Goal: Task Accomplishment & Management: Manage account settings

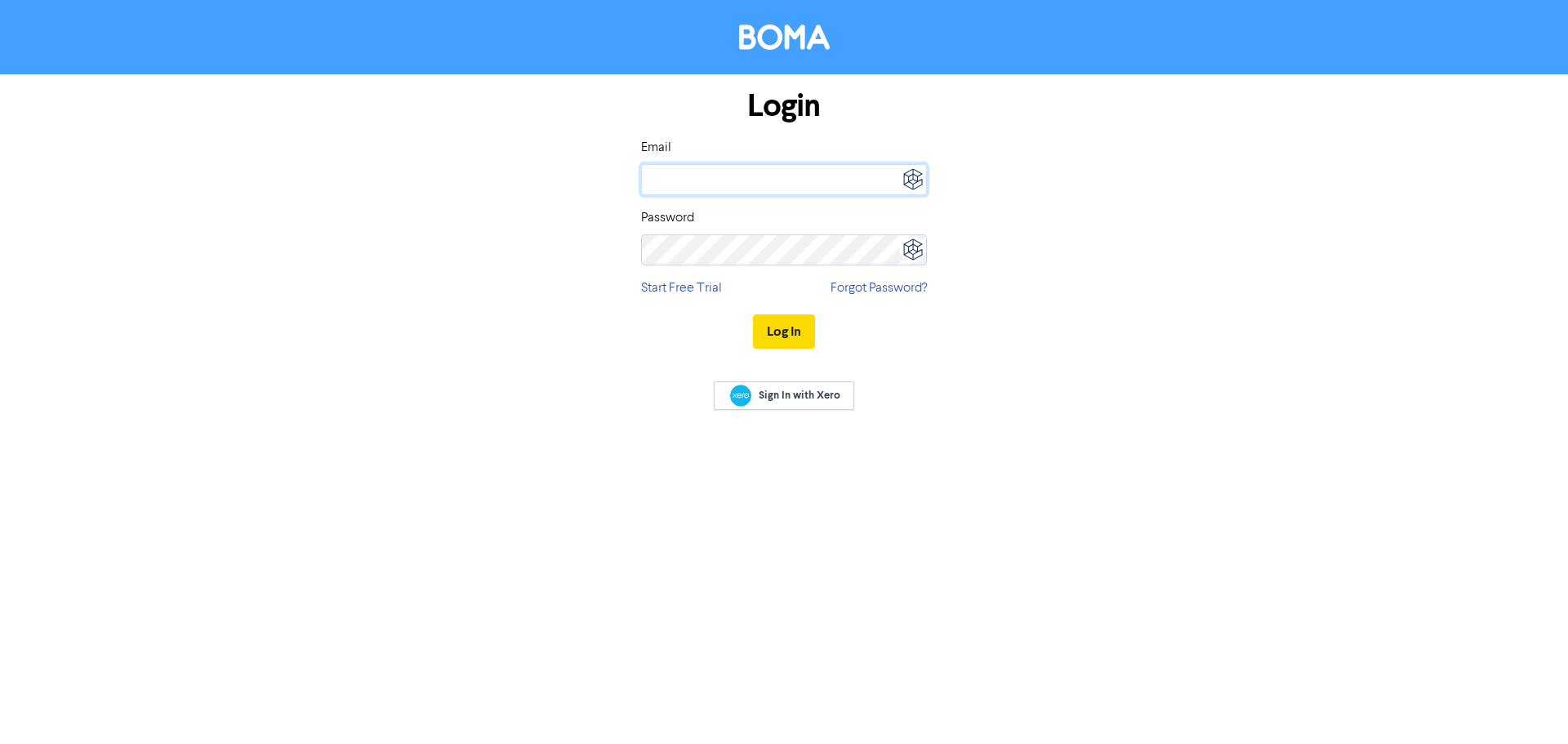
type input "[PERSON_NAME][EMAIL_ADDRESS][DOMAIN_NAME][PERSON_NAME]"
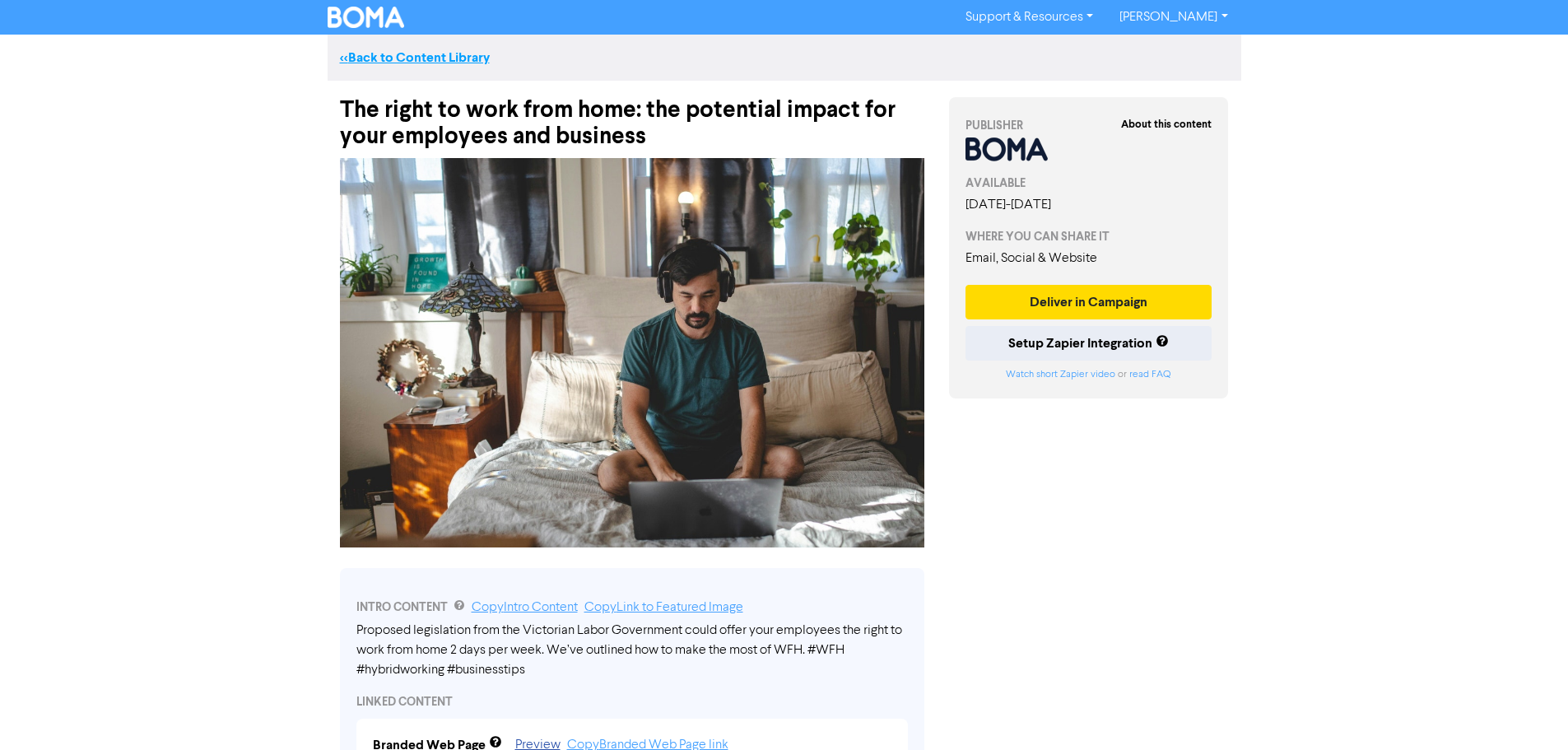
click at [397, 62] on link "<< Back to Content Library" at bounding box center [415, 58] width 150 height 17
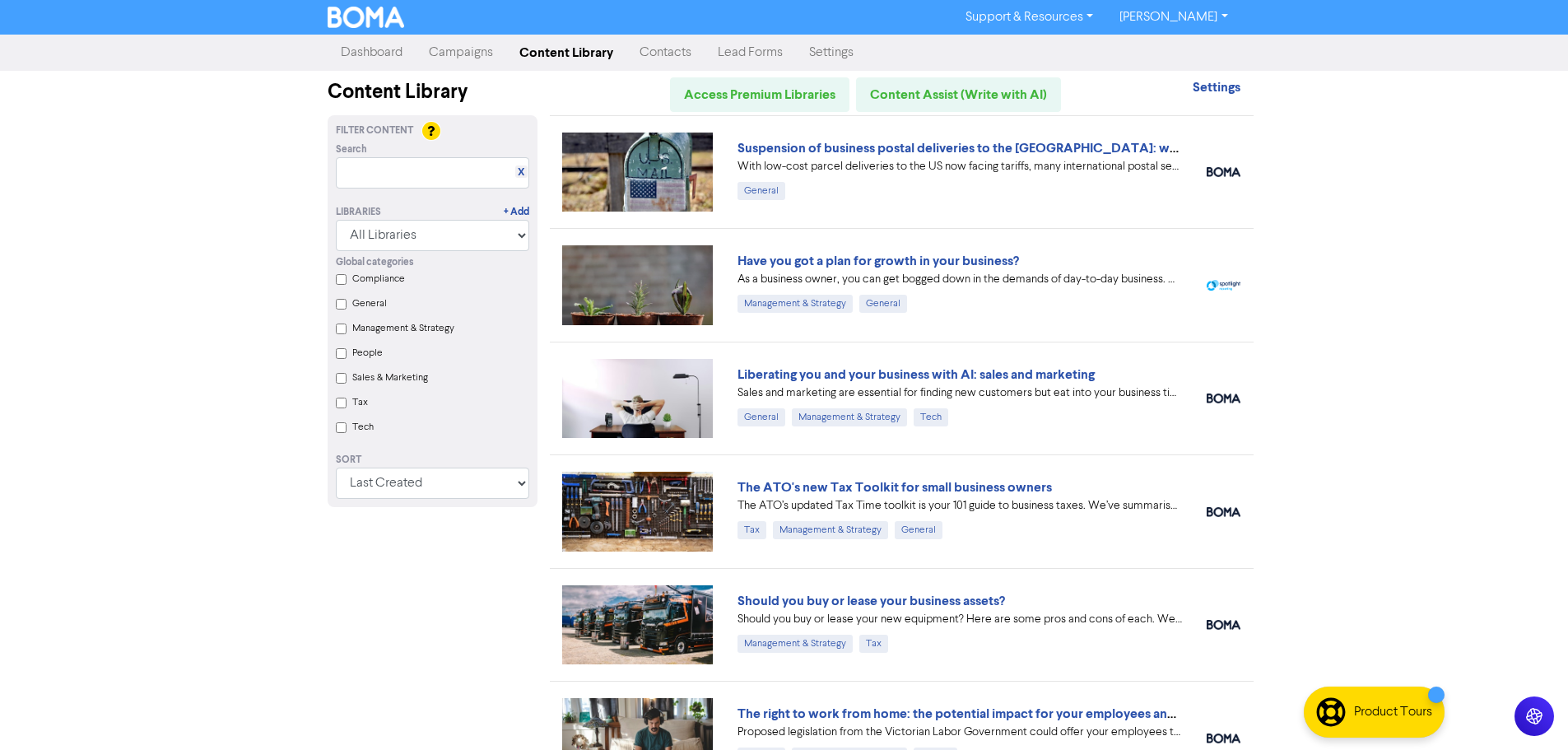
click at [451, 59] on link "Campaigns" at bounding box center [461, 52] width 90 height 33
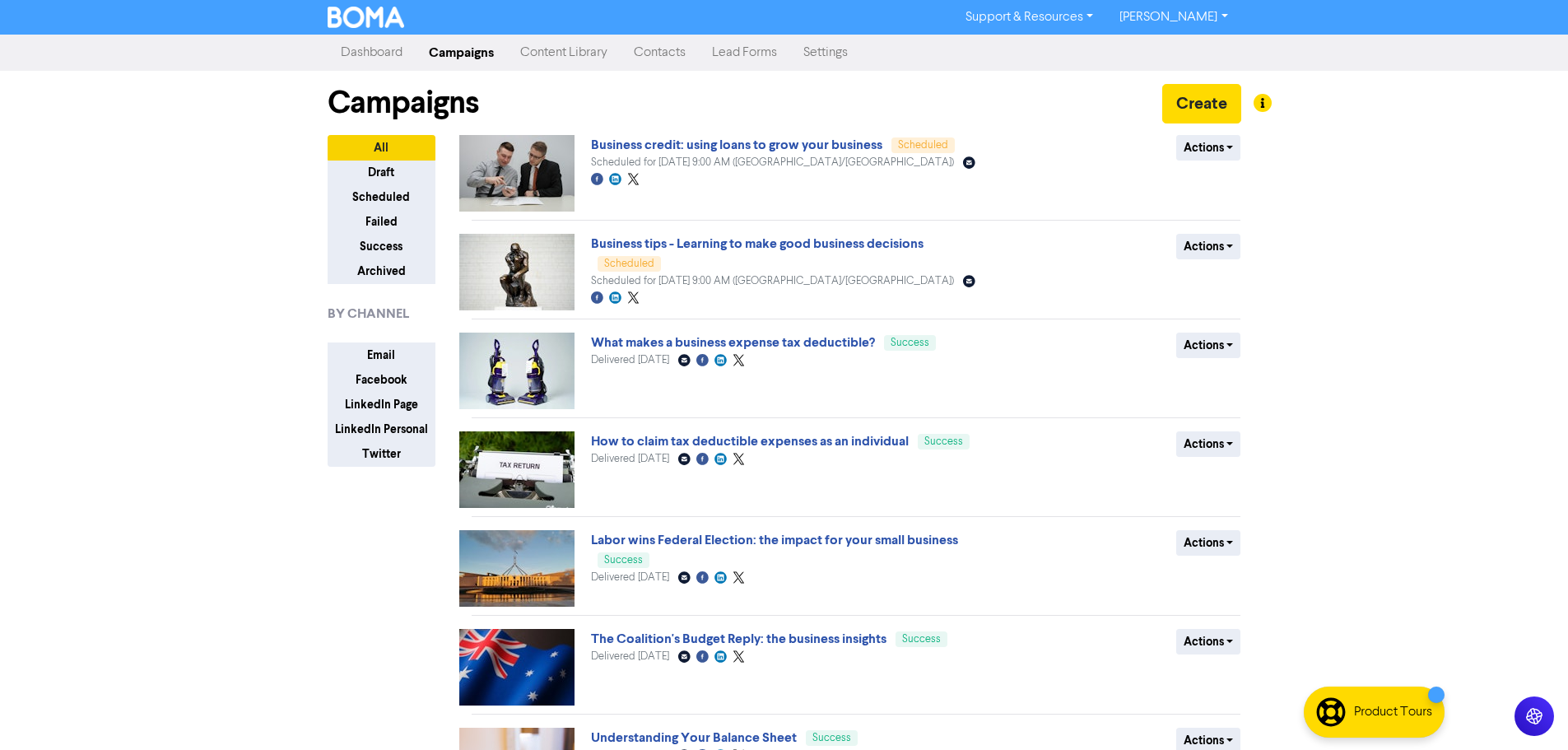
click at [584, 55] on link "Content Library" at bounding box center [564, 52] width 114 height 33
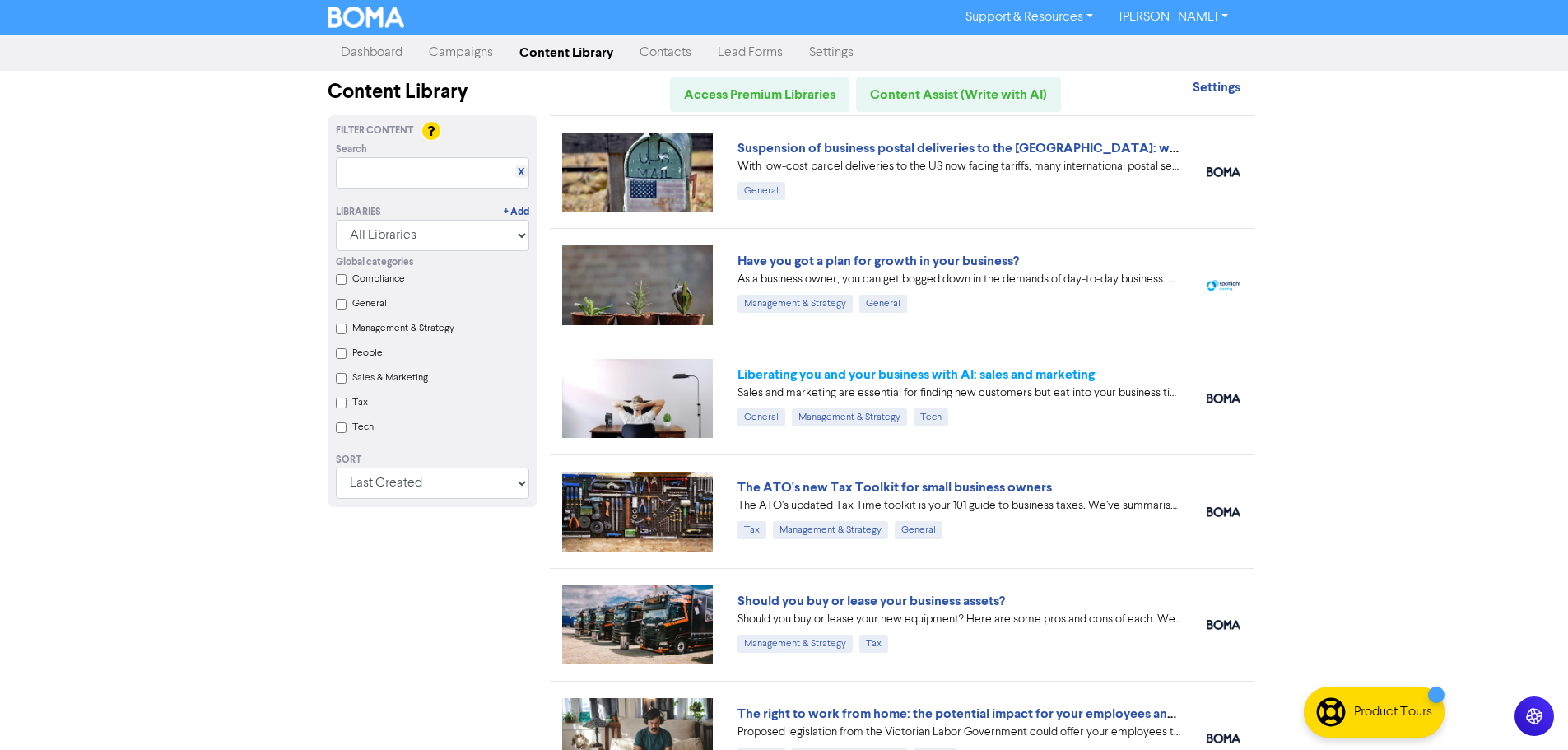
scroll to position [165, 0]
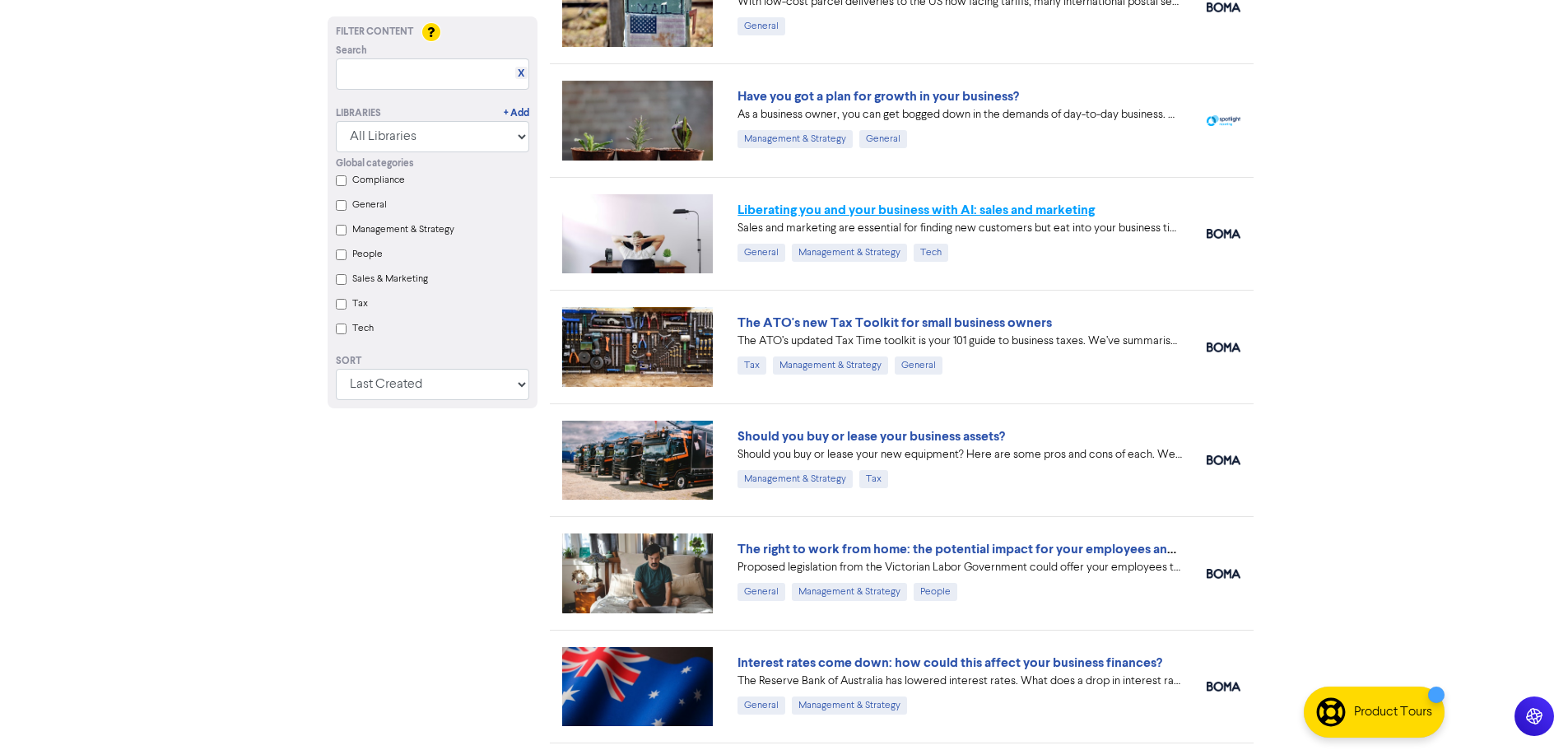
click at [906, 215] on link "Liberating you and your business with AI: sales and marketing" at bounding box center [915, 210] width 357 height 17
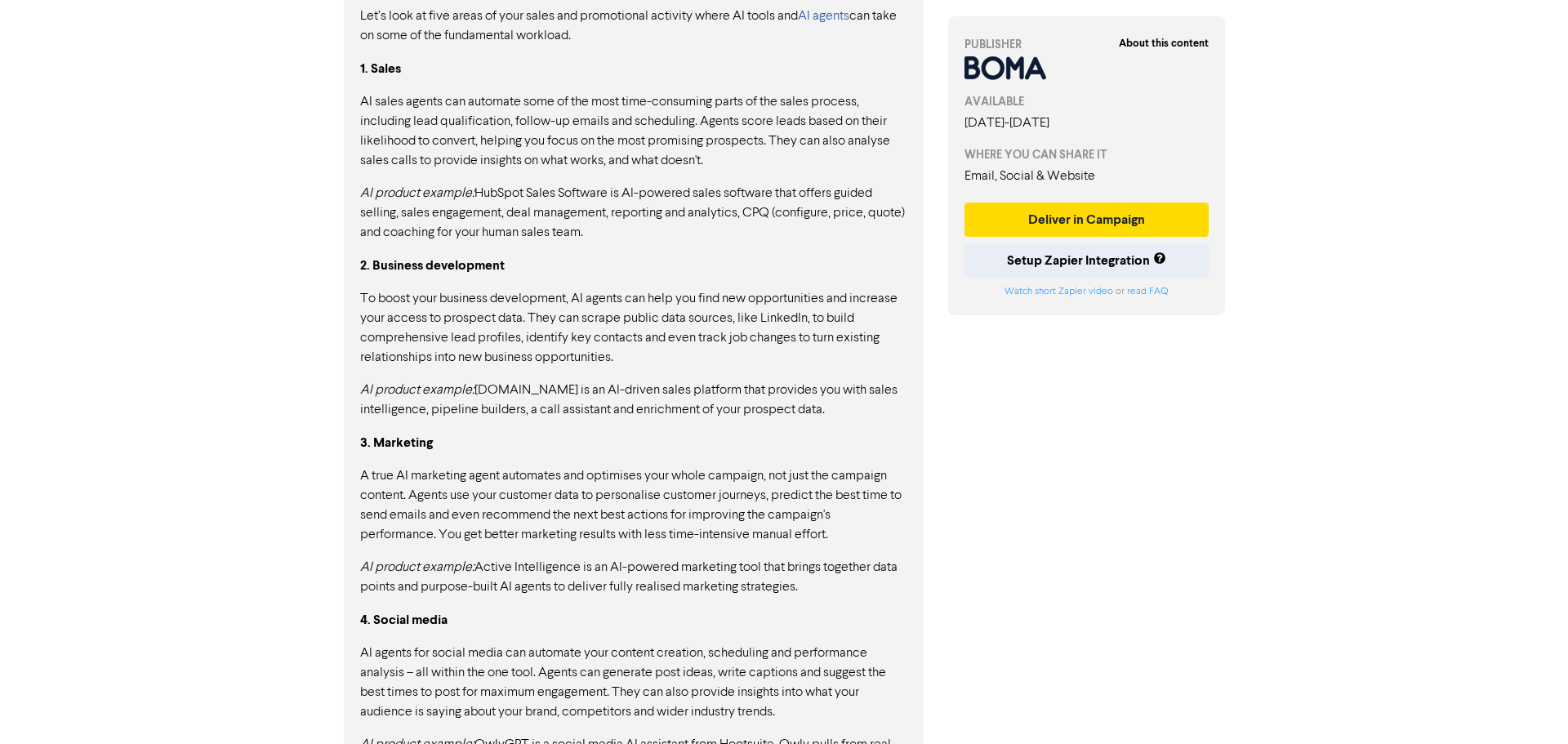
scroll to position [737, 0]
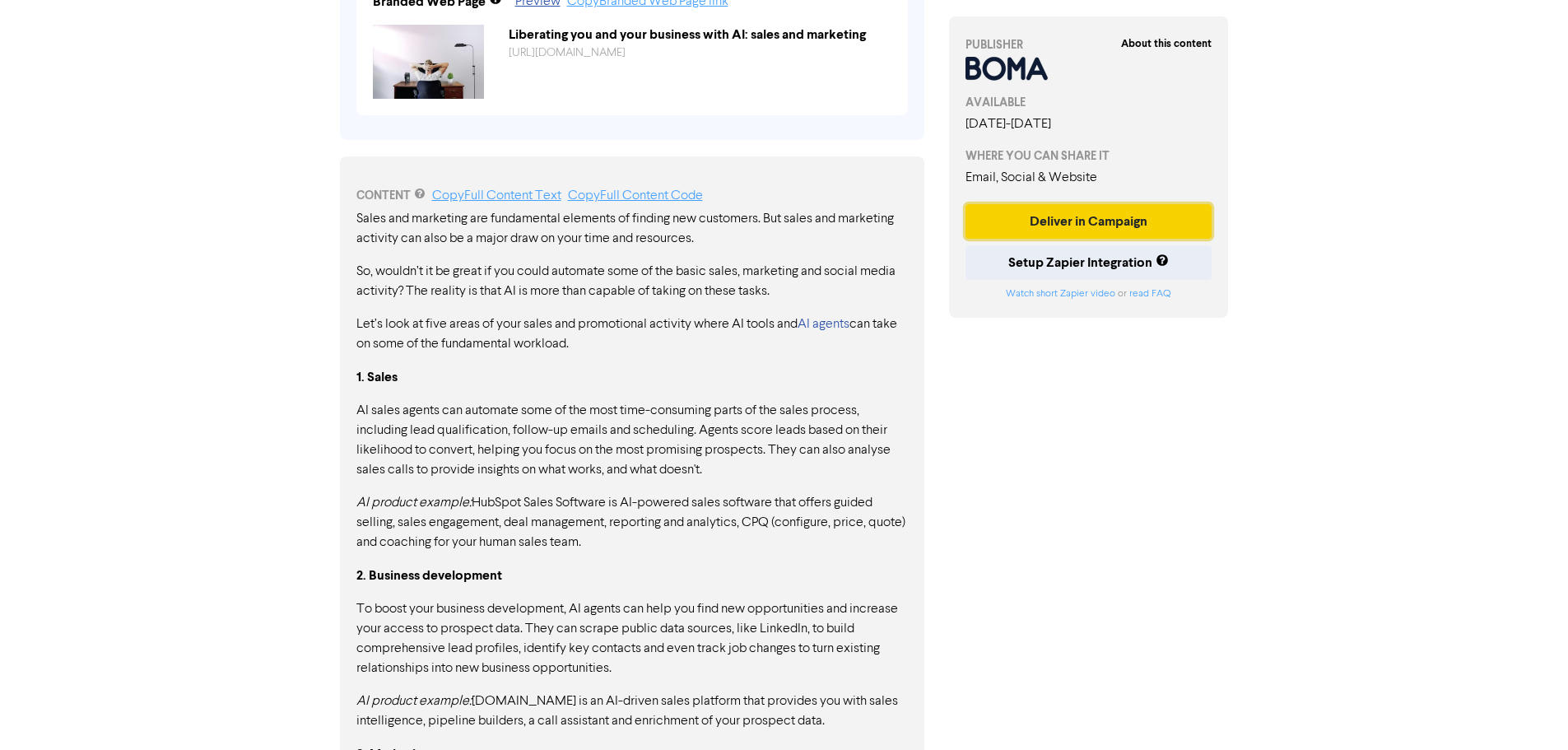
click at [1119, 212] on button "Deliver in Campaign" at bounding box center [1088, 221] width 247 height 34
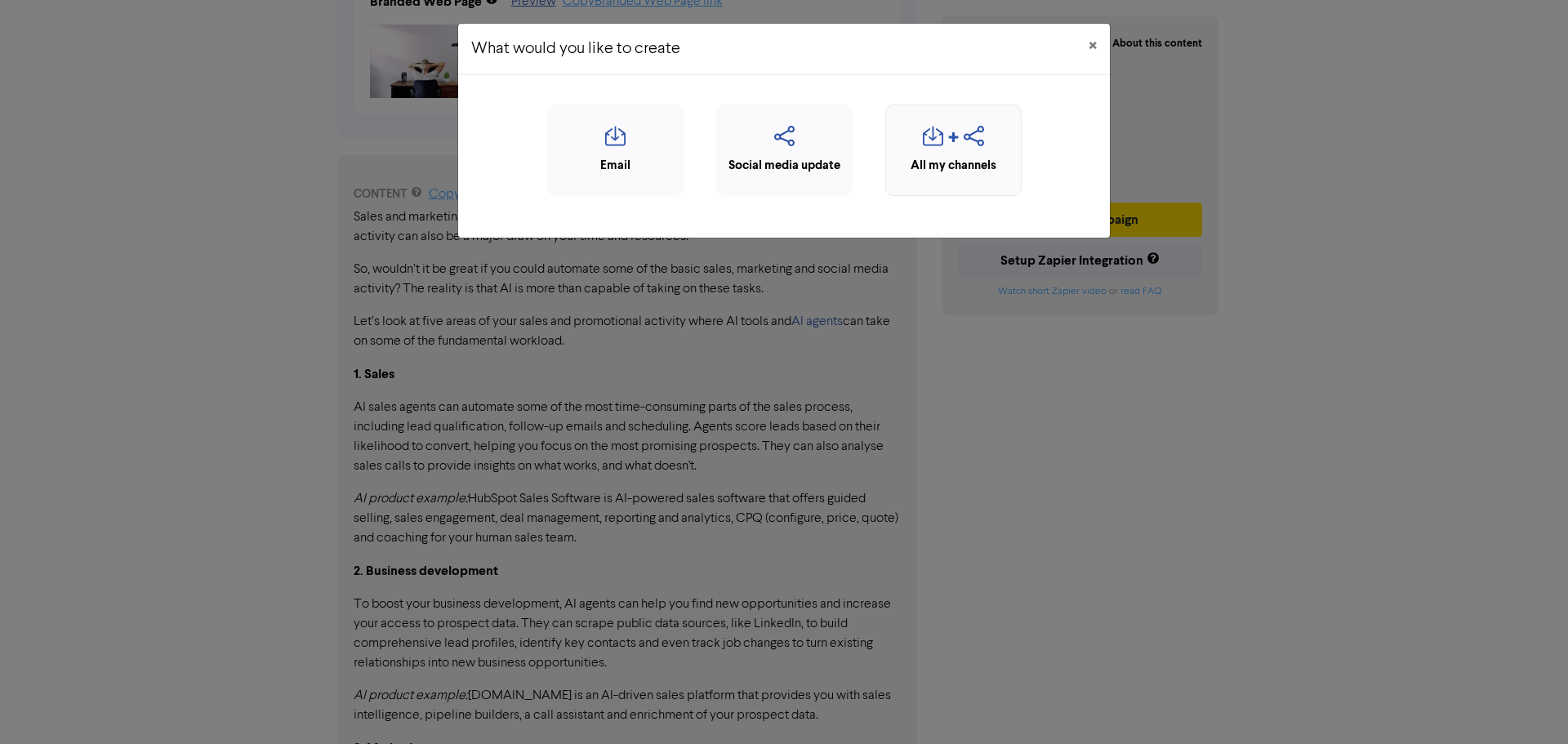
click at [976, 163] on div "All my channels" at bounding box center [953, 166] width 119 height 19
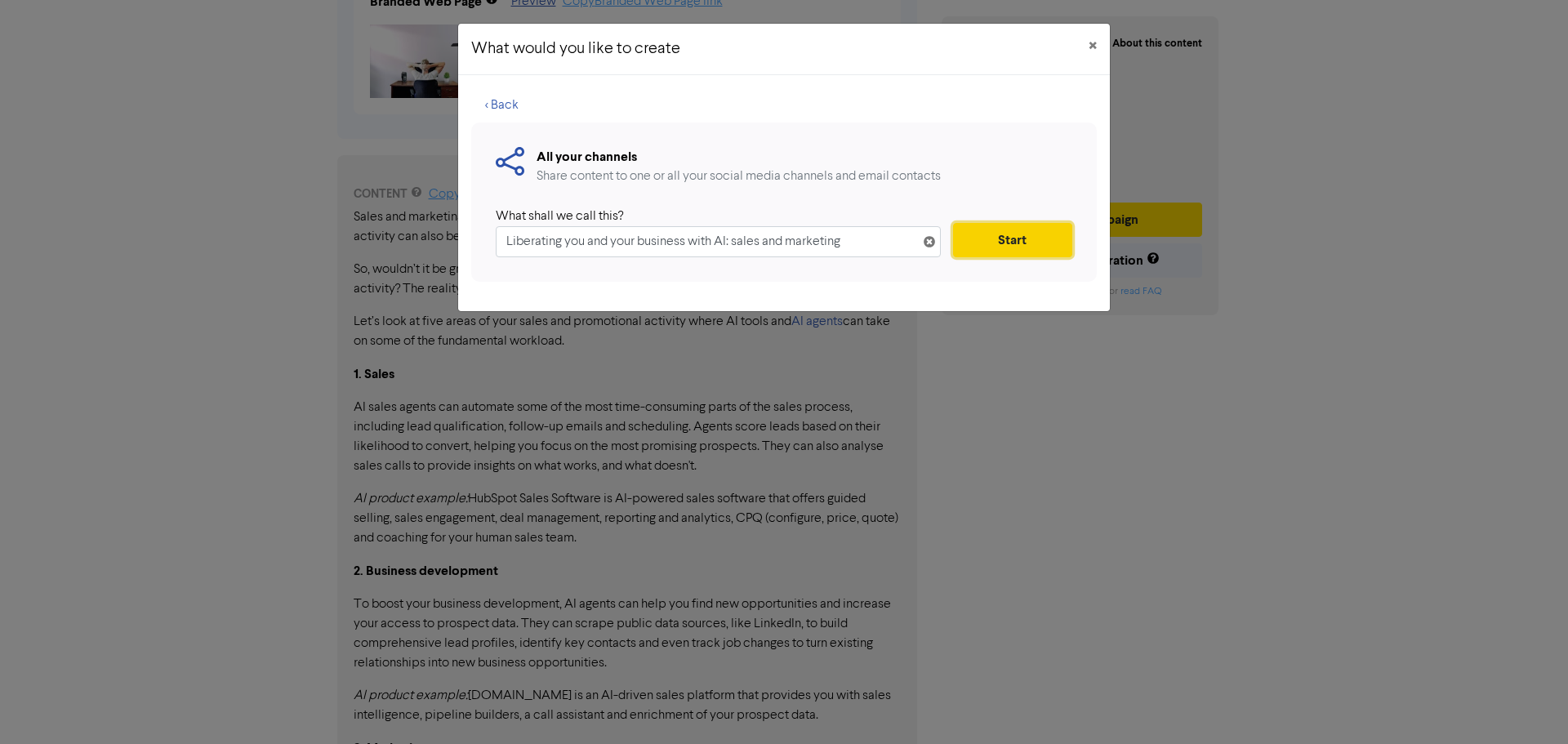
click at [995, 246] on button "Start" at bounding box center [1012, 240] width 119 height 34
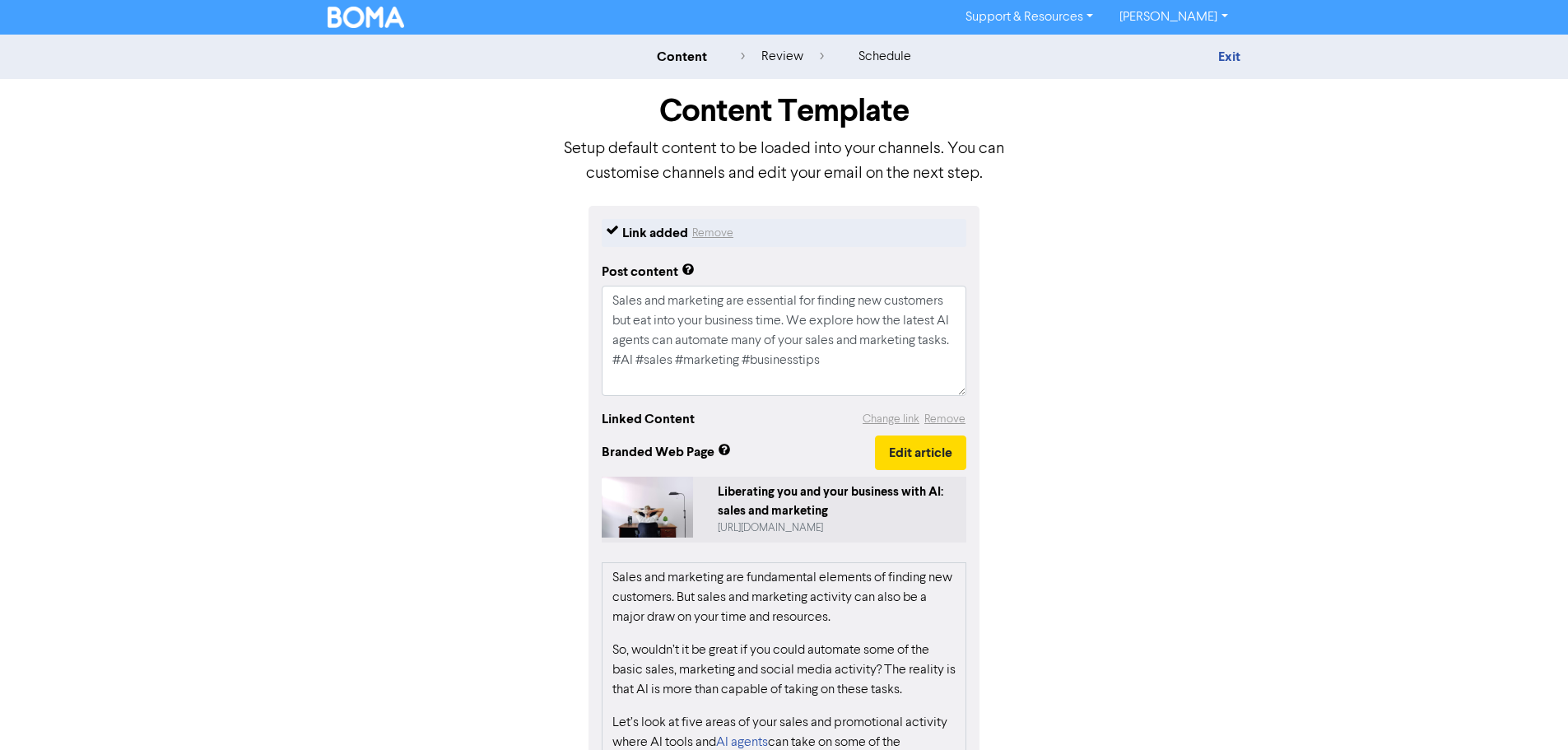
scroll to position [231, 0]
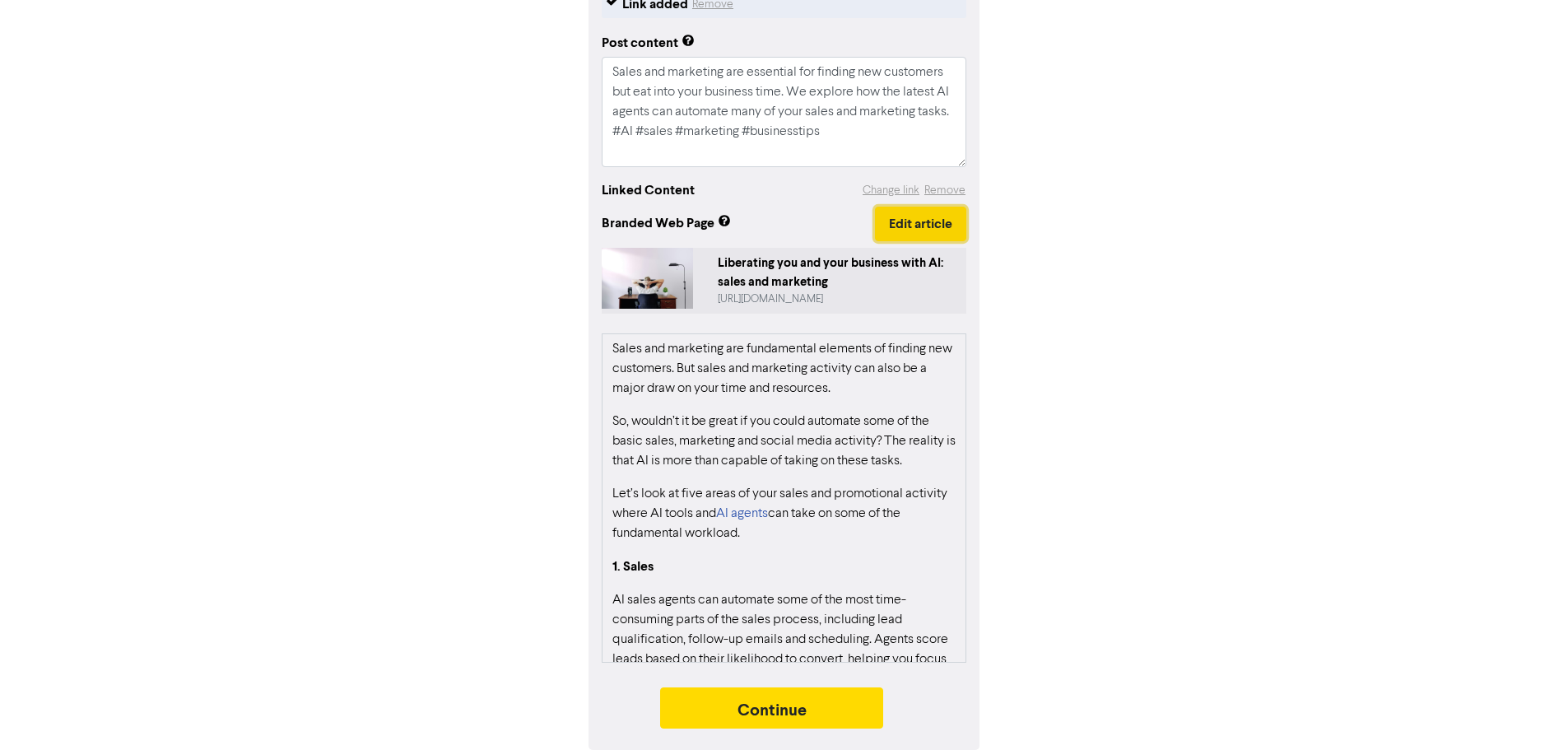
click at [914, 224] on button "Edit article" at bounding box center [920, 223] width 91 height 34
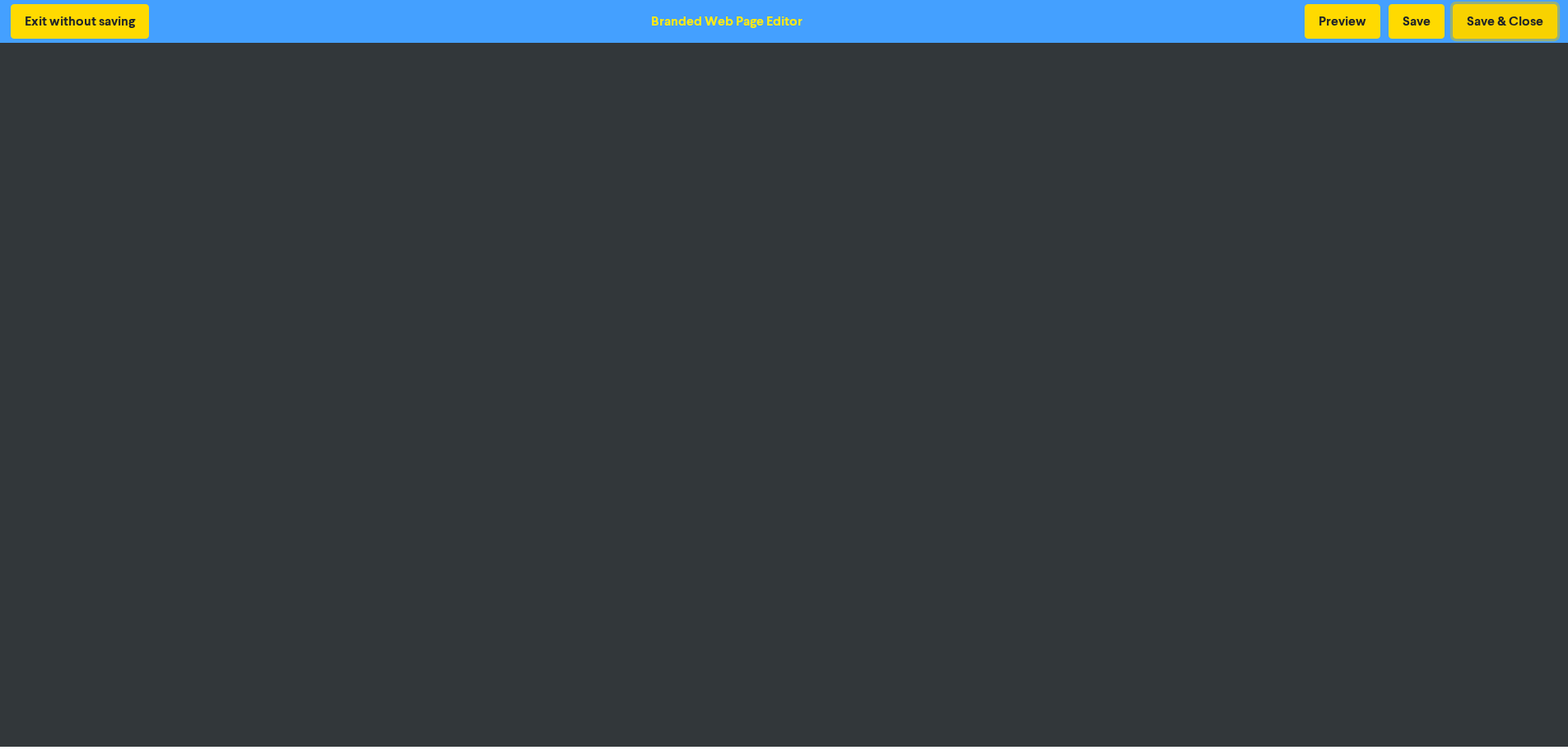
click at [1500, 21] on button "Save & Close" at bounding box center [1504, 21] width 104 height 34
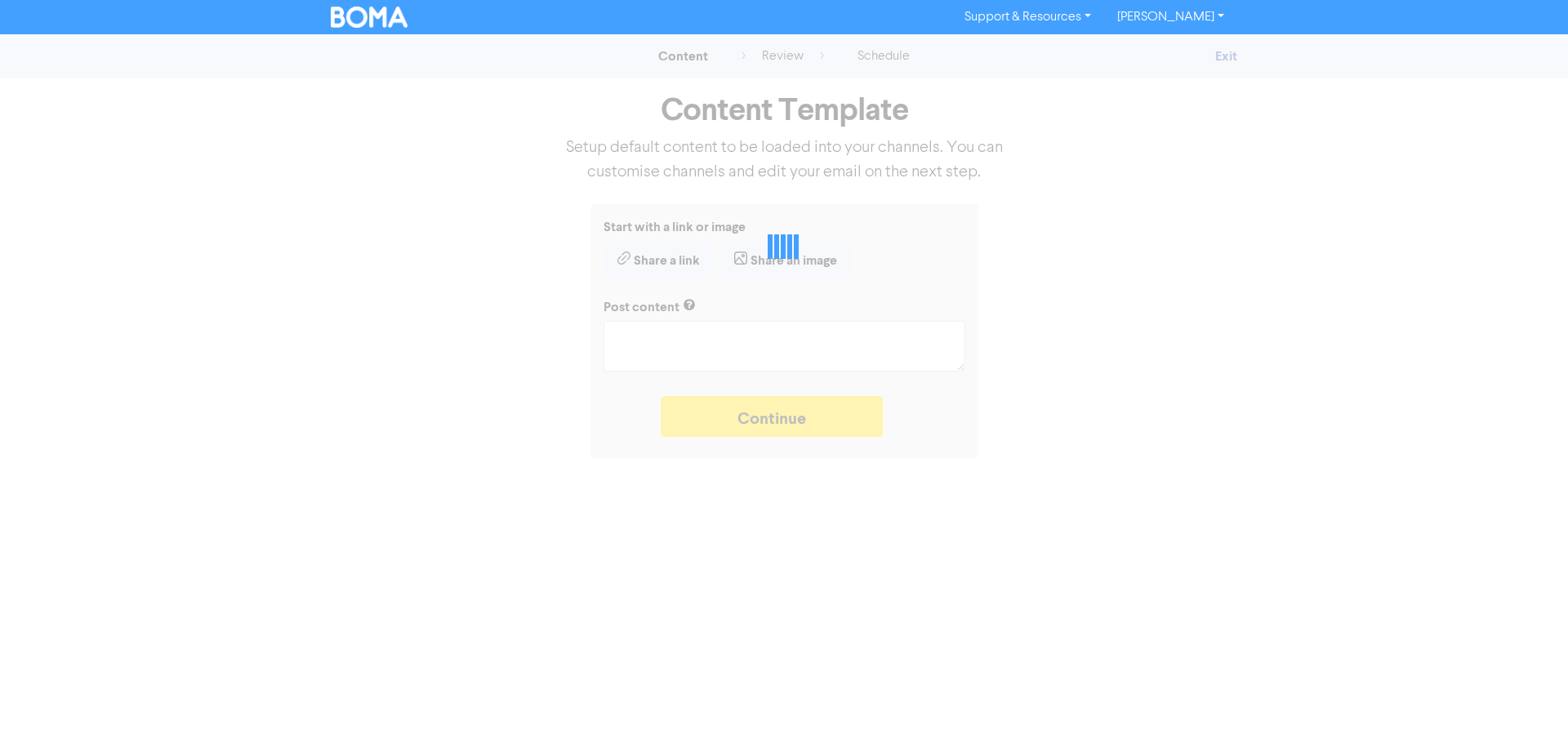
type textarea "x"
type textarea "Sales and marketing are essential for finding new customers but eat into your b…"
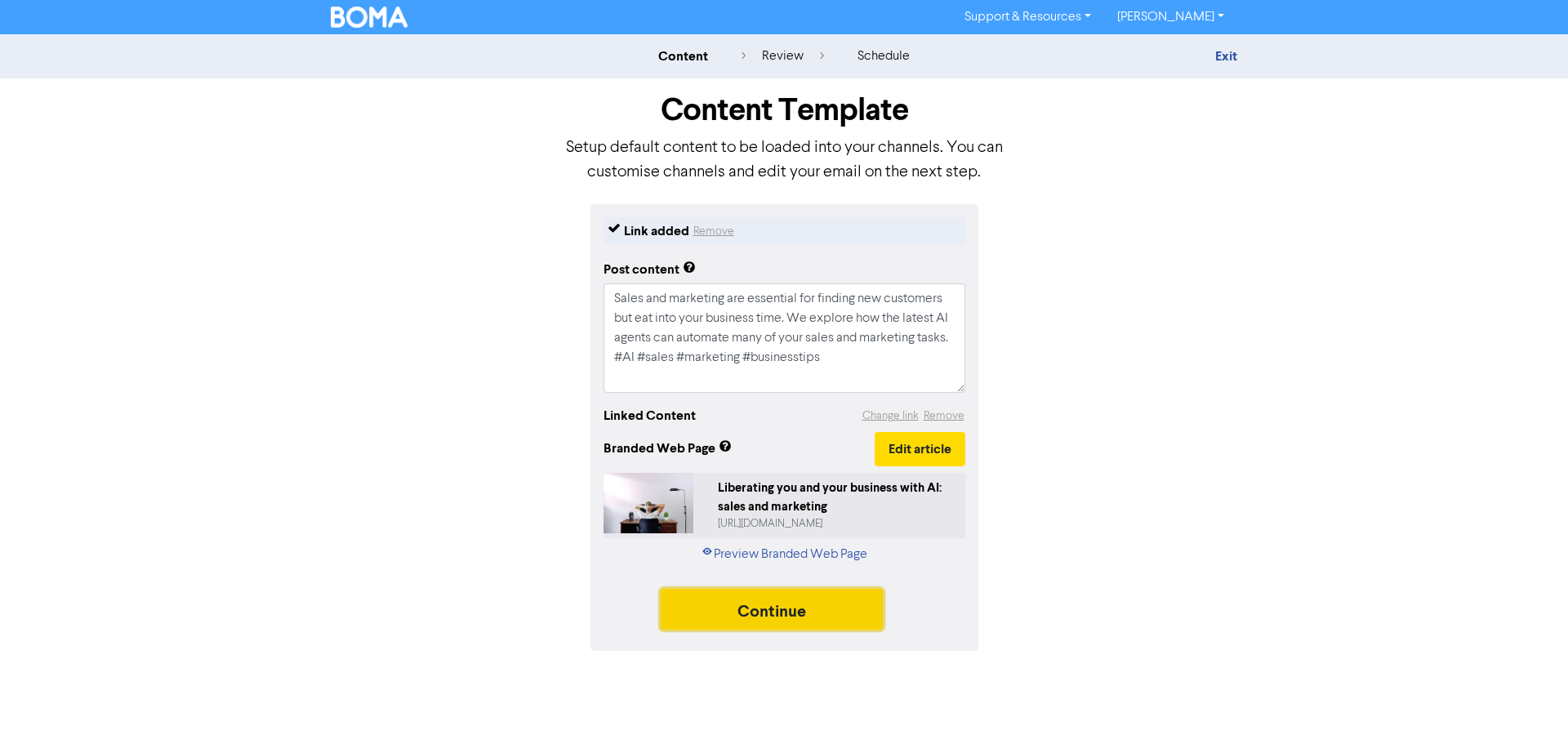
click at [797, 603] on button "Continue" at bounding box center [772, 609] width 222 height 41
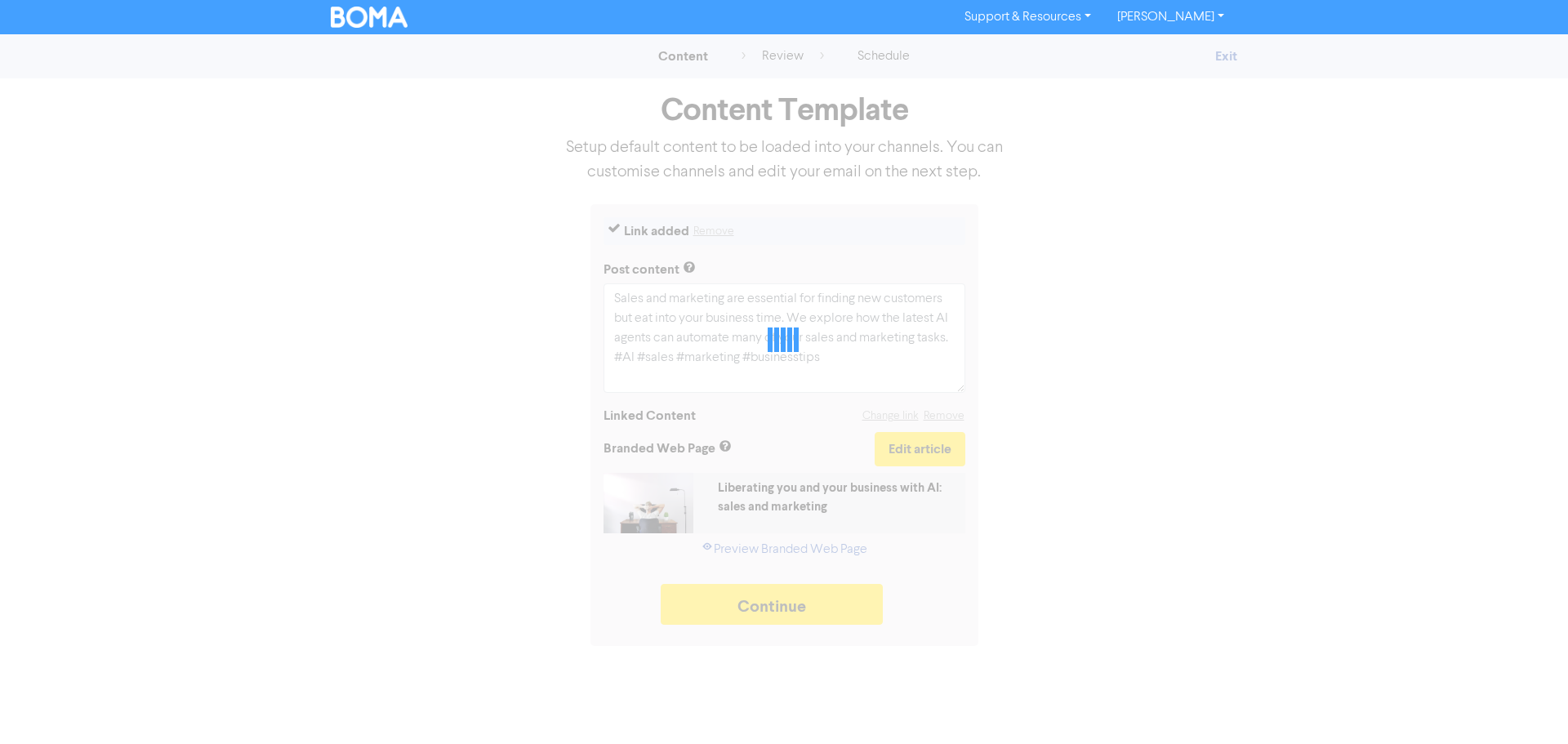
type textarea "x"
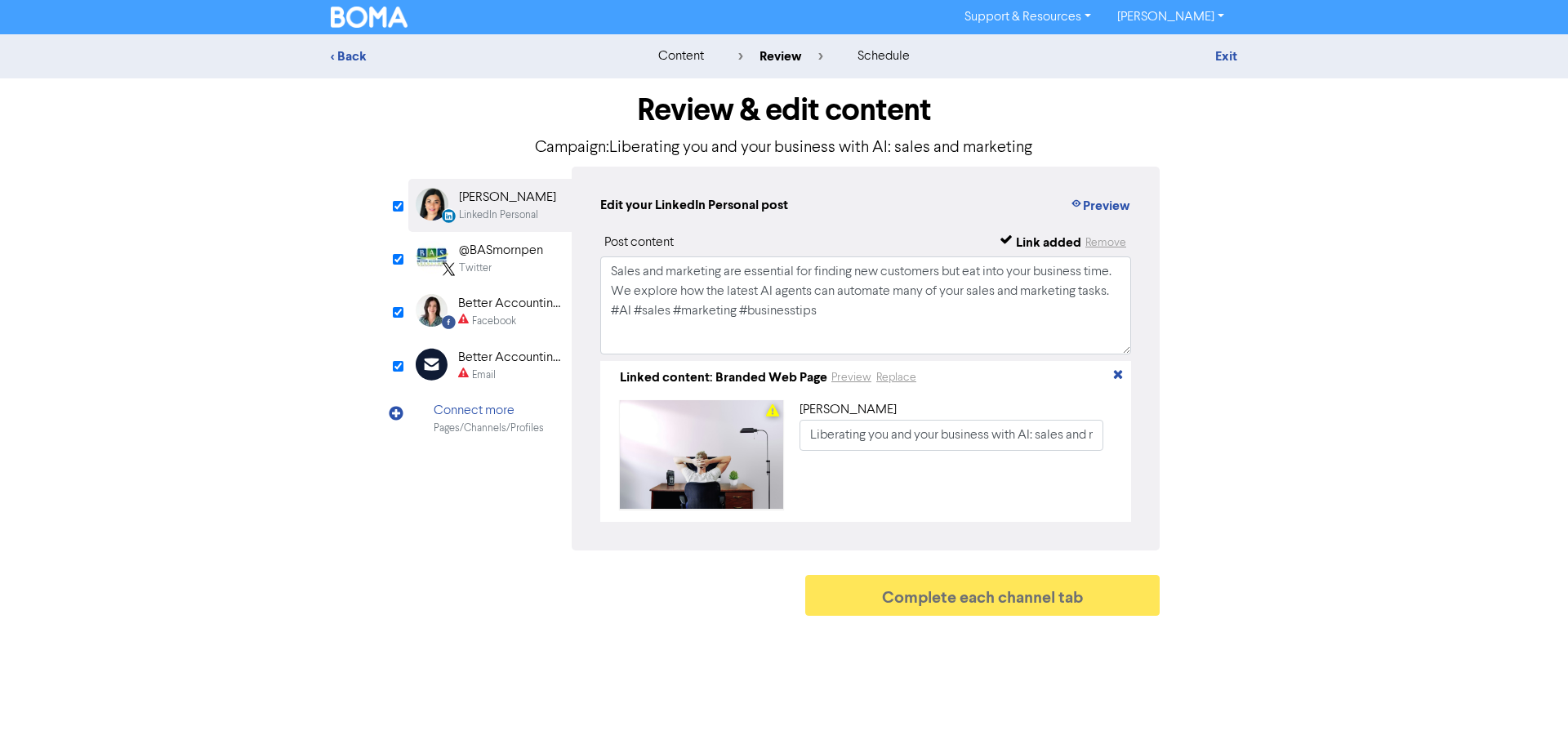
click at [502, 313] on div "Better Accounting Solutions" at bounding box center [511, 304] width 104 height 20
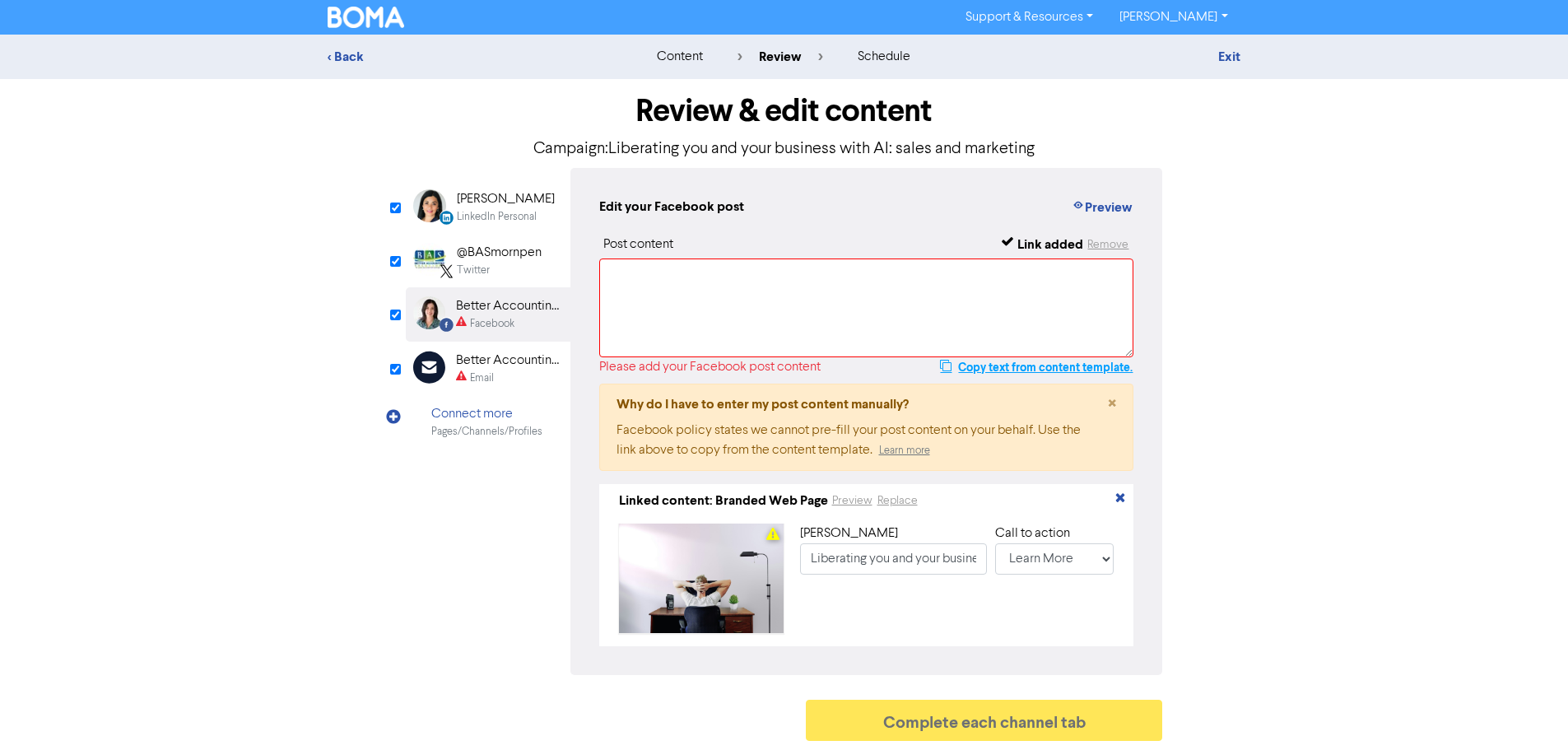
click at [1027, 366] on button "Copy text from content template." at bounding box center [1036, 367] width 194 height 20
click at [827, 292] on textarea at bounding box center [867, 308] width 535 height 99
paste textarea "Sales and marketing are essential for finding new customers but eat into your b…"
type textarea "Sales and marketing are essential for finding new customers but eat into your b…"
type input "Sales and marketing are essential for finding new customers but eat into your b…"
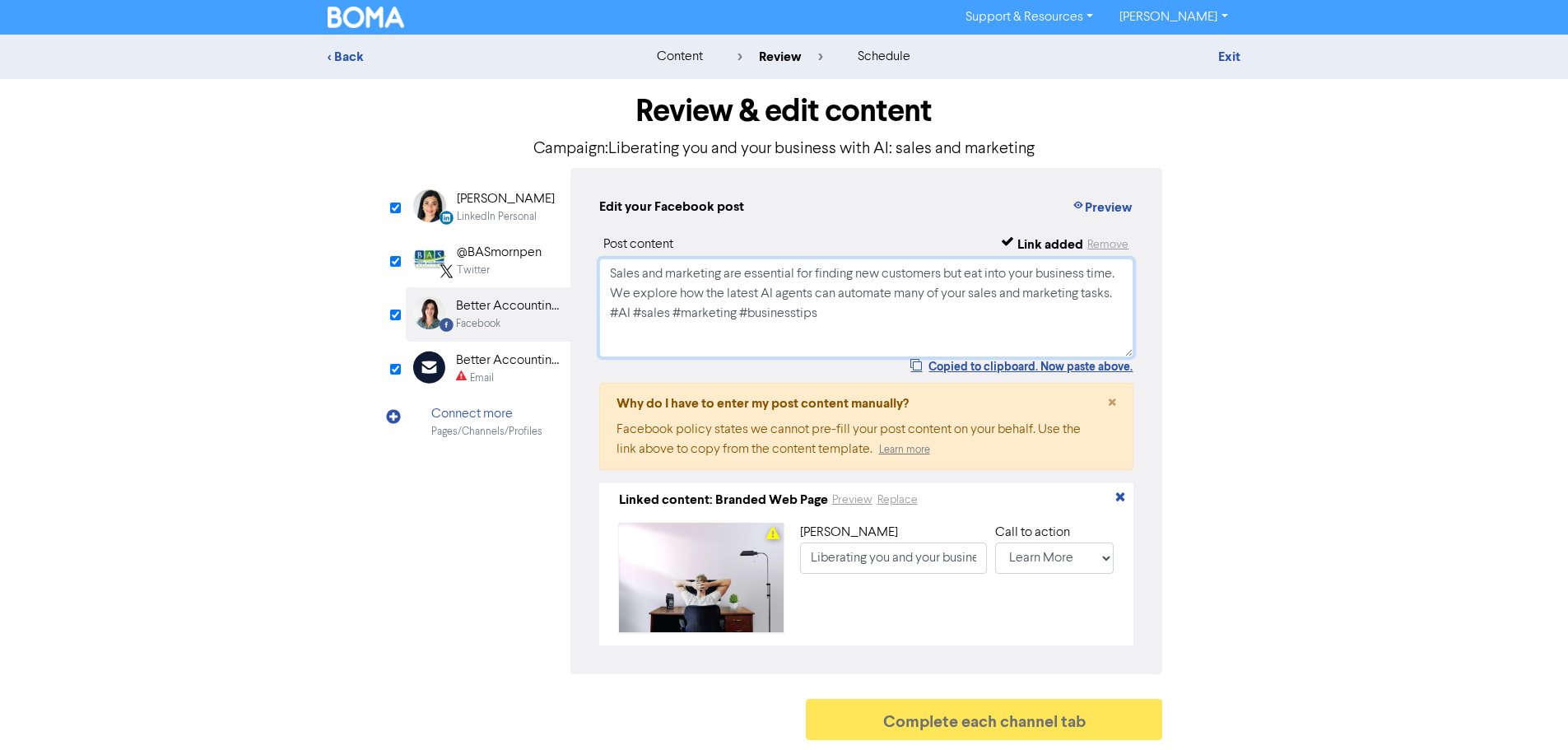
type textarea "Sales and marketing are essential for finding new customers but eat into your b…"
click at [486, 364] on div "Better Accounting Solutions" at bounding box center [509, 361] width 105 height 20
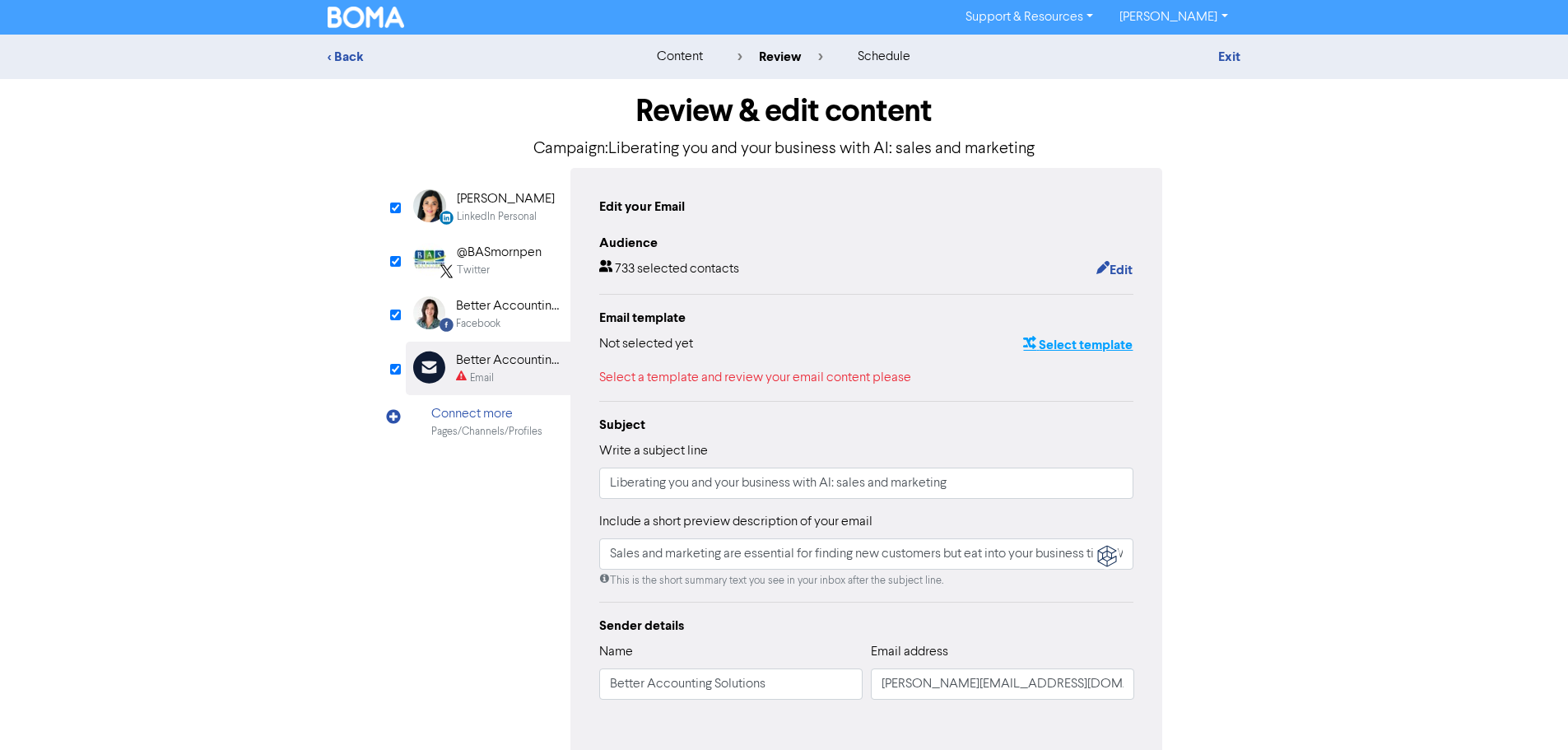
click at [1093, 347] on button "Select template" at bounding box center [1077, 345] width 111 height 22
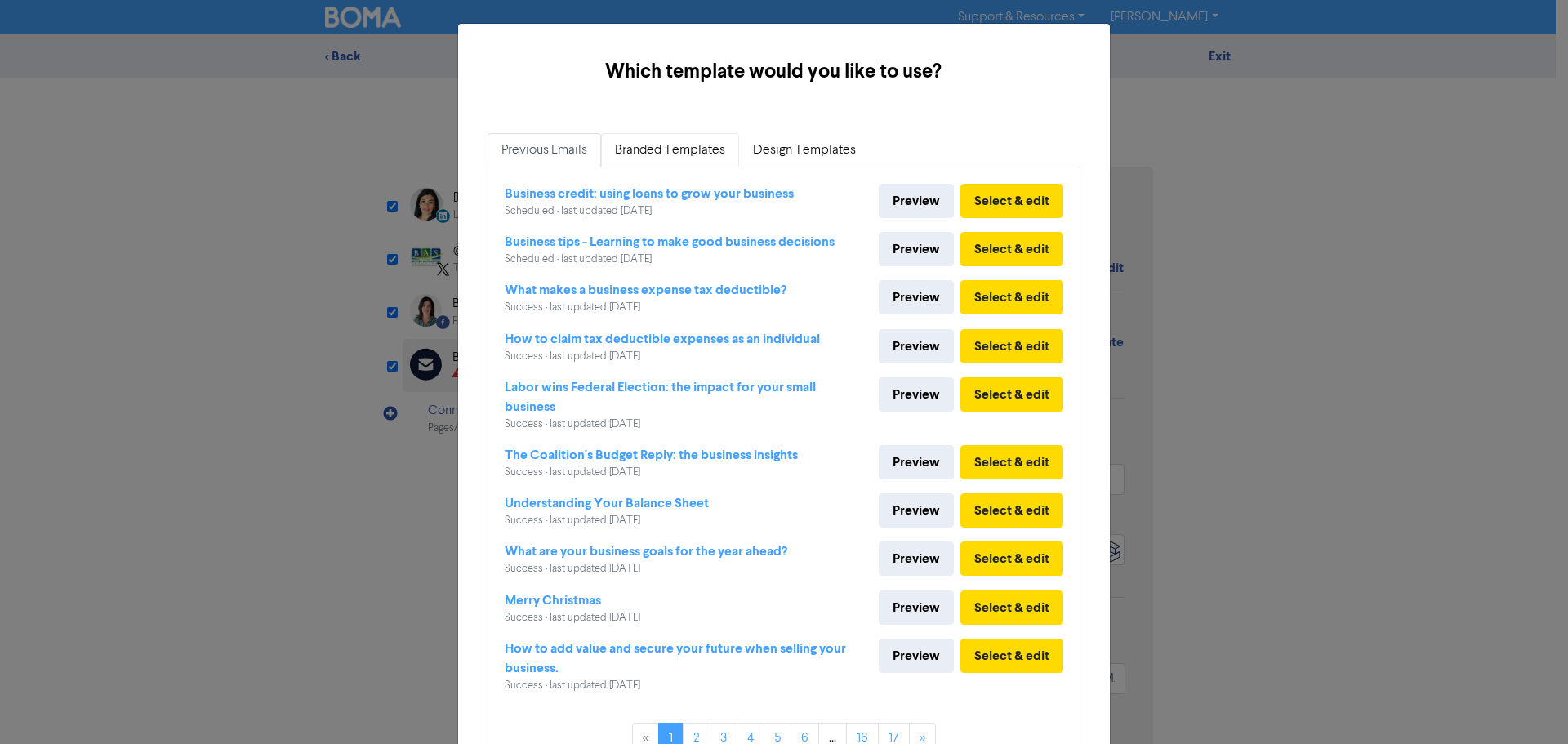
click at [688, 150] on link "Branded Templates" at bounding box center [670, 150] width 138 height 34
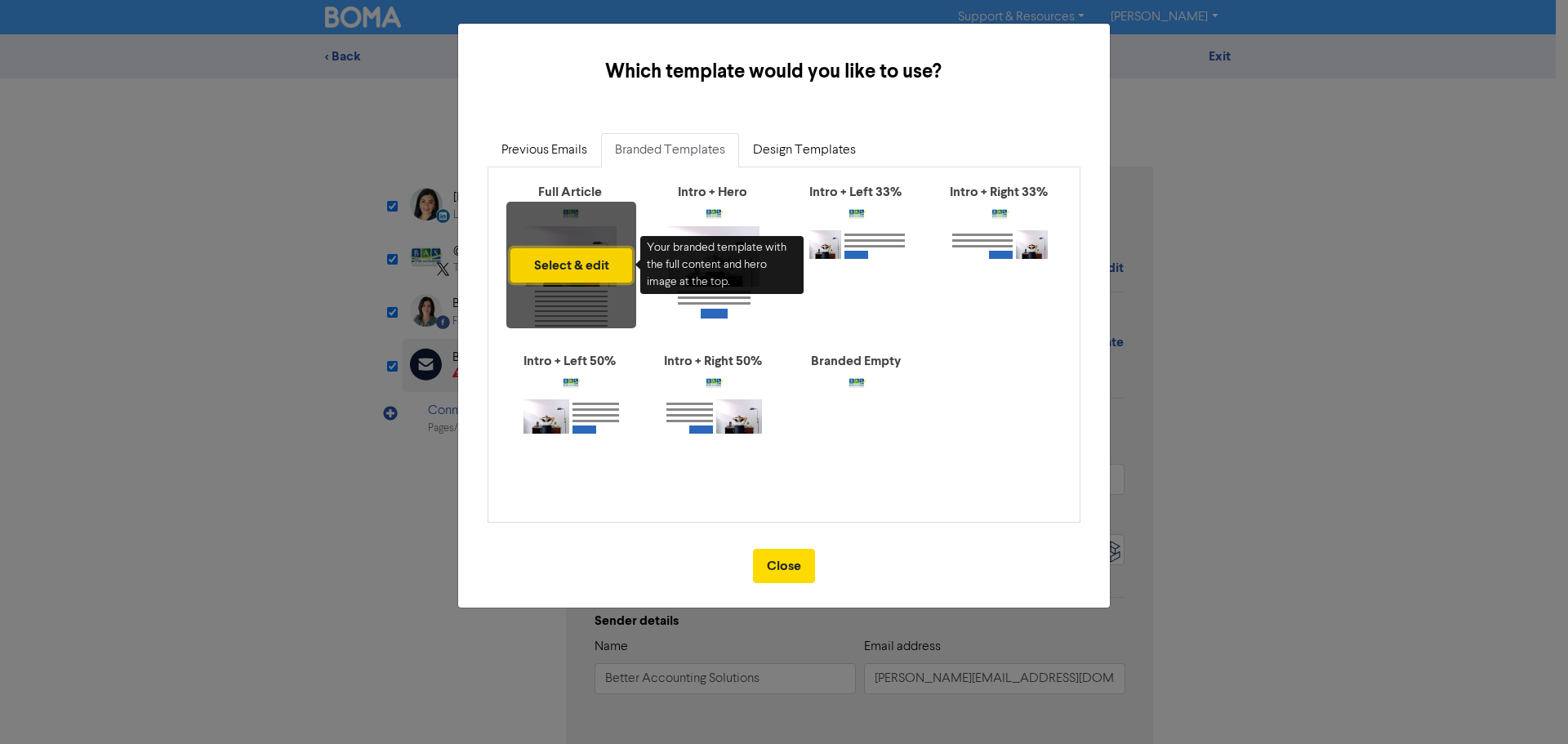
click at [555, 264] on button "Select & edit" at bounding box center [571, 265] width 122 height 34
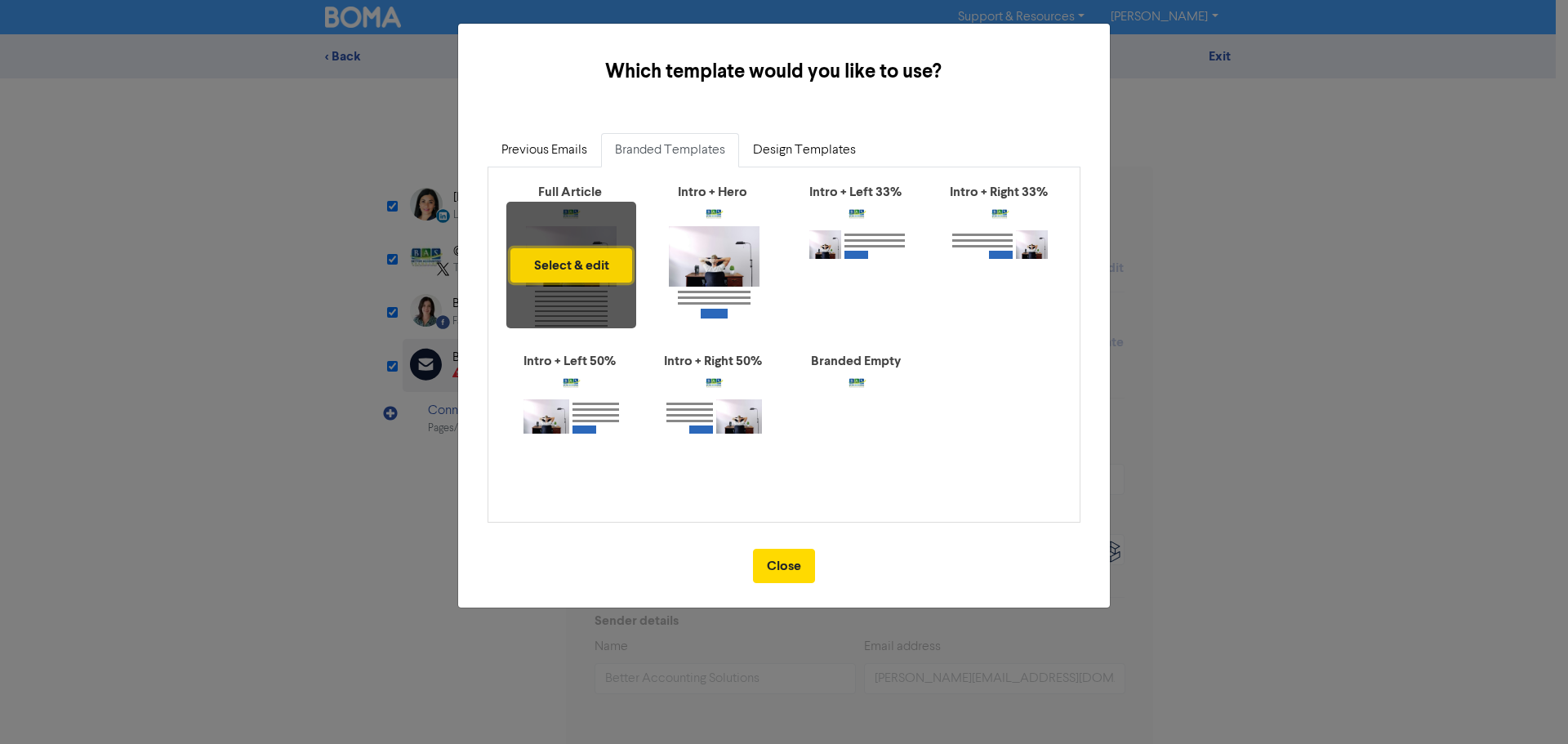
type input "Sales and marketing are essential for finding new customers but eat into your b…"
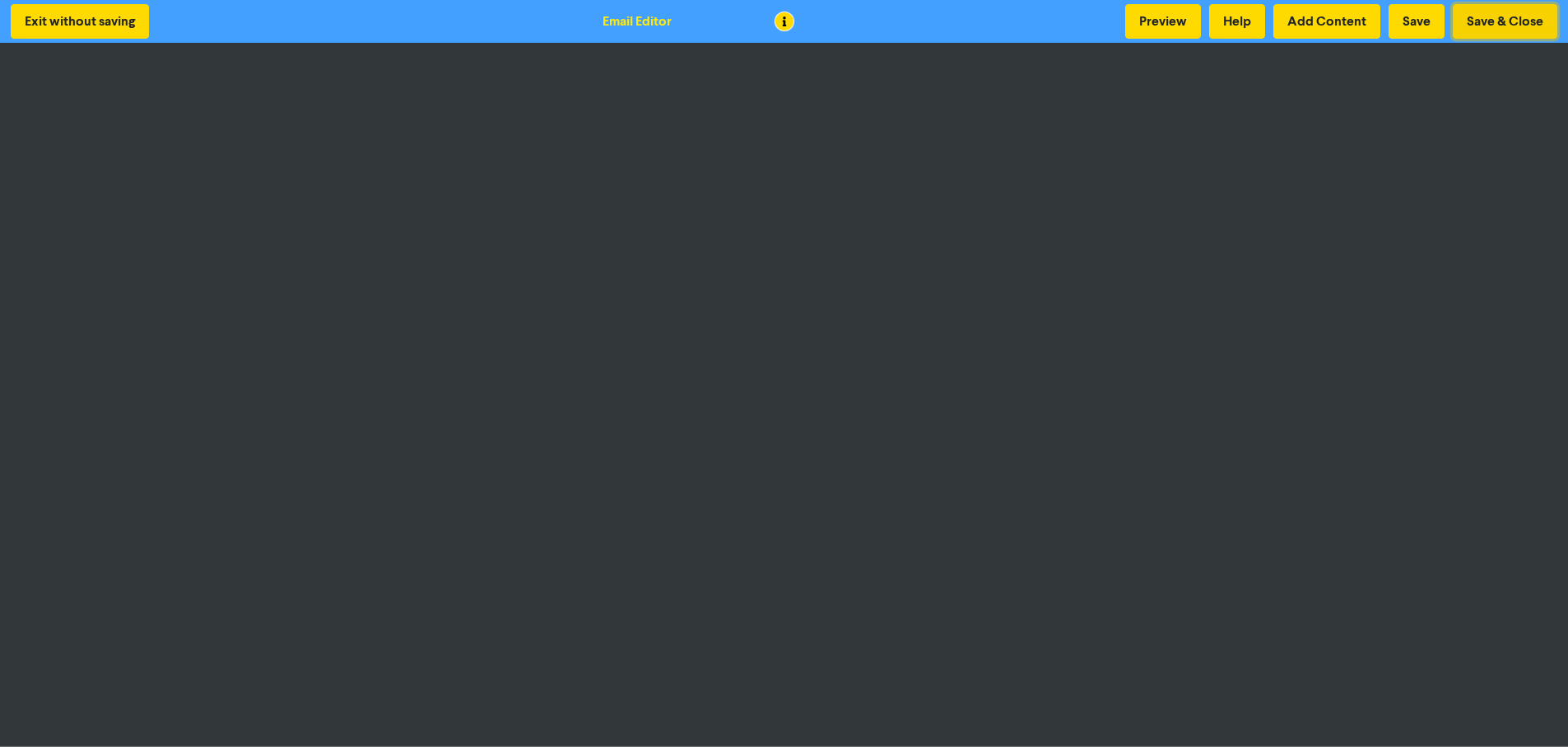
click at [1510, 16] on button "Save & Close" at bounding box center [1504, 21] width 104 height 34
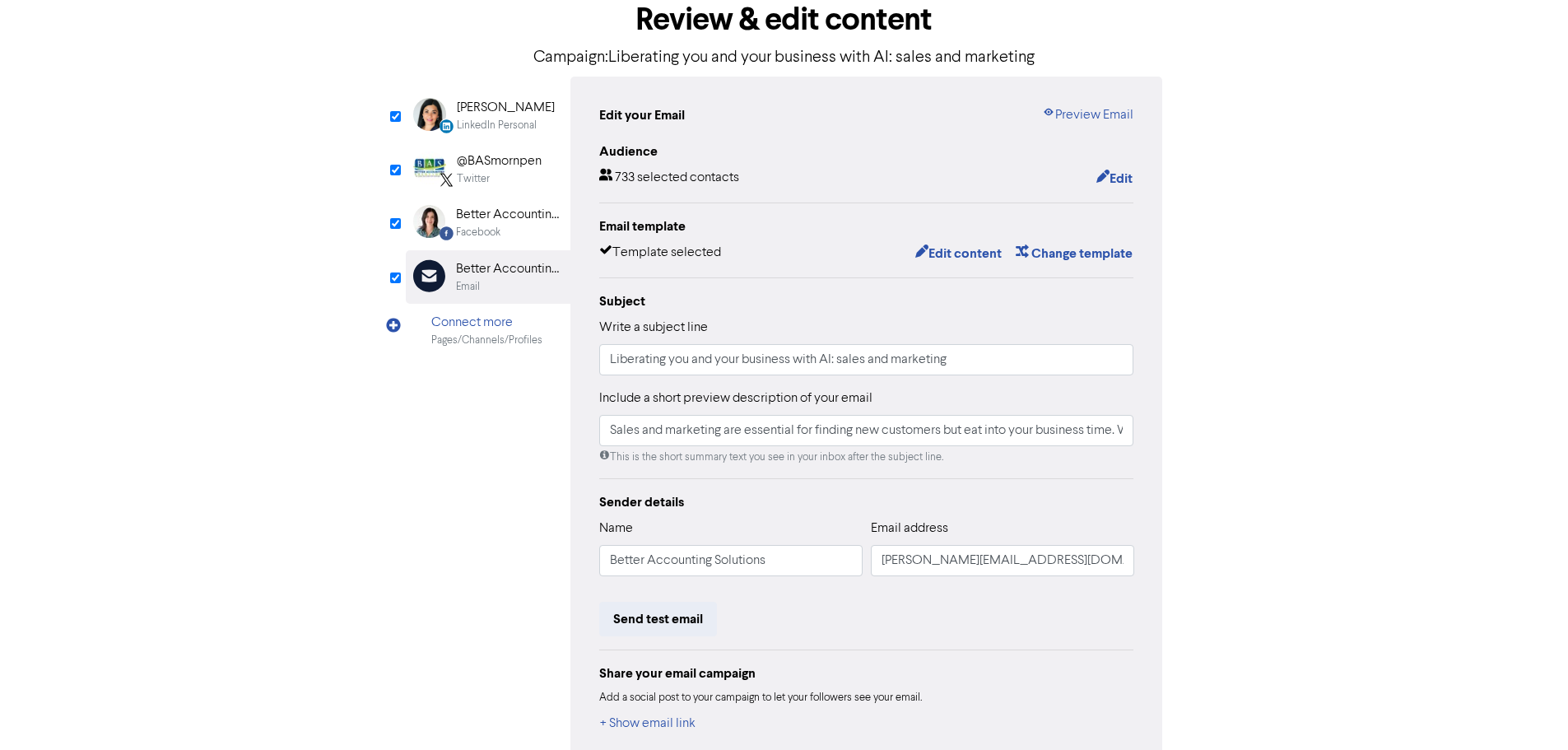
scroll to position [181, 0]
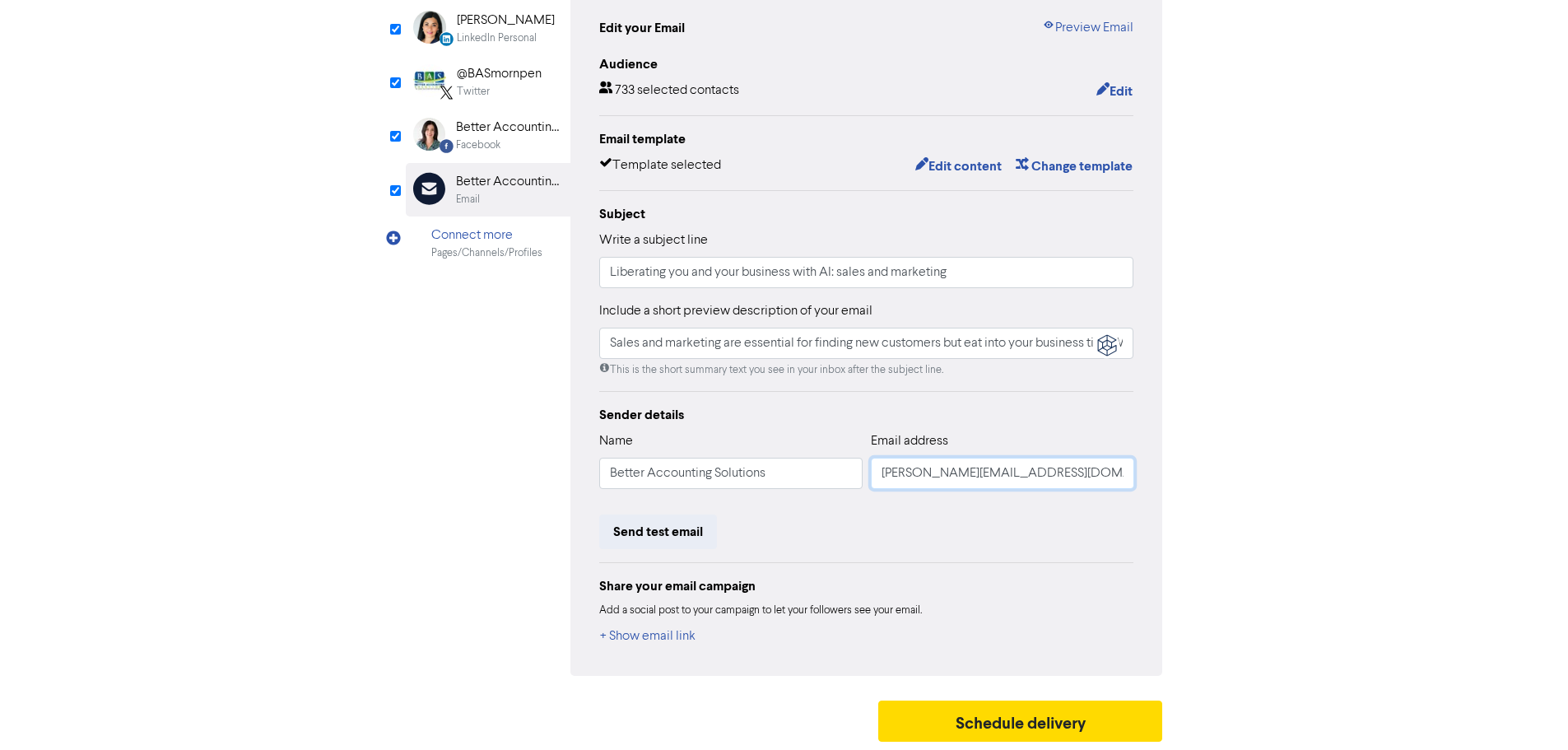
drag, startPoint x: 914, startPoint y: 471, endPoint x: 835, endPoint y: 477, distance: 79.2
click at [835, 477] on div "Name Better Accounting Solutions Email address [PERSON_NAME][EMAIL_ADDRESS][DOM…" at bounding box center [867, 467] width 535 height 71
type input "Sales and marketing are essential for finding new customers but eat into your b…"
type input "r@[DOMAIN_NAME]"
type input "Sales and marketing are essential for finding new customers but eat into your b…"
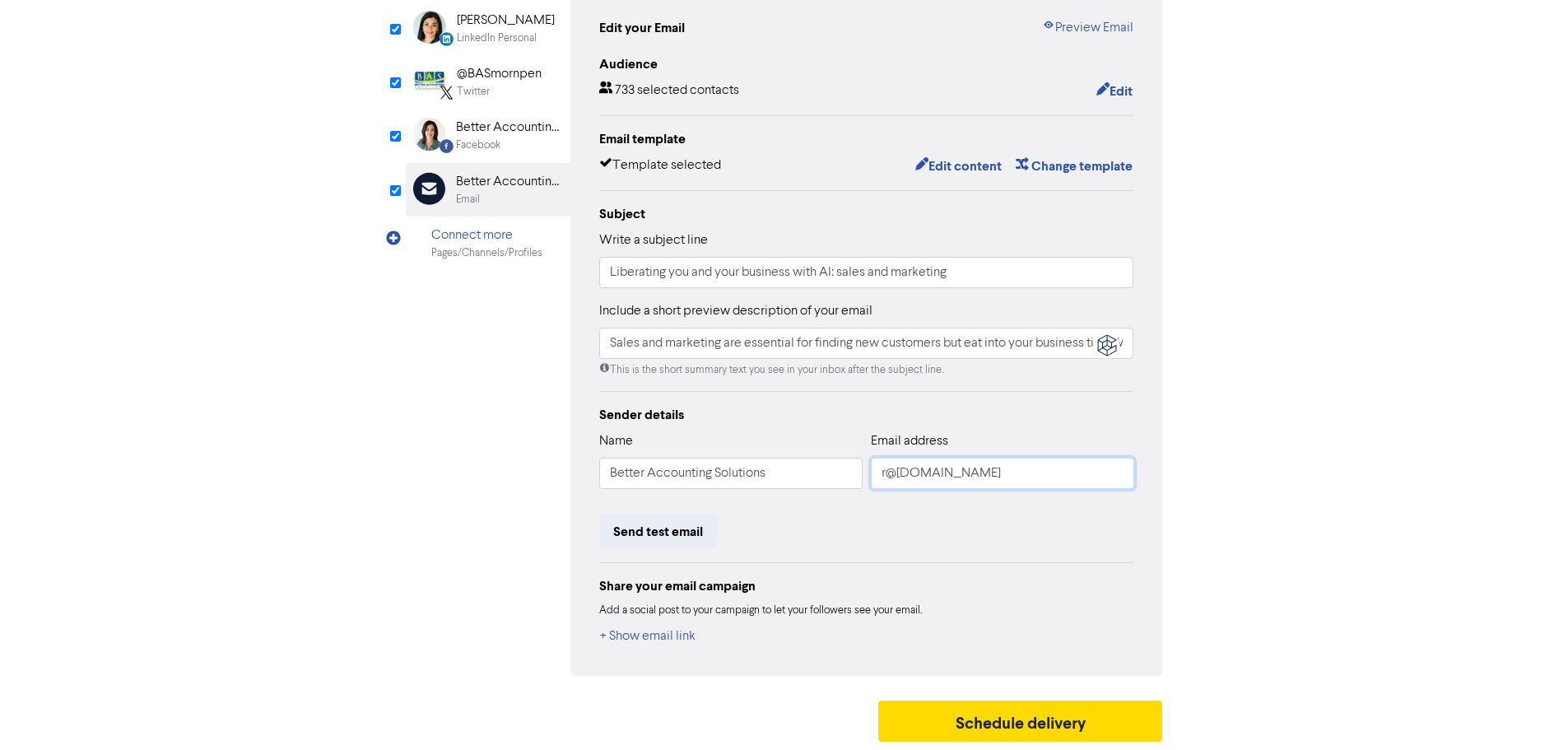
type input "[EMAIL_ADDRESS][DOMAIN_NAME]"
type input "Sales and marketing are essential for finding new customers but eat into your b…"
type input "[EMAIL_ADDRESS][DOMAIN_NAME]"
type input "Sales and marketing are essential for finding new customers but eat into your b…"
type input "[EMAIL_ADDRESS][DOMAIN_NAME]"
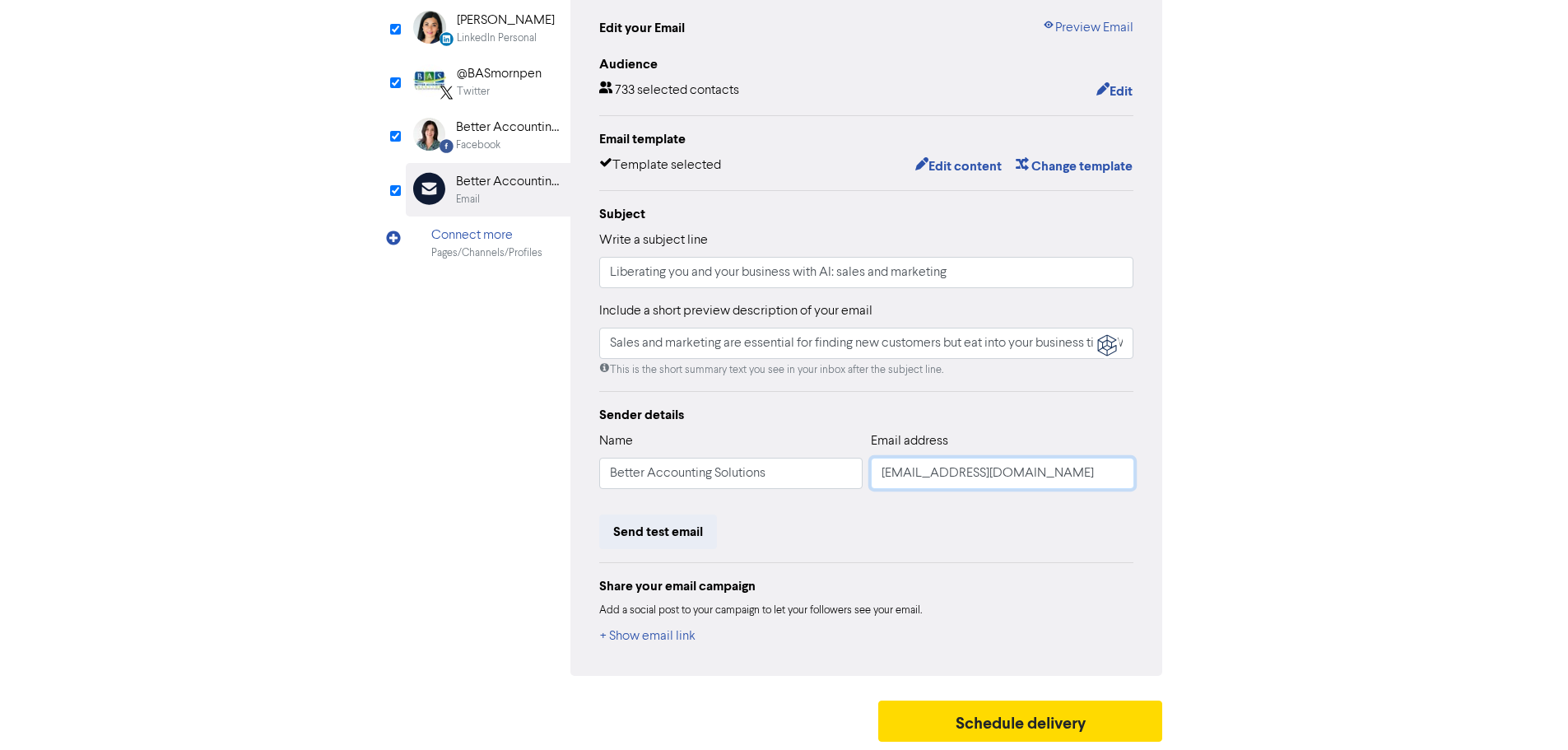
type input "Sales and marketing are essential for finding new customers but eat into your b…"
type input "[EMAIL_ADDRESS][DOMAIN_NAME]"
type input "Sales and marketing are essential for finding new customers but eat into your b…"
type input "[EMAIL_ADDRESS][DOMAIN_NAME]"
type input "Sales and marketing are essential for finding new customers but eat into your b…"
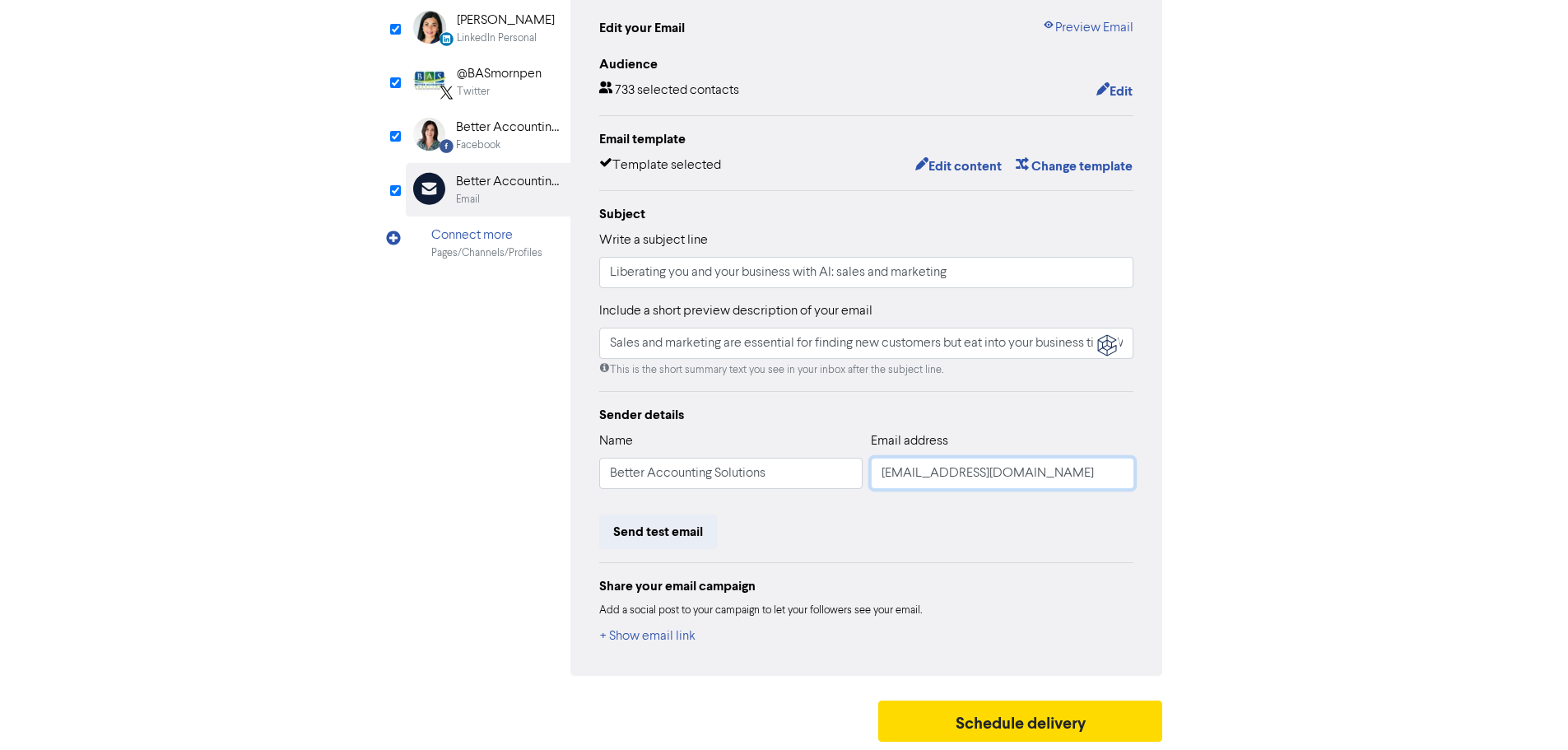
type input "[EMAIL_ADDRESS][DOMAIN_NAME]"
type input "Sales and marketing are essential for finding new customers but eat into your b…"
type input "[EMAIL_ADDRESS][DOMAIN_NAME]"
type input "Sales and marketing are essential for finding new customers but eat into your b…"
type input "[EMAIL_ADDRESS][DOMAIN_NAME]"
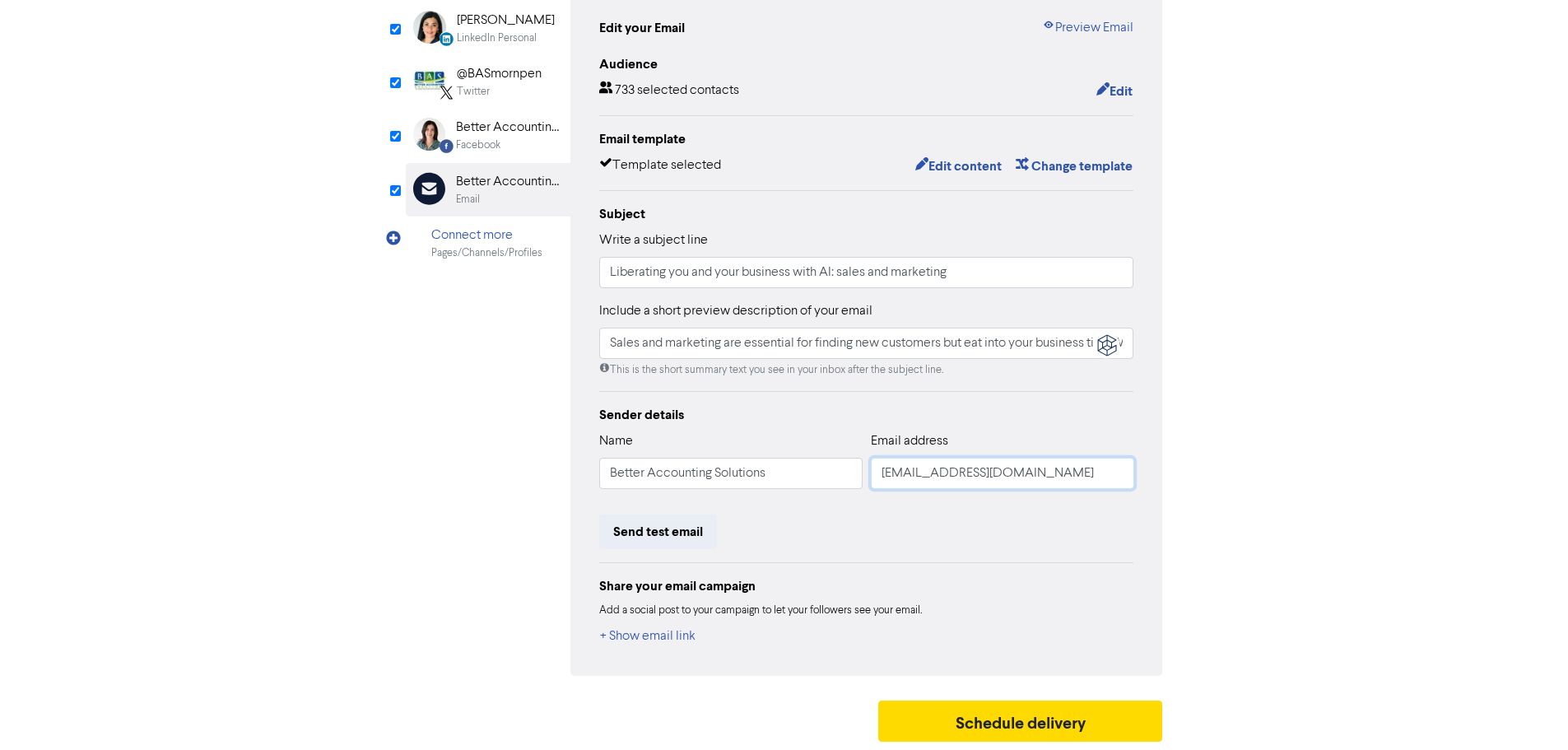
type input "Sales and marketing are essential for finding new customers but eat into your b…"
type input "[EMAIL_ADDRESS][DOMAIN_NAME]"
type input "Sales and marketing are essential for finding new customers but eat into your b…"
type input "[EMAIL_ADDRESS][DOMAIN_NAME]"
type input "Sales and marketing are essential for finding new customers but eat into your b…"
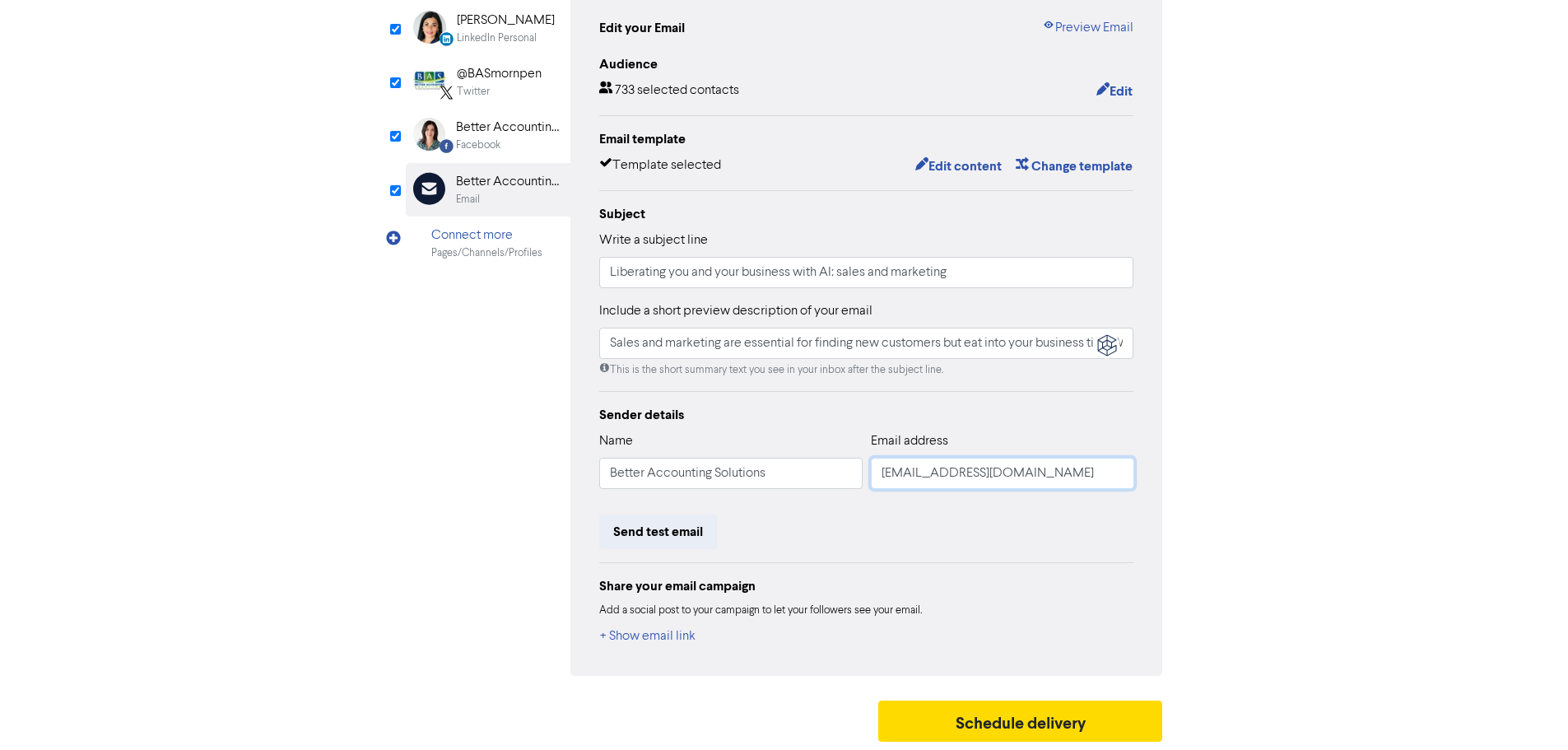
type input "[EMAIL_ADDRESS][DOMAIN_NAME]"
type input "Sales and marketing are essential for finding new customers but eat into your b…"
type input "[EMAIL_ADDRESS][DOMAIN_NAME]"
click at [347, 543] on div "Review & edit content Campaign: Liberating you and your business with AI: sales…" at bounding box center [784, 325] width 939 height 849
click at [1024, 715] on button "Schedule delivery" at bounding box center [1021, 721] width 285 height 41
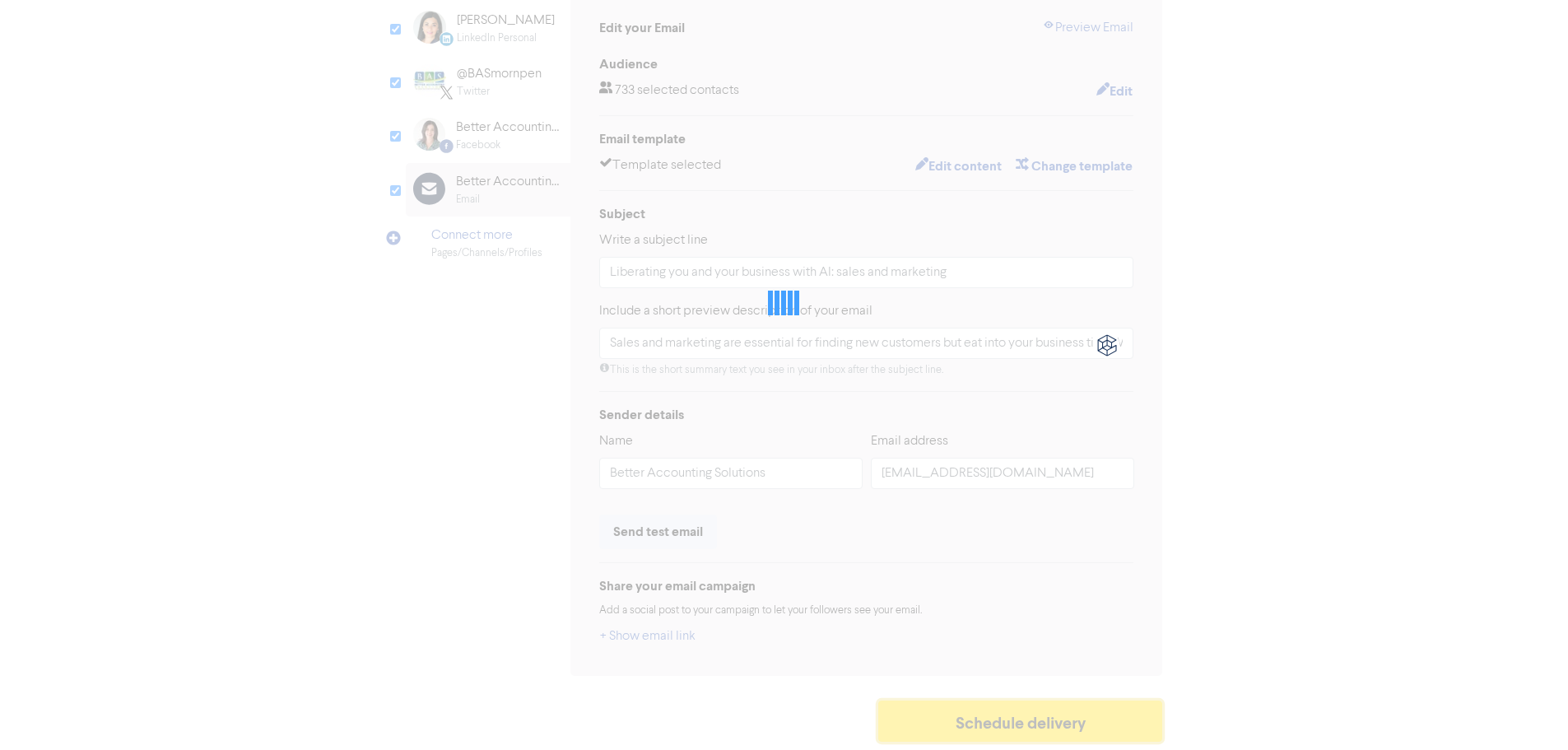
type input "Sales and marketing are essential for finding new customers but eat into your b…"
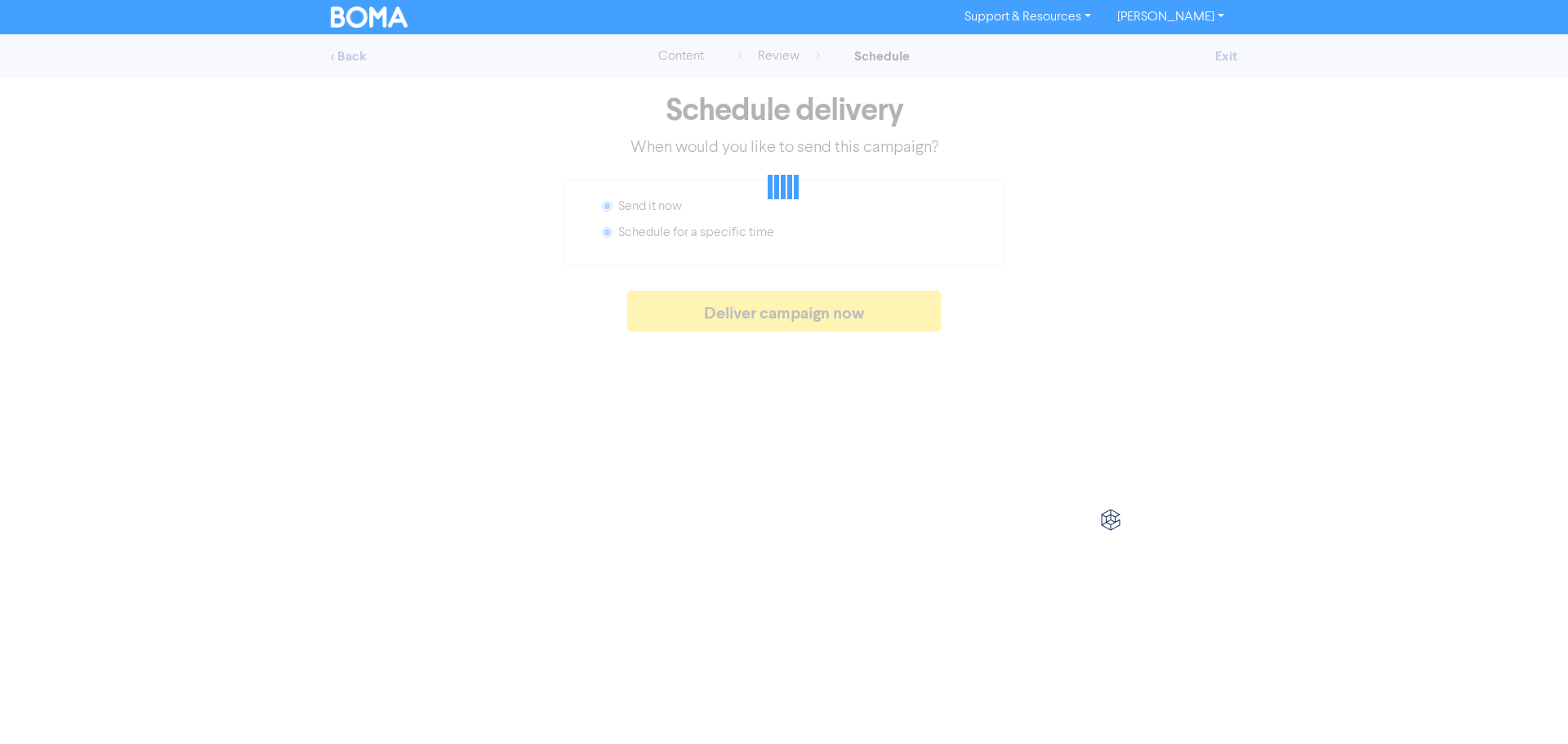
radio input "false"
radio input "true"
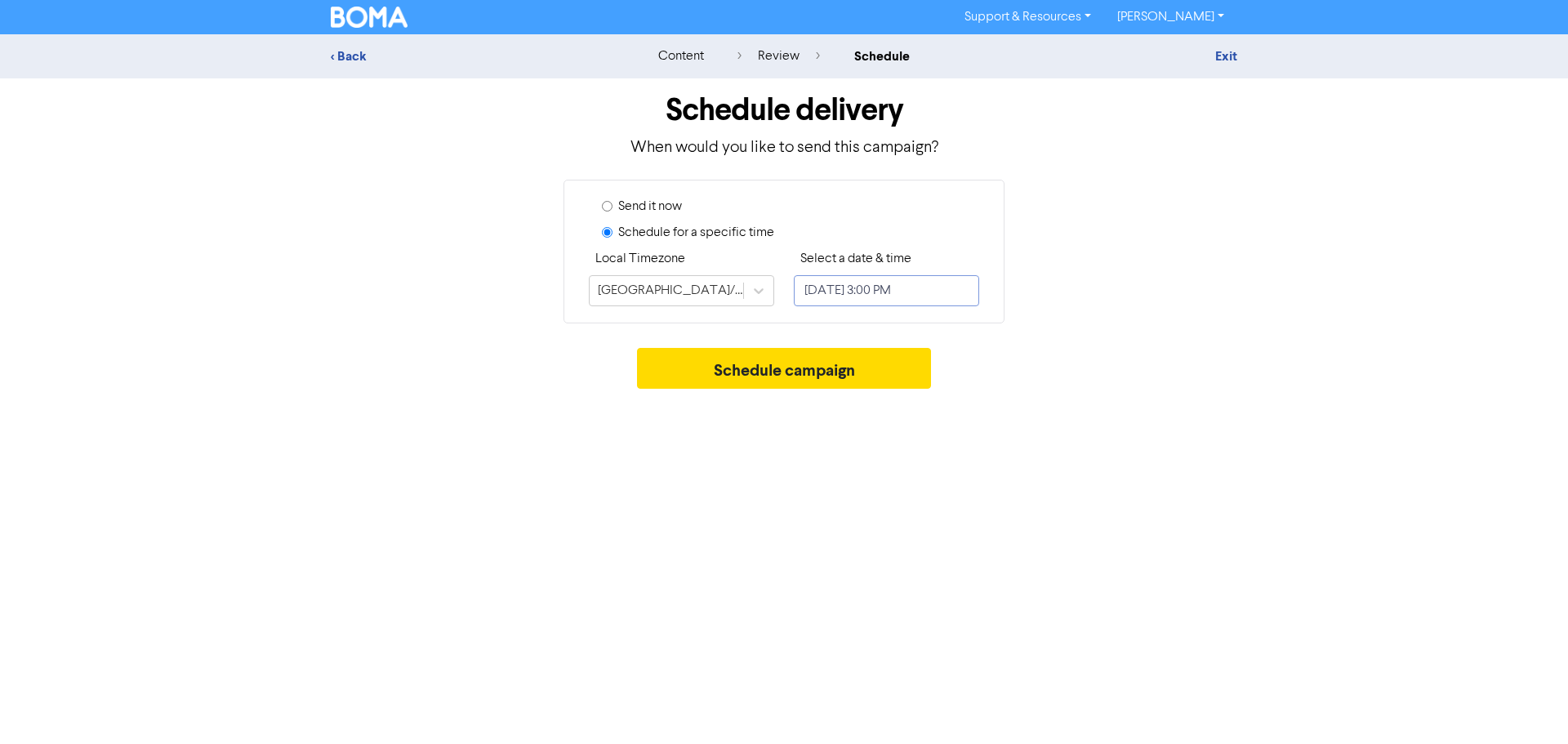
click at [927, 292] on input "[DATE] 3:00 PM" at bounding box center [886, 290] width 186 height 31
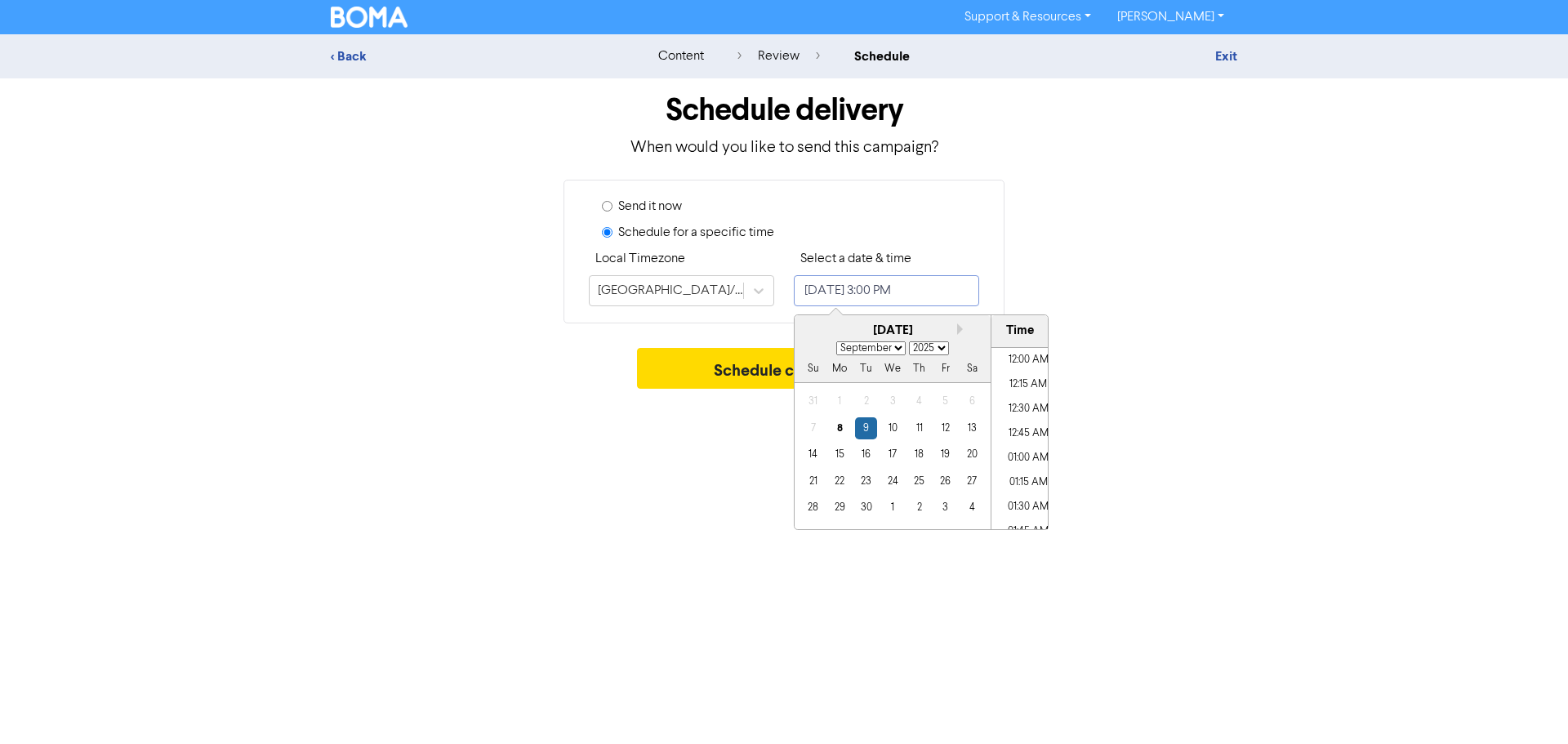
scroll to position [1392, 0]
click at [954, 331] on div "[DATE]" at bounding box center [892, 331] width 196 height 19
click at [959, 328] on button "Next month" at bounding box center [963, 329] width 12 height 12
click at [959, 329] on button "Next month" at bounding box center [963, 329] width 12 height 12
select select "10"
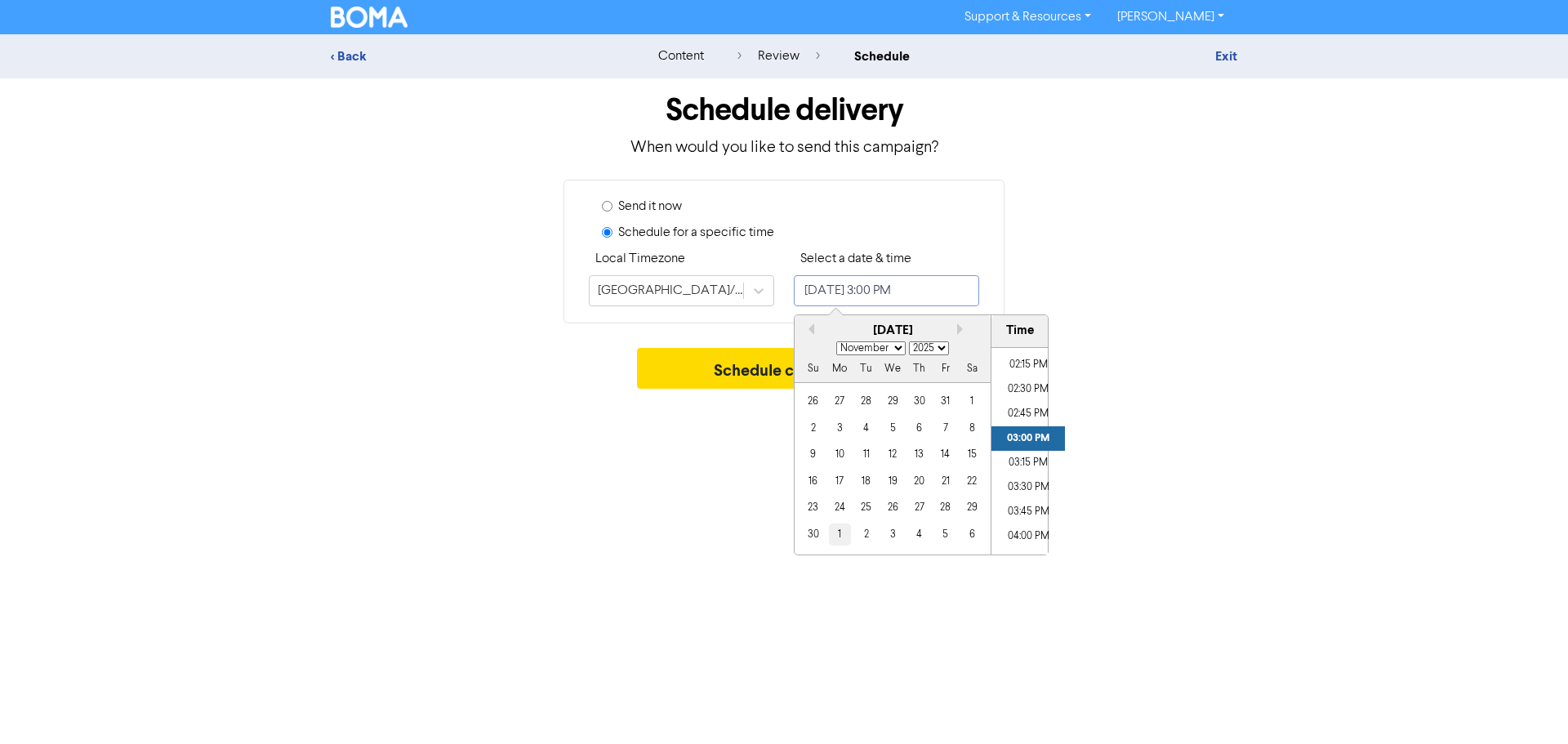
click at [835, 539] on div "1" at bounding box center [840, 534] width 22 height 22
type input "[DATE] 3:00 PM"
select select "11"
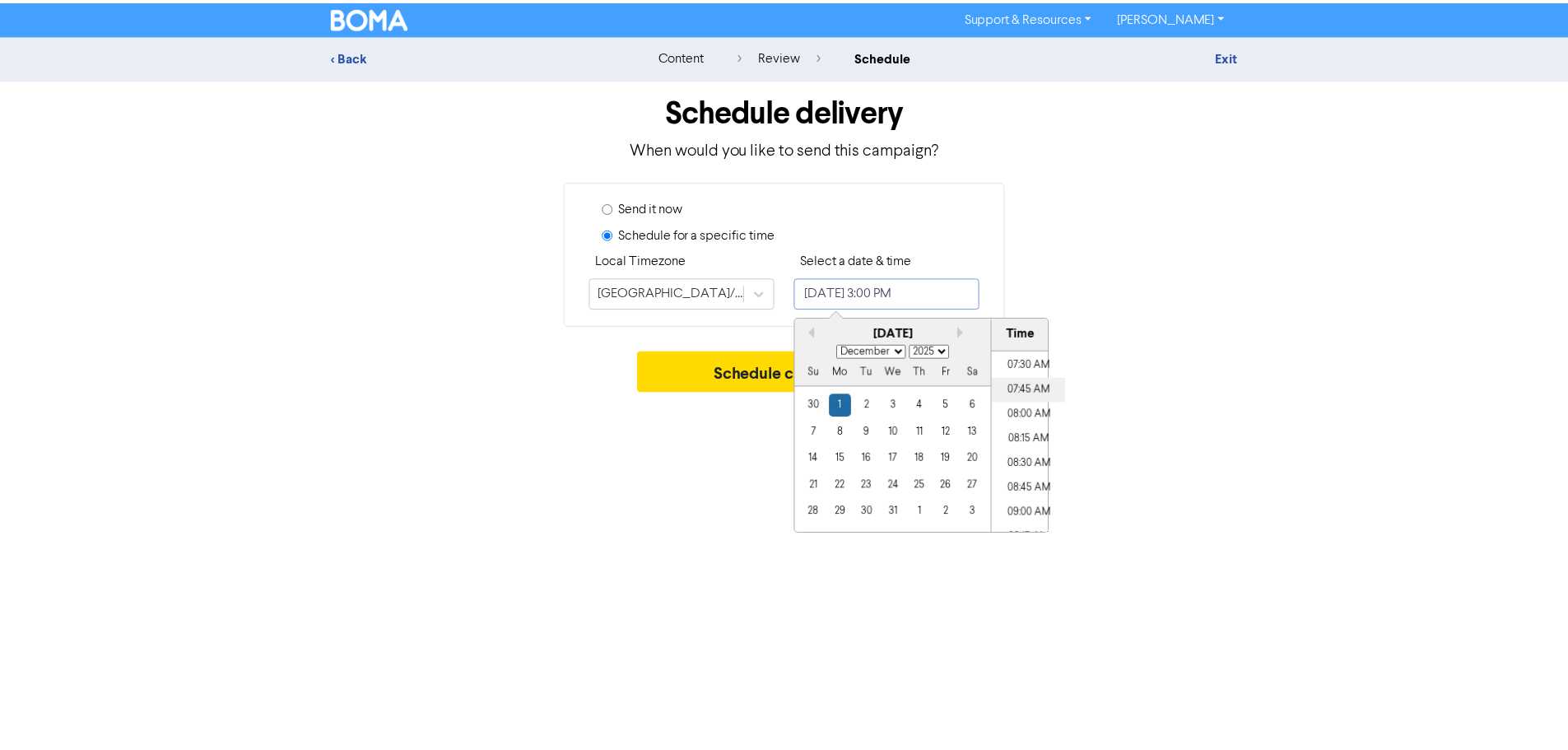
scroll to position [827, 0]
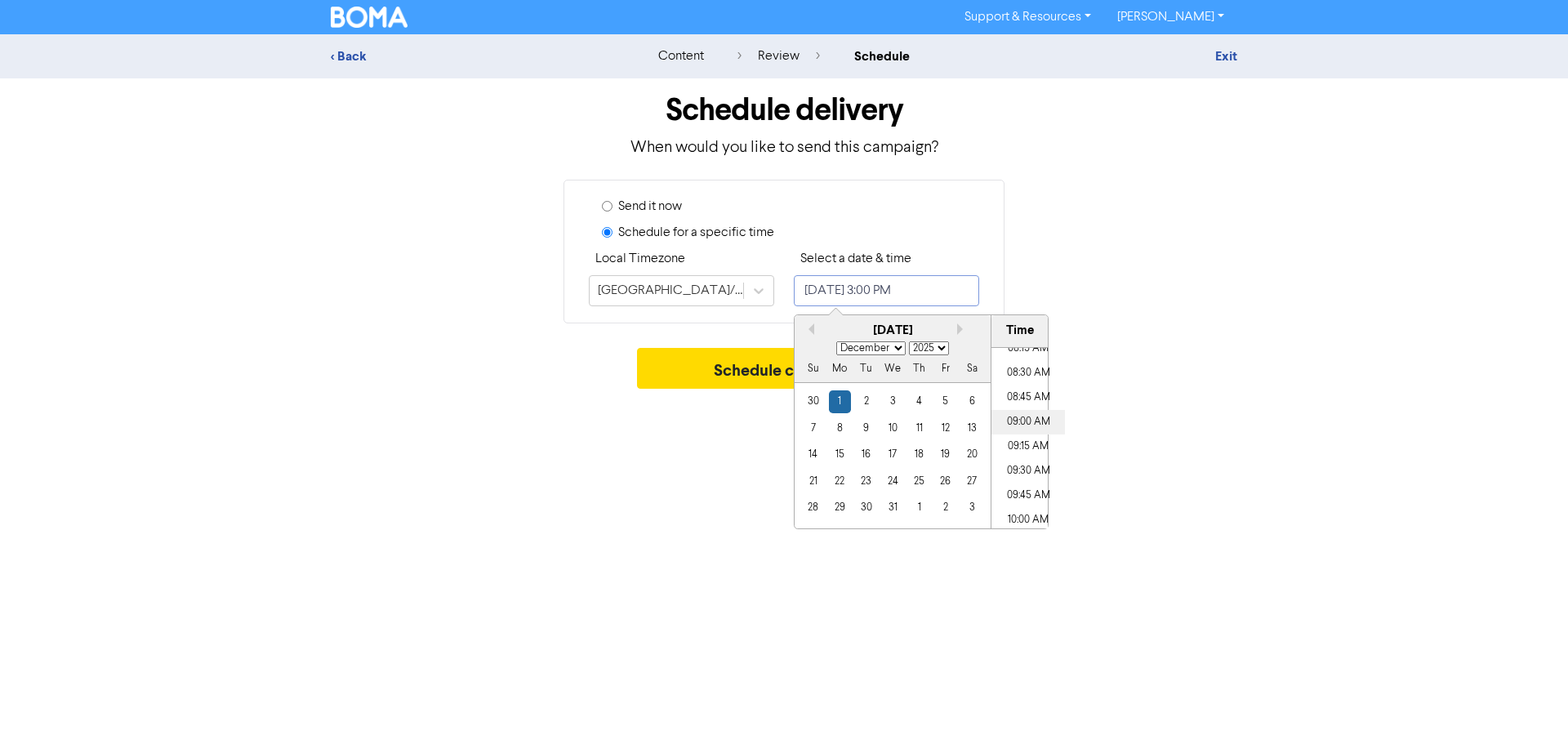
click at [1026, 423] on li "09:00 AM" at bounding box center [1028, 422] width 74 height 25
type input "[DATE] 9:00 AM"
click at [731, 460] on div "Support & Resources Video Tutorials FAQ & Guides Marketing Education [PERSON_NA…" at bounding box center [784, 372] width 1568 height 744
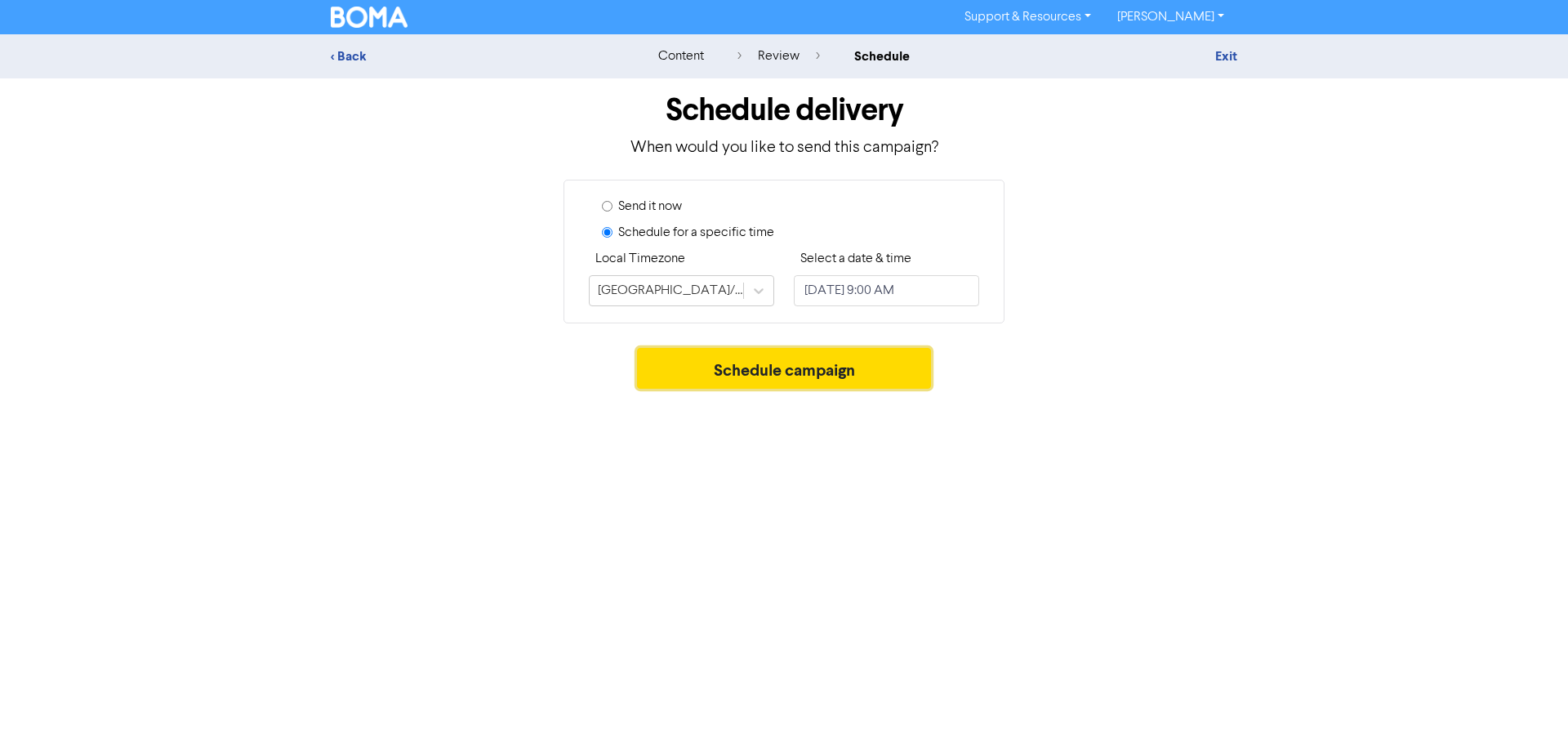
click at [793, 377] on button "Schedule campaign" at bounding box center [784, 368] width 295 height 41
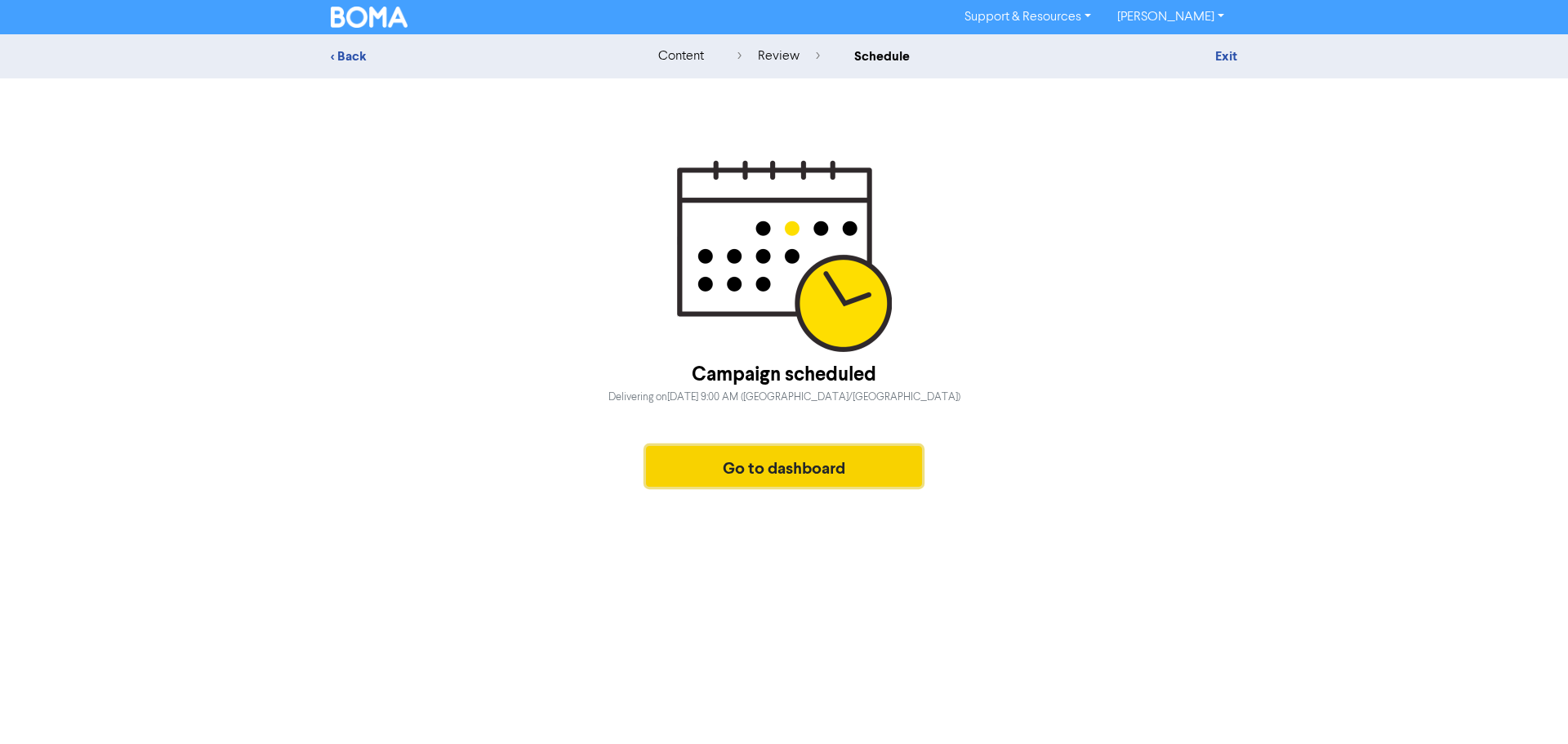
click at [802, 460] on button "Go to dashboard" at bounding box center [784, 466] width 276 height 41
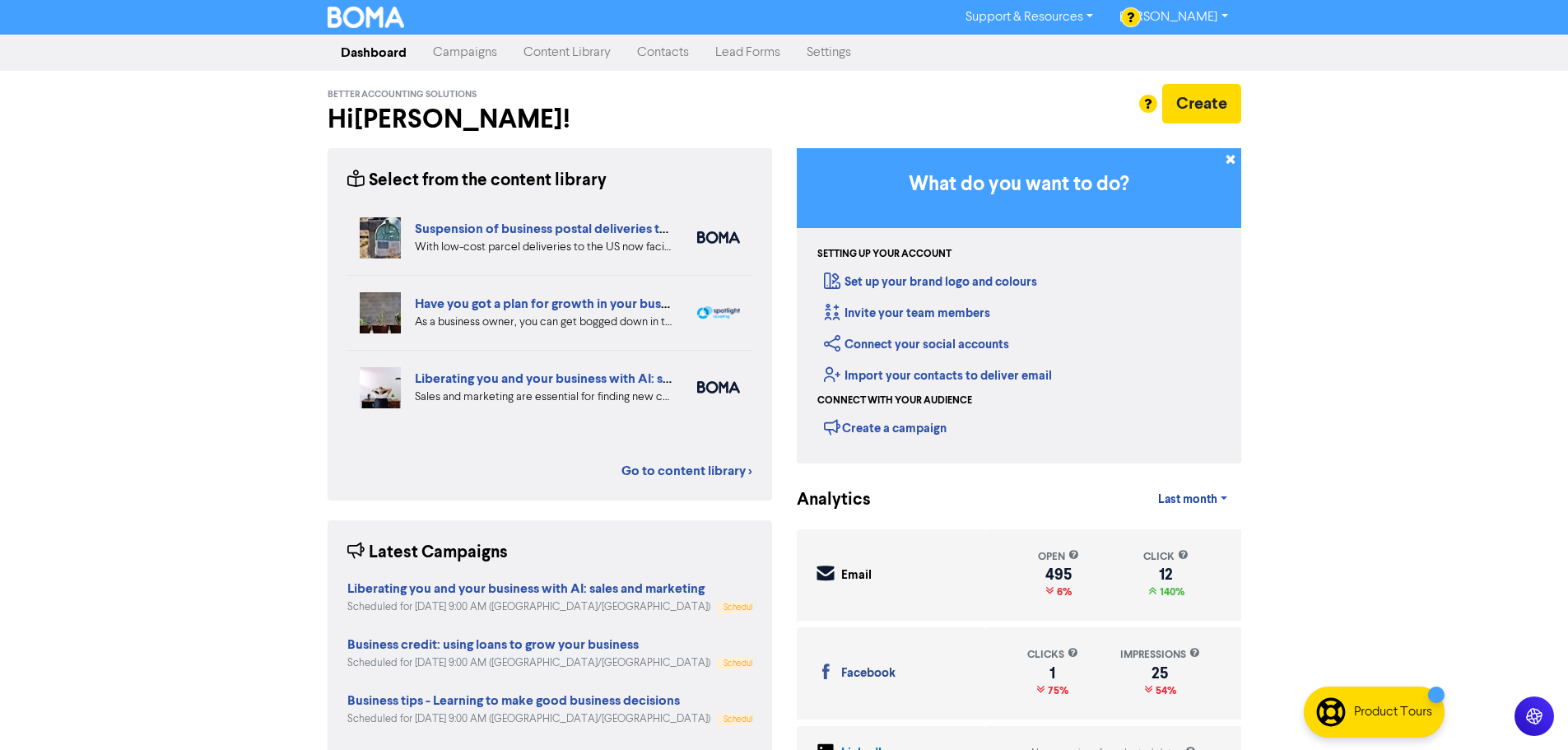
click at [481, 60] on link "Campaigns" at bounding box center [465, 52] width 90 height 33
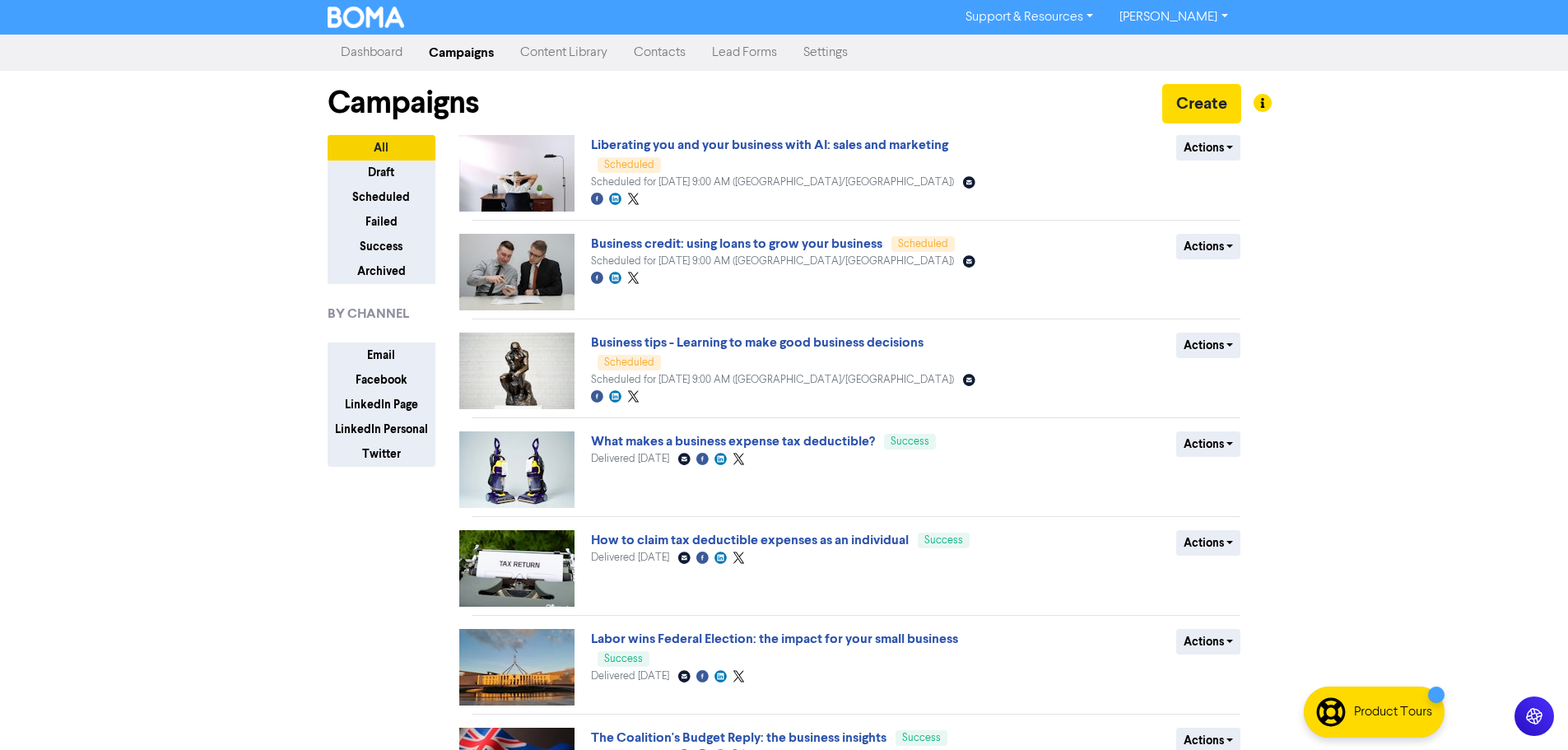
click at [464, 59] on link "Campaigns" at bounding box center [461, 52] width 91 height 33
click at [545, 59] on link "Content Library" at bounding box center [564, 52] width 114 height 33
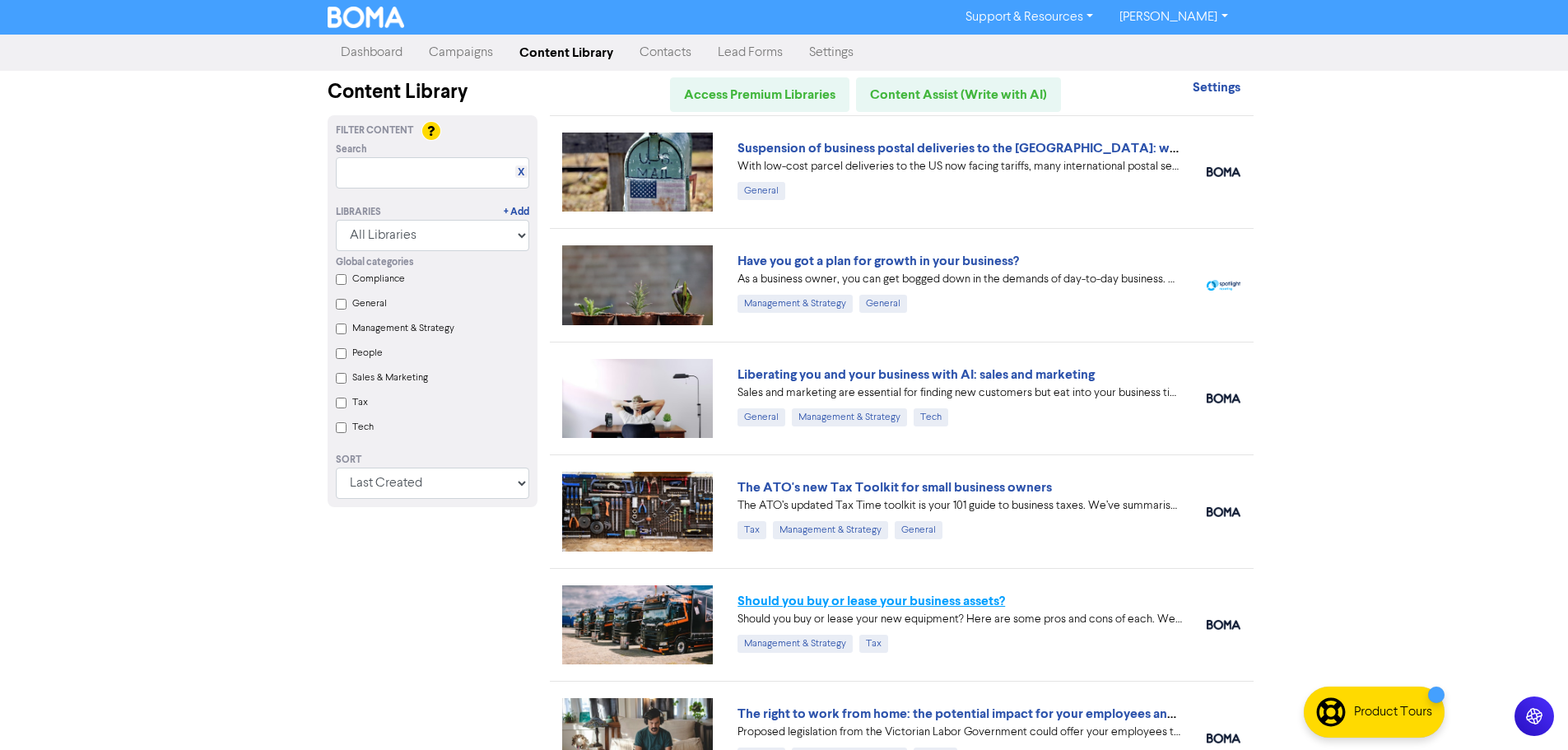
click at [900, 604] on link "Should you buy or lease your business assets?" at bounding box center [871, 601] width 267 height 17
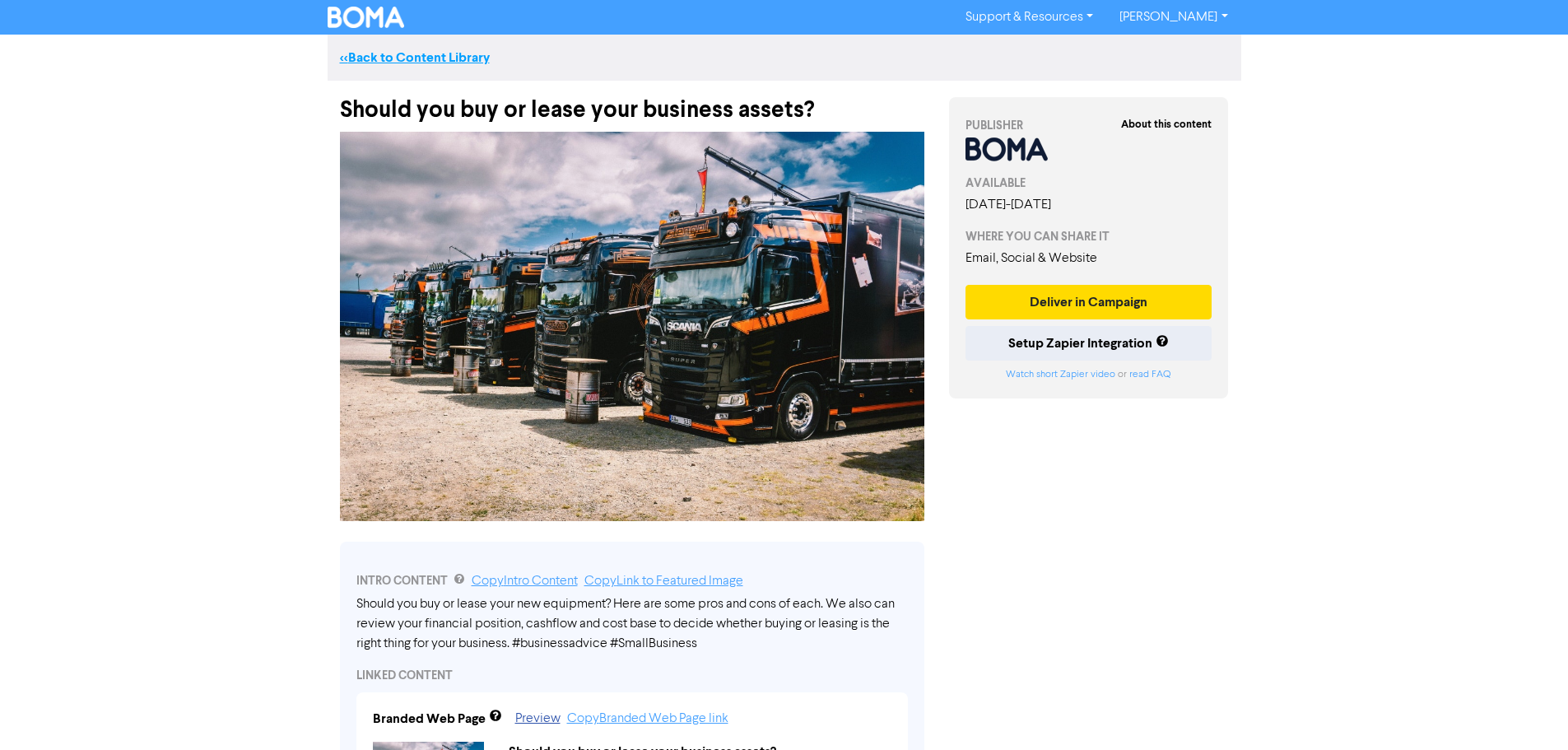
click at [469, 58] on link "<< Back to Content Library" at bounding box center [415, 58] width 150 height 17
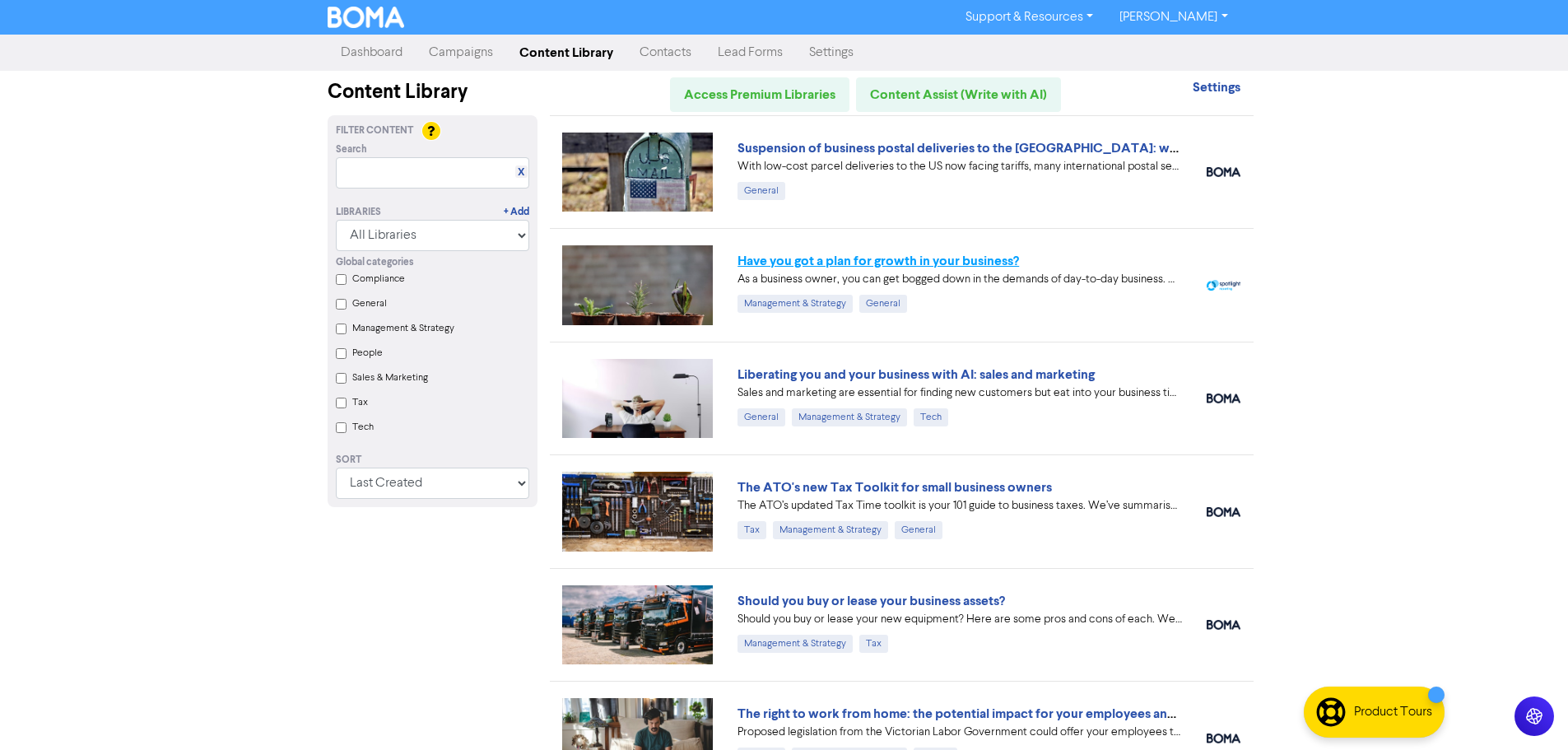
click at [811, 263] on link "Have you got a plan for growth in your business?" at bounding box center [878, 261] width 282 height 17
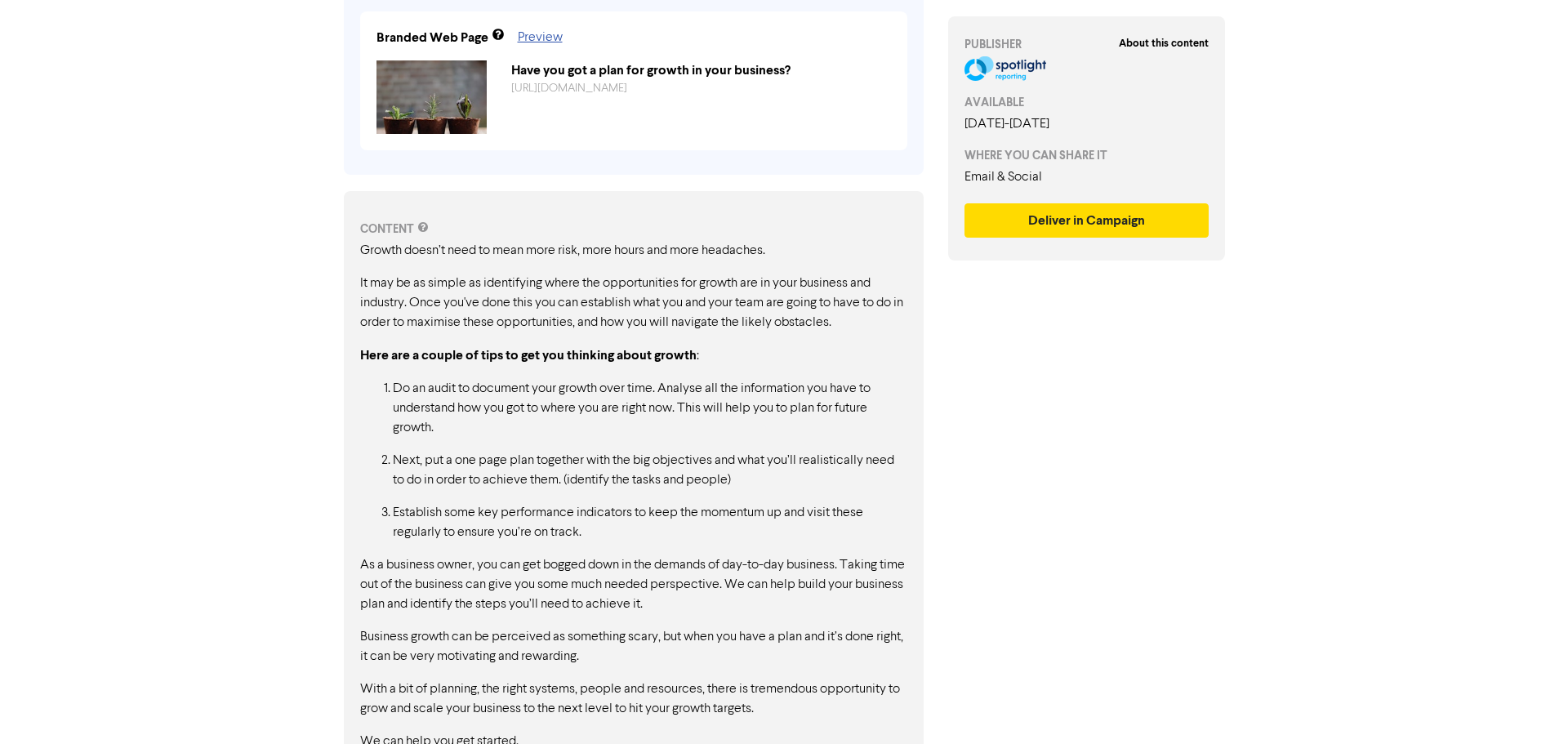
scroll to position [690, 0]
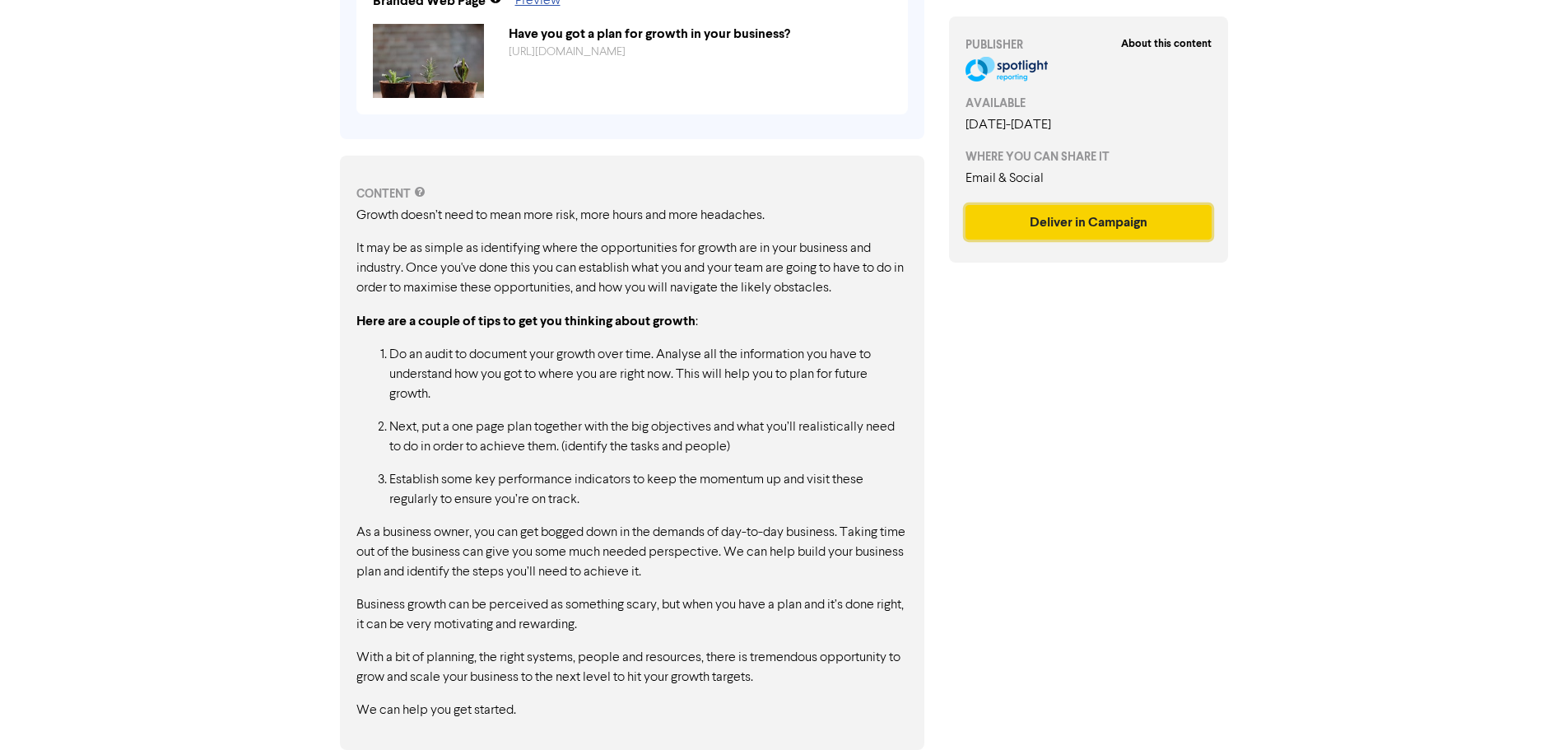
click at [1149, 220] on button "Deliver in Campaign" at bounding box center [1088, 222] width 247 height 34
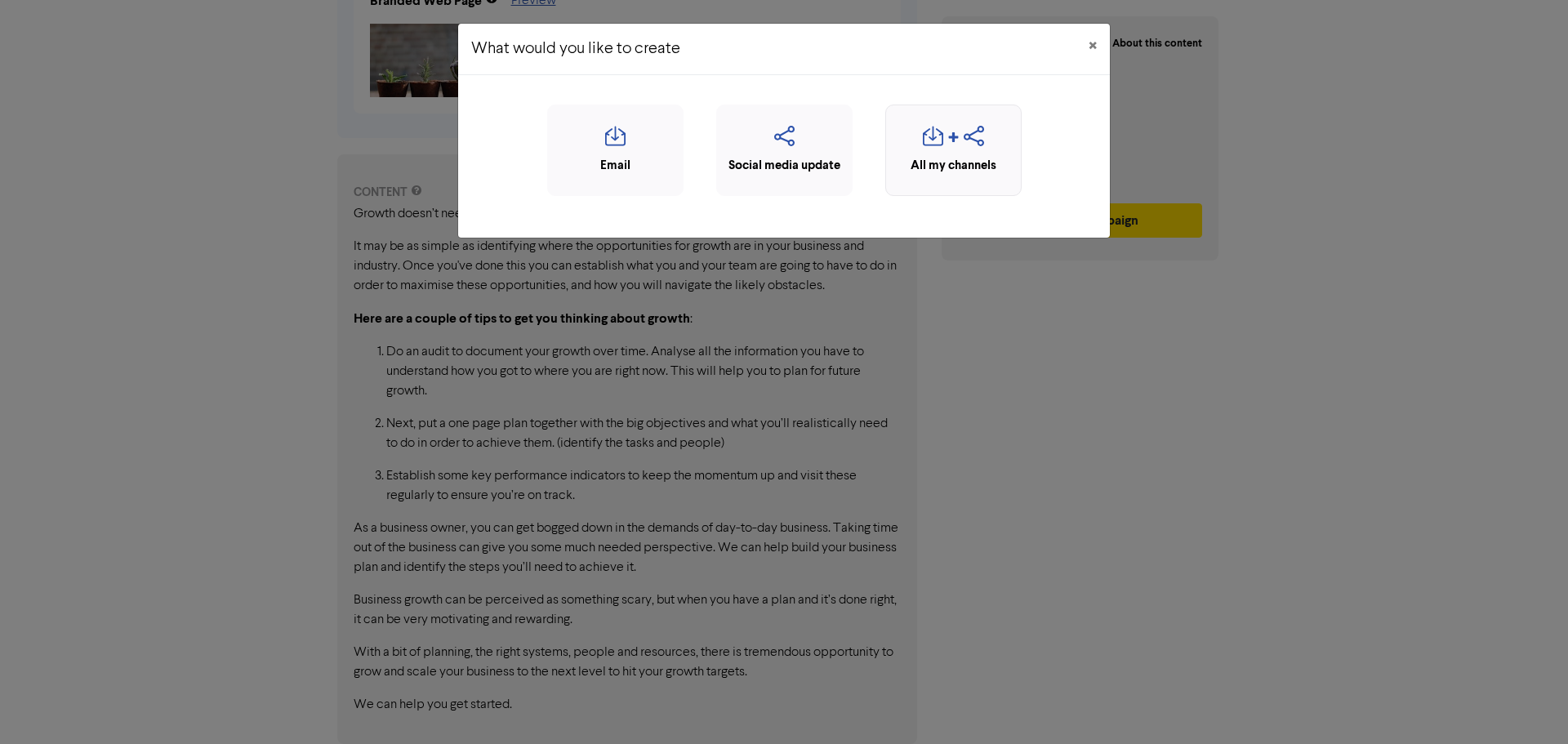
click at [988, 157] on div "All my channels" at bounding box center [953, 166] width 119 height 19
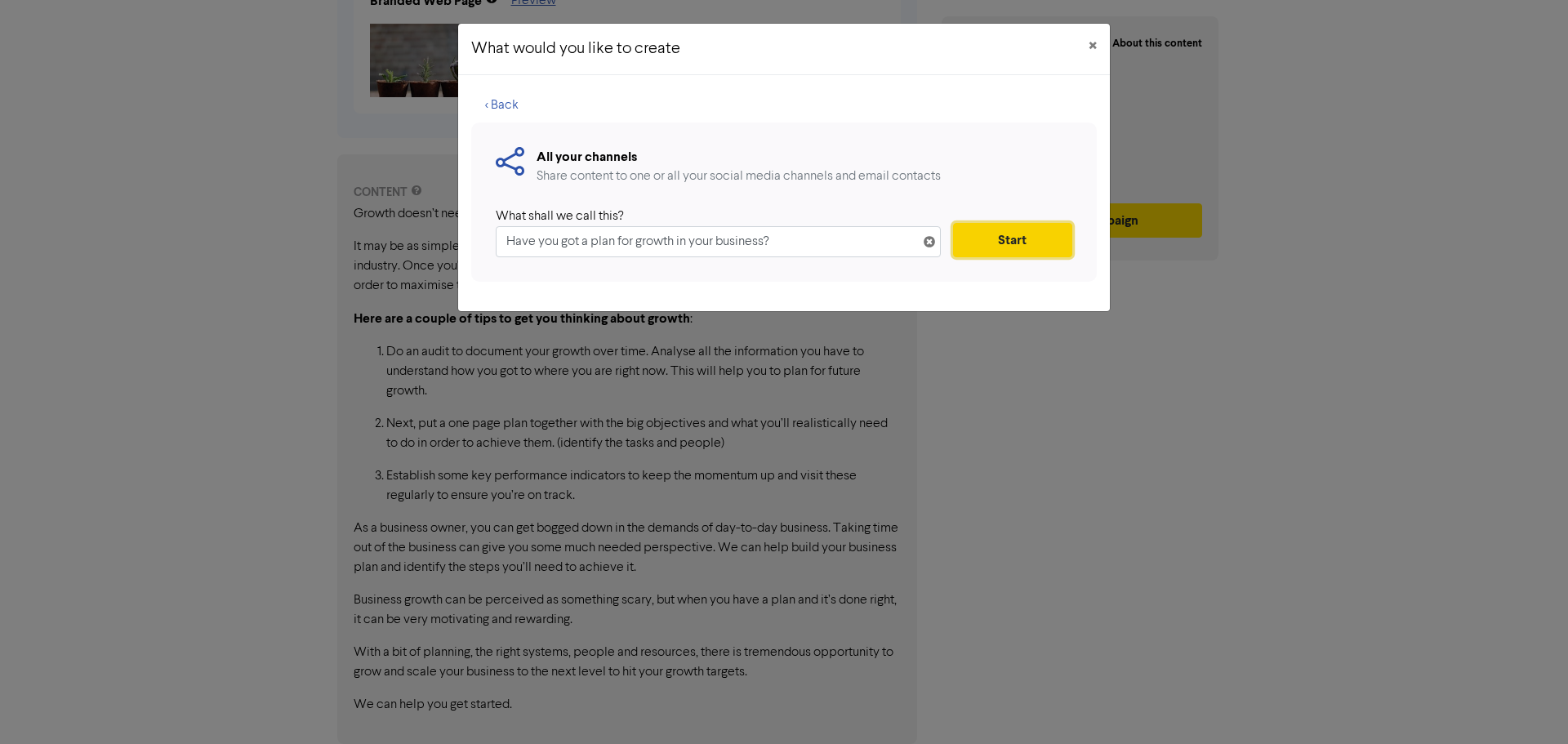
click at [1007, 239] on button "Start" at bounding box center [1012, 240] width 119 height 34
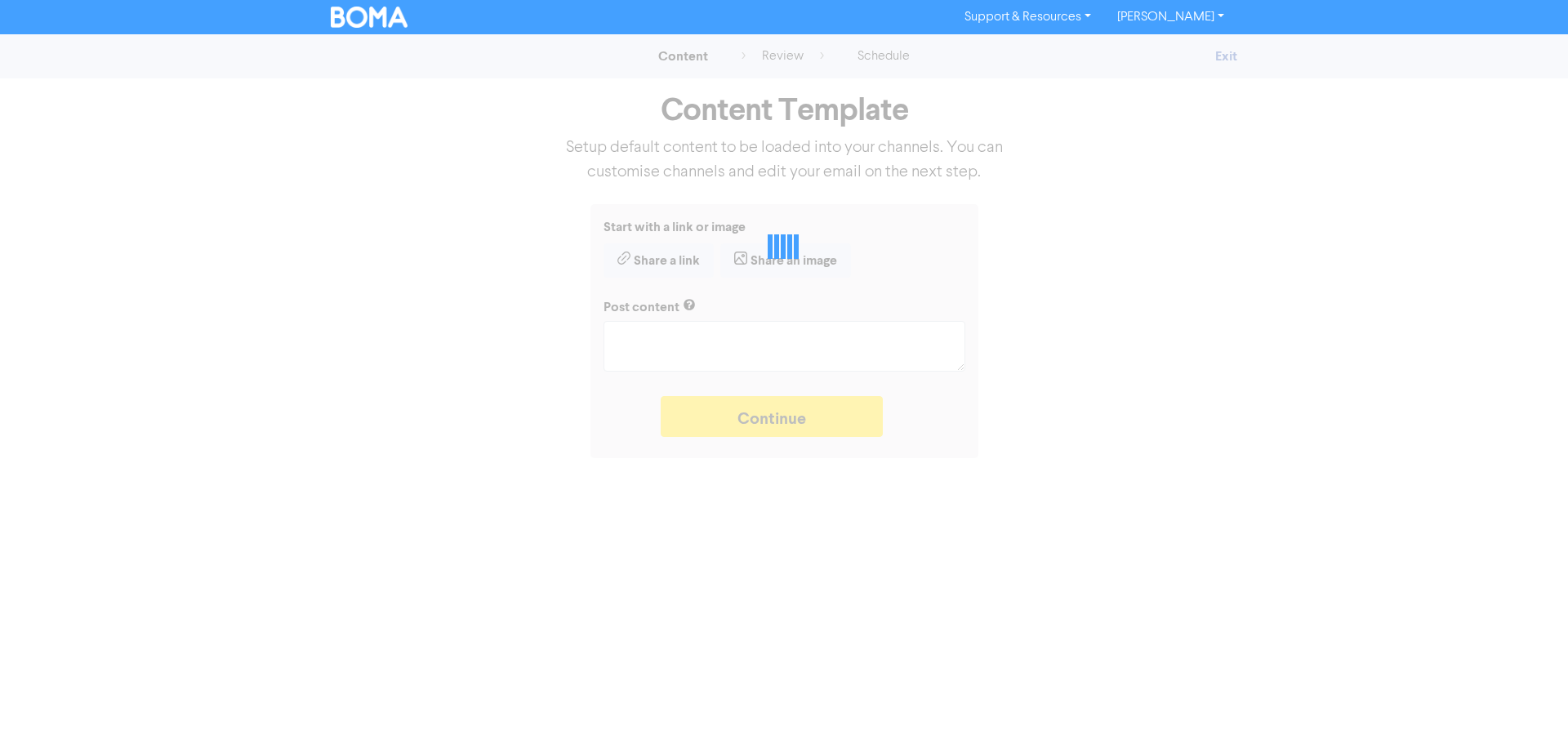
type textarea "x"
type textarea "As a business owner, you can get bogged down in the demands of day-to-day busin…"
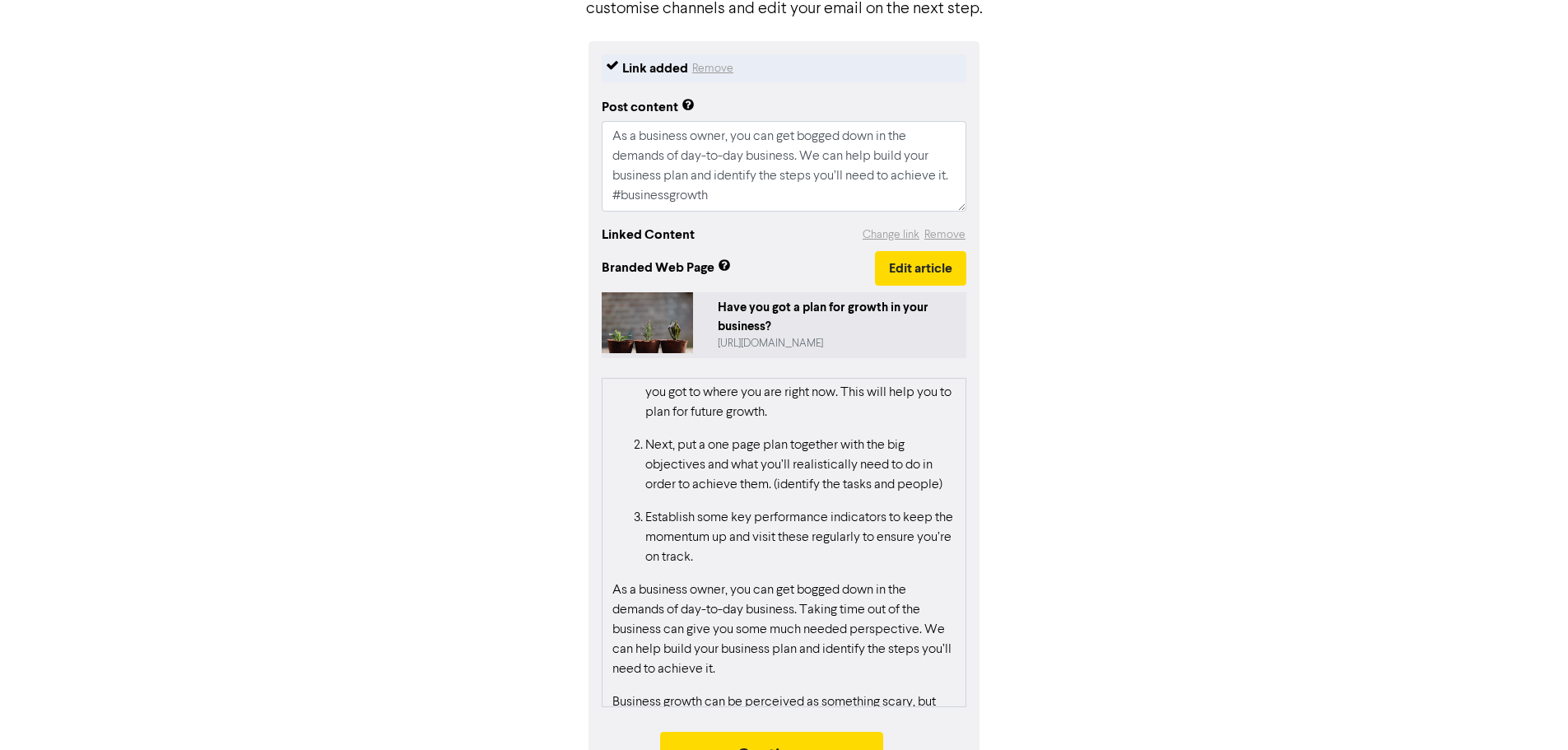
scroll to position [487, 0]
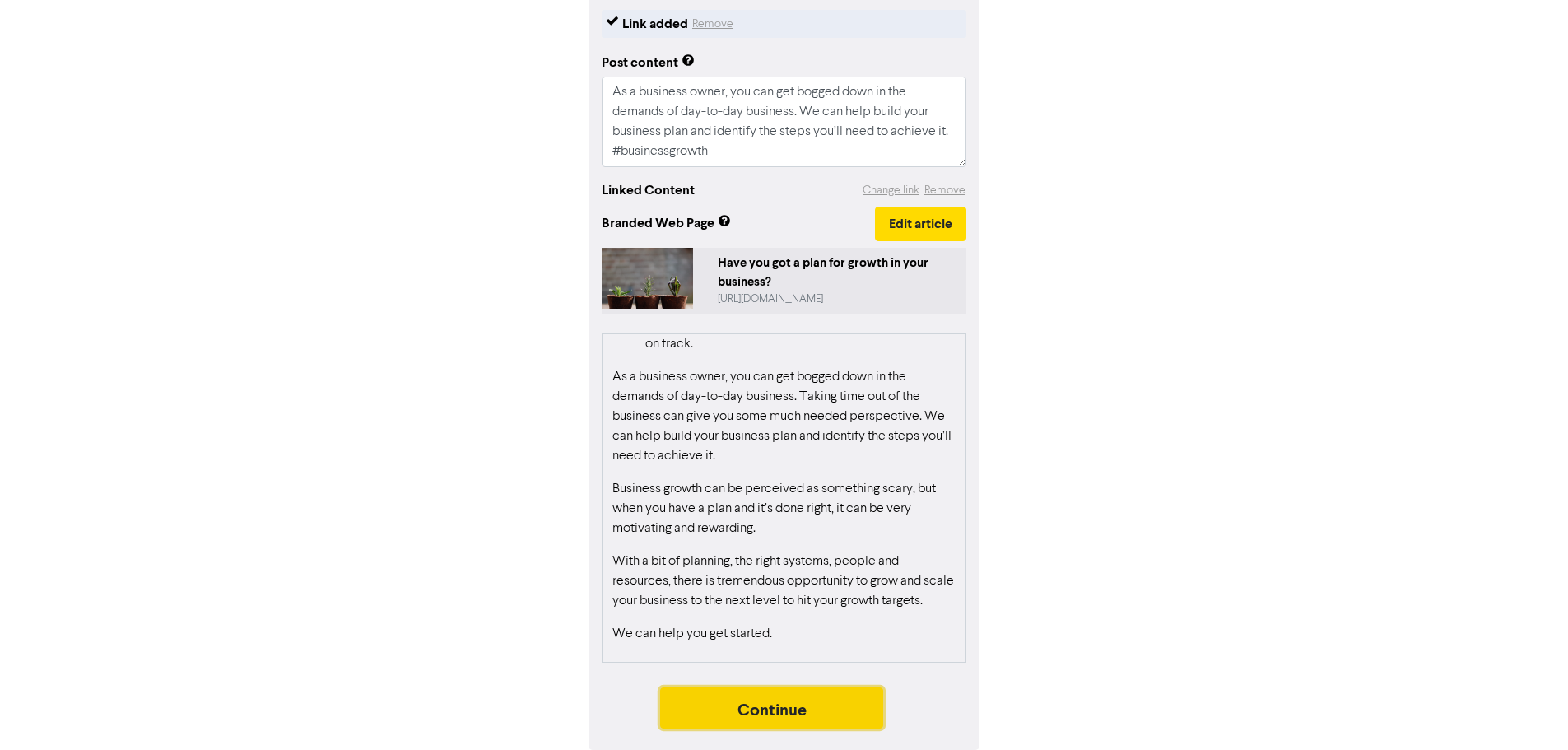
click at [767, 699] on button "Continue" at bounding box center [772, 707] width 224 height 41
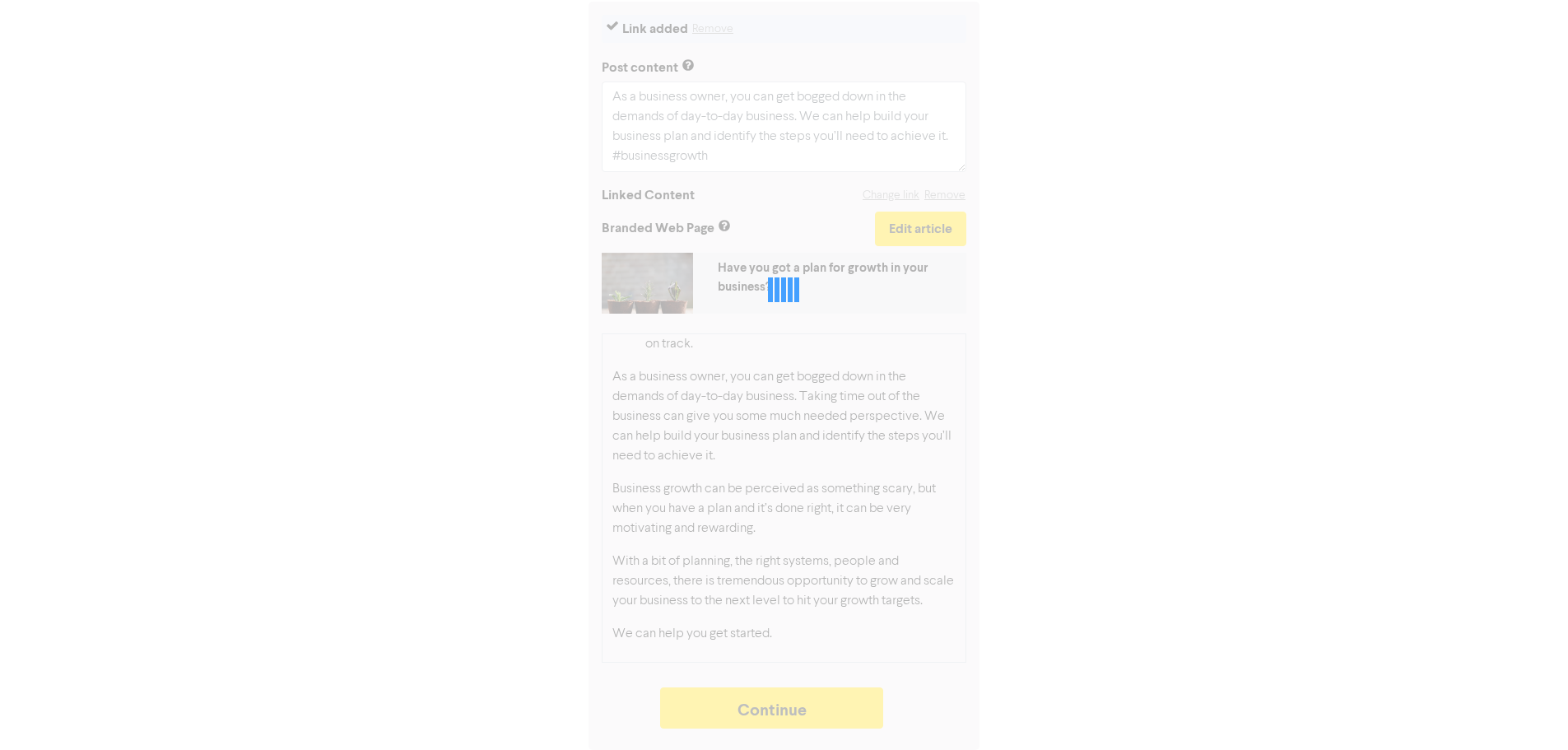
type textarea "x"
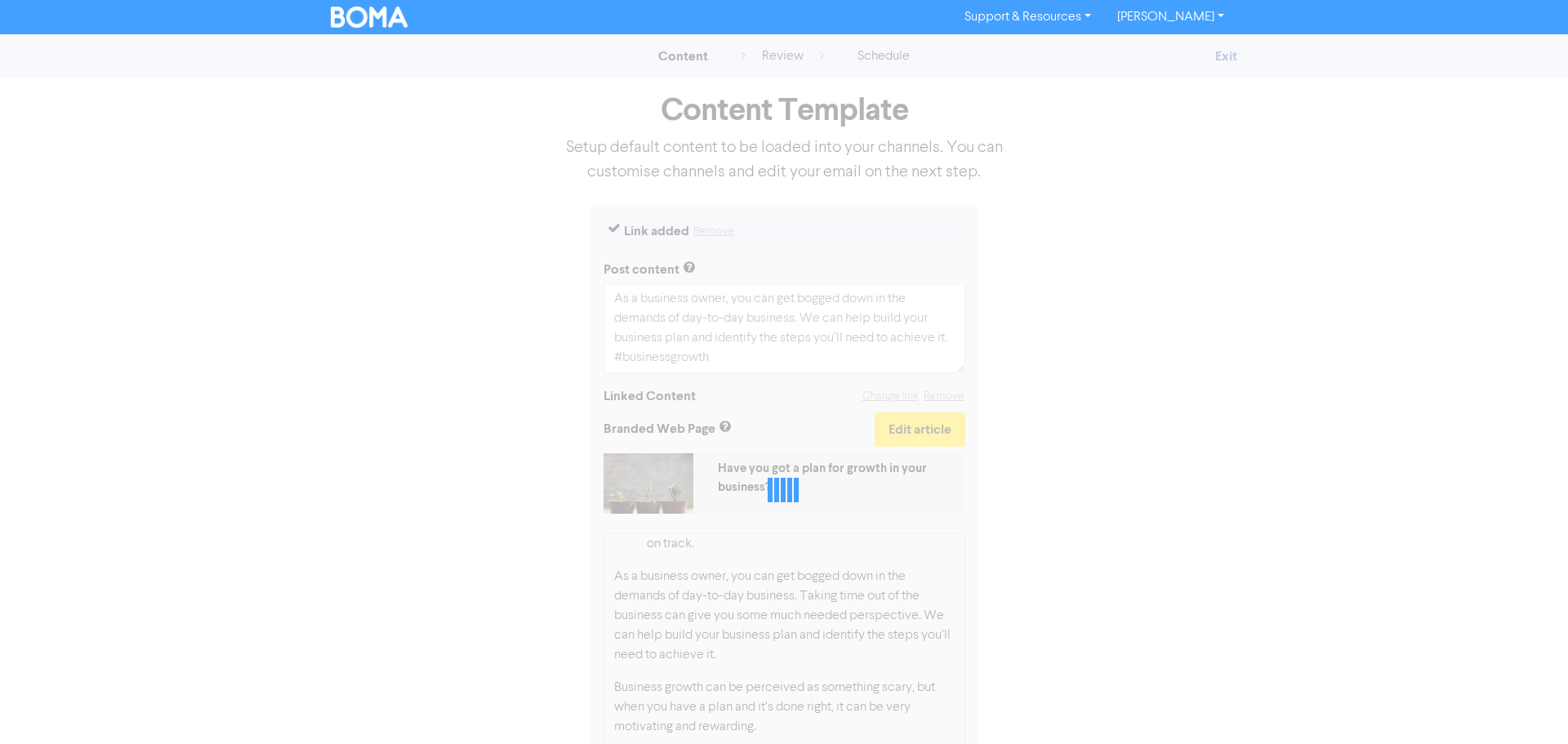
select select "LEARN_MORE"
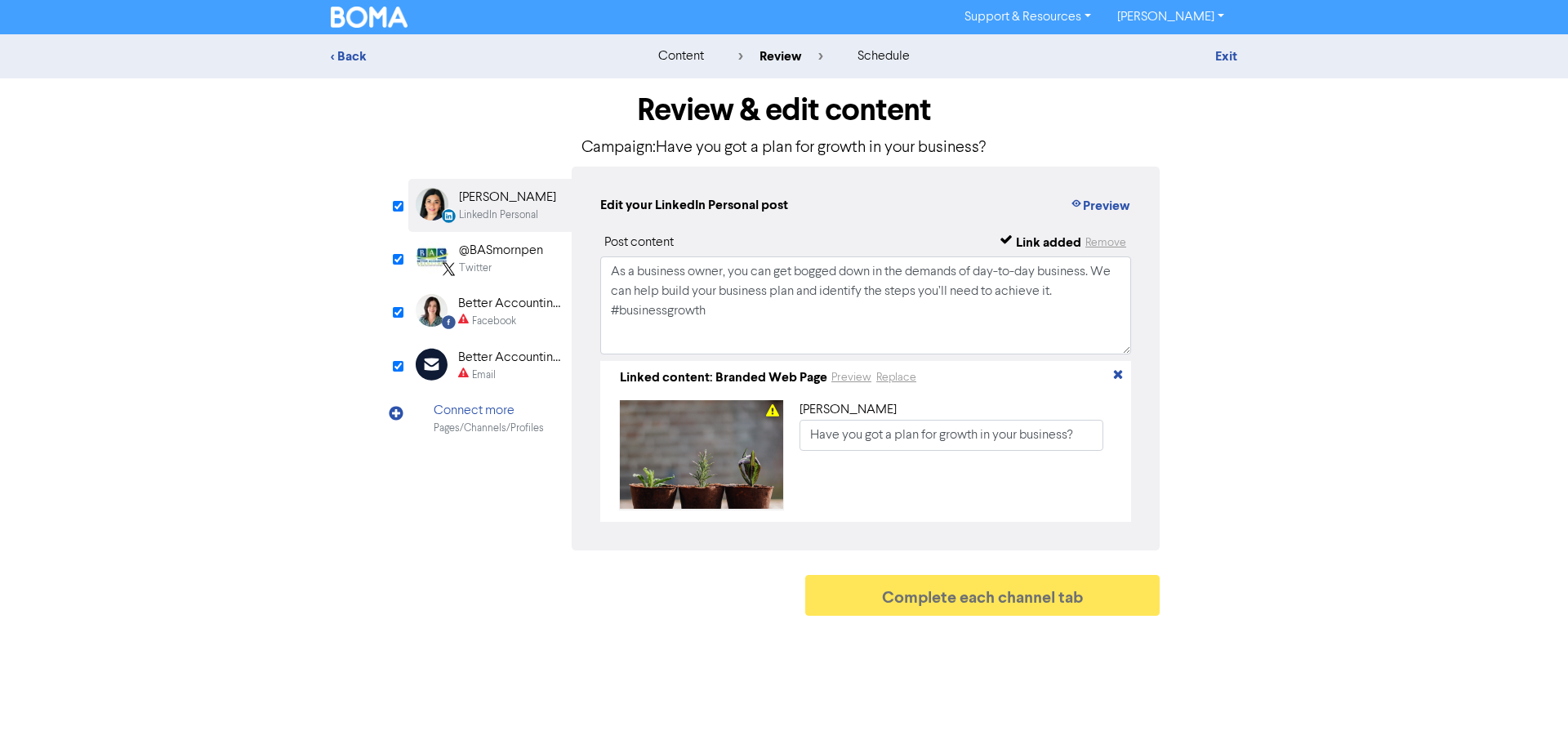
click at [483, 305] on div "Better Accounting Solutions" at bounding box center [511, 304] width 104 height 20
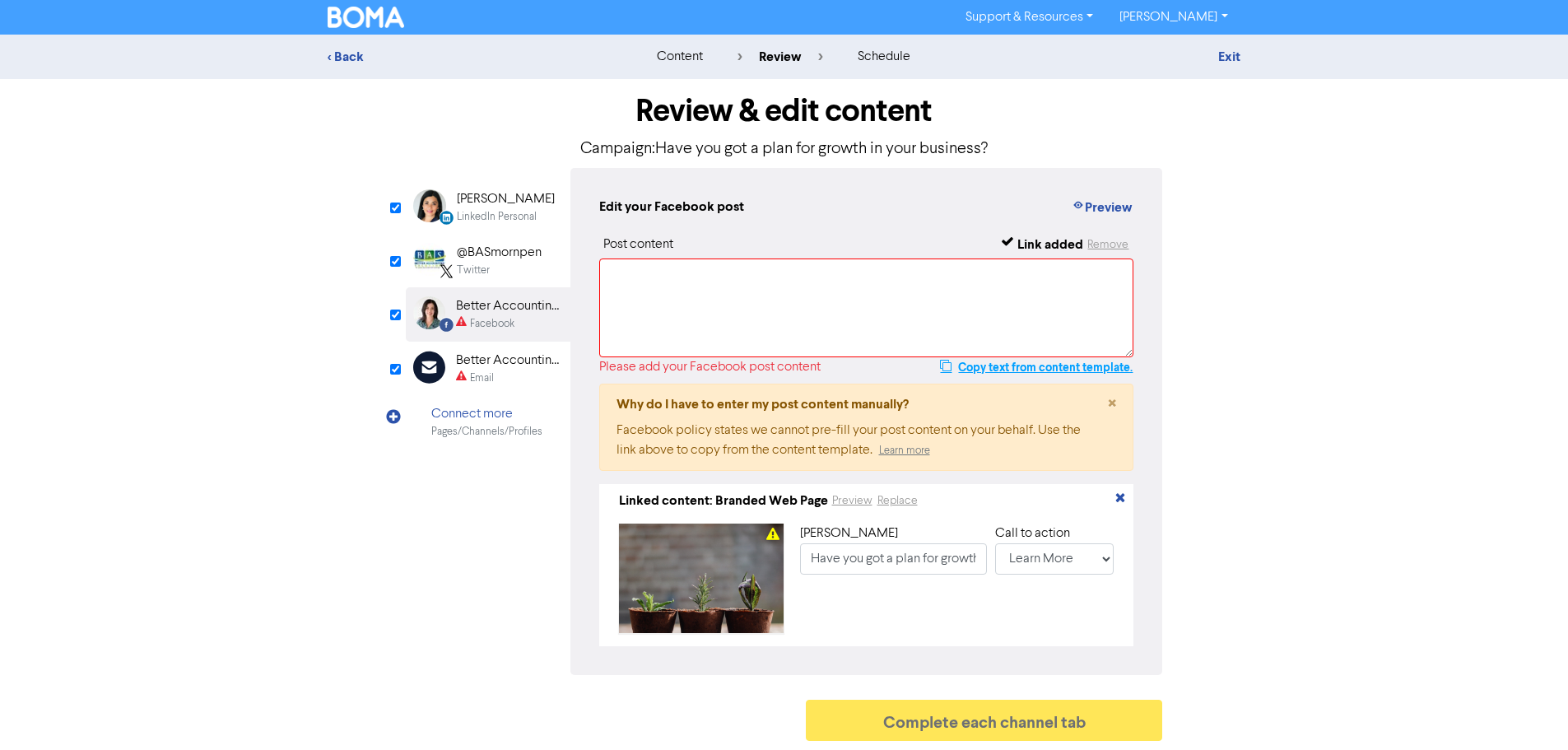
click at [1038, 370] on button "Copy text from content template." at bounding box center [1036, 367] width 194 height 20
click at [756, 293] on textarea at bounding box center [867, 308] width 535 height 99
paste textarea "As a business owner, you can get bogged down in the demands of day-to-day busin…"
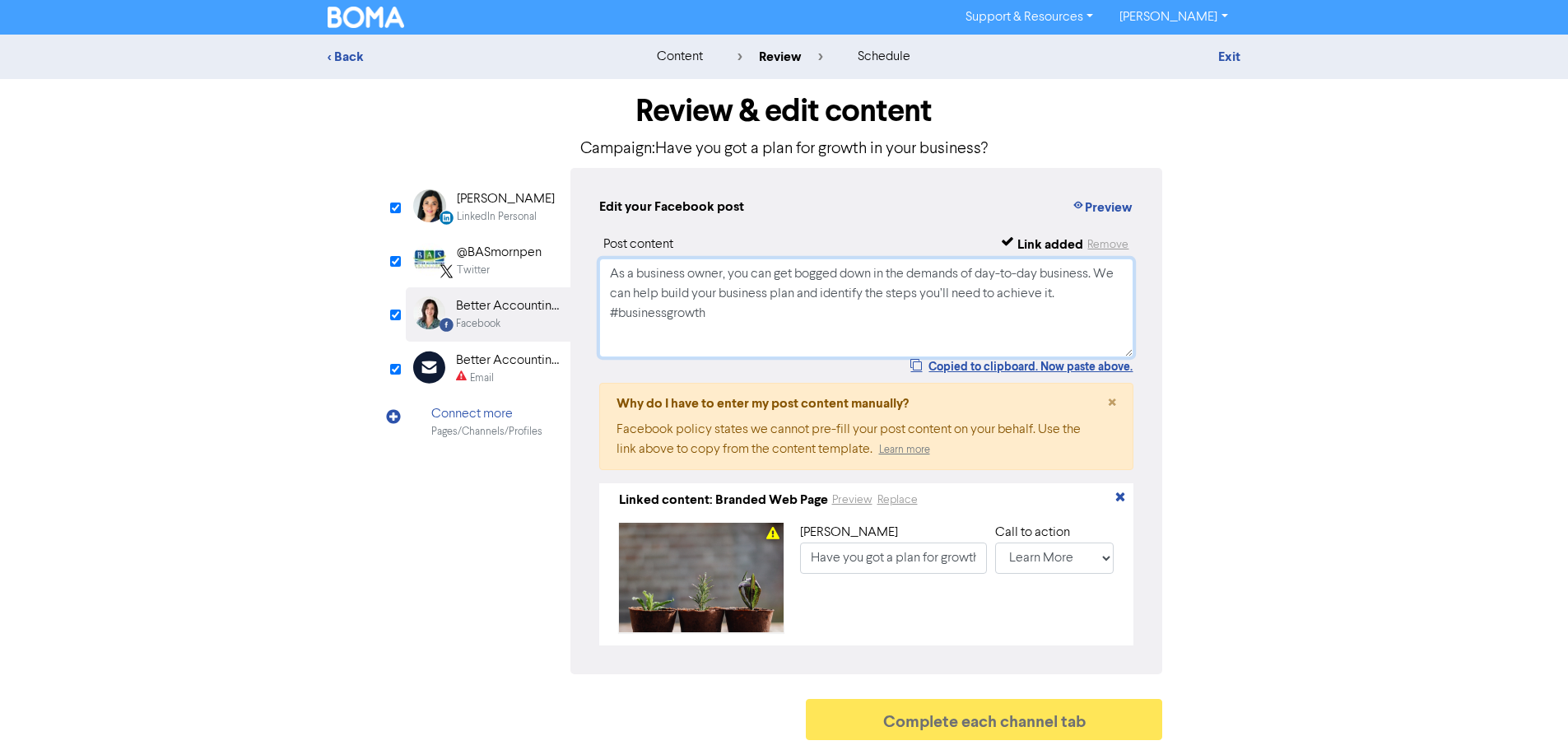
type textarea "As a business owner, you can get bogged down in the demands of day-to-day busin…"
click at [471, 375] on div "Email" at bounding box center [481, 378] width 24 height 16
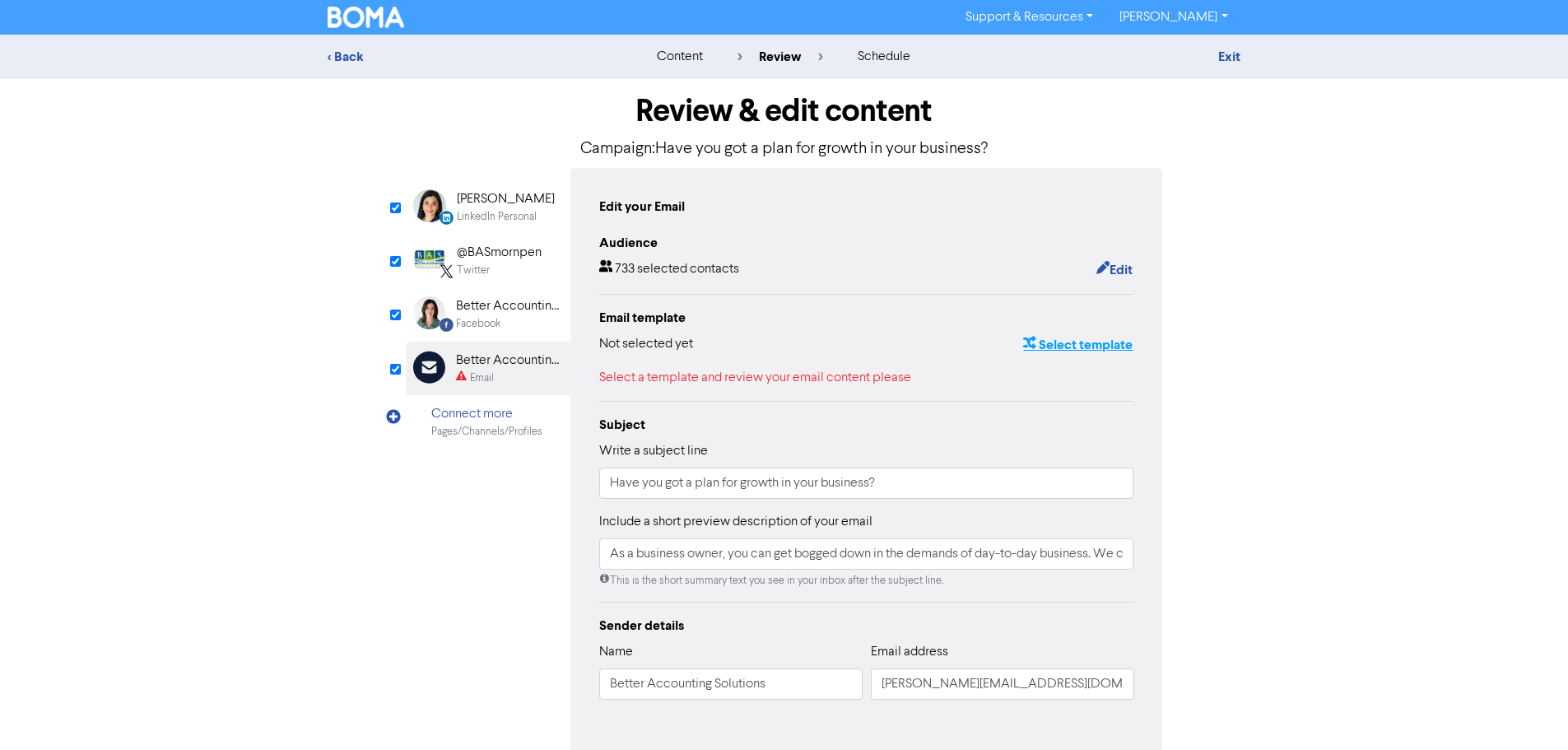
click at [1062, 348] on button "Select template" at bounding box center [1077, 345] width 111 height 22
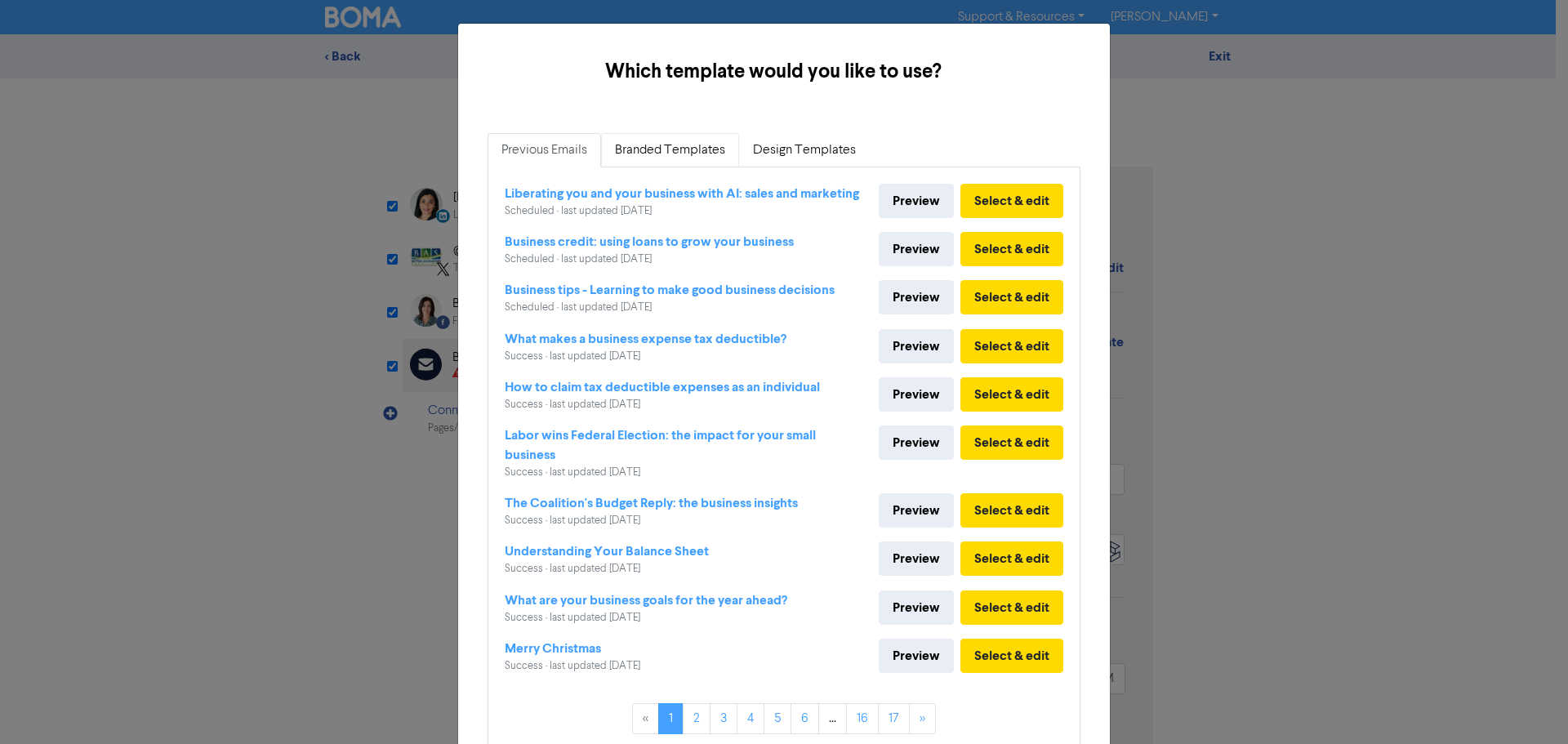
click at [668, 148] on link "Branded Templates" at bounding box center [670, 150] width 138 height 34
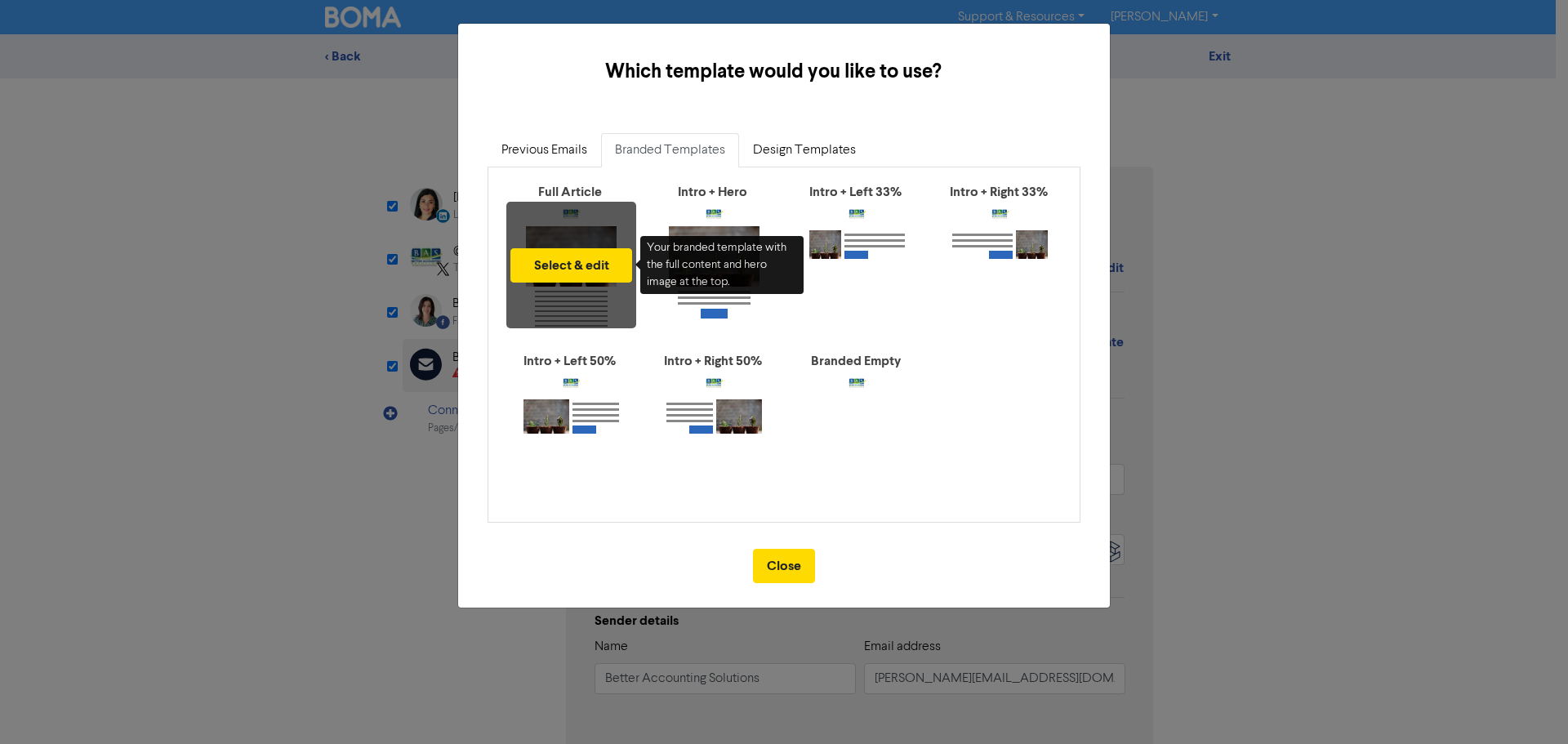
click at [562, 207] on div "Select & edit" at bounding box center [571, 265] width 130 height 127
click at [595, 260] on button "Select & edit" at bounding box center [571, 265] width 122 height 34
type input "As a business owner, you can get bogged down in the demands of day-to-day busin…"
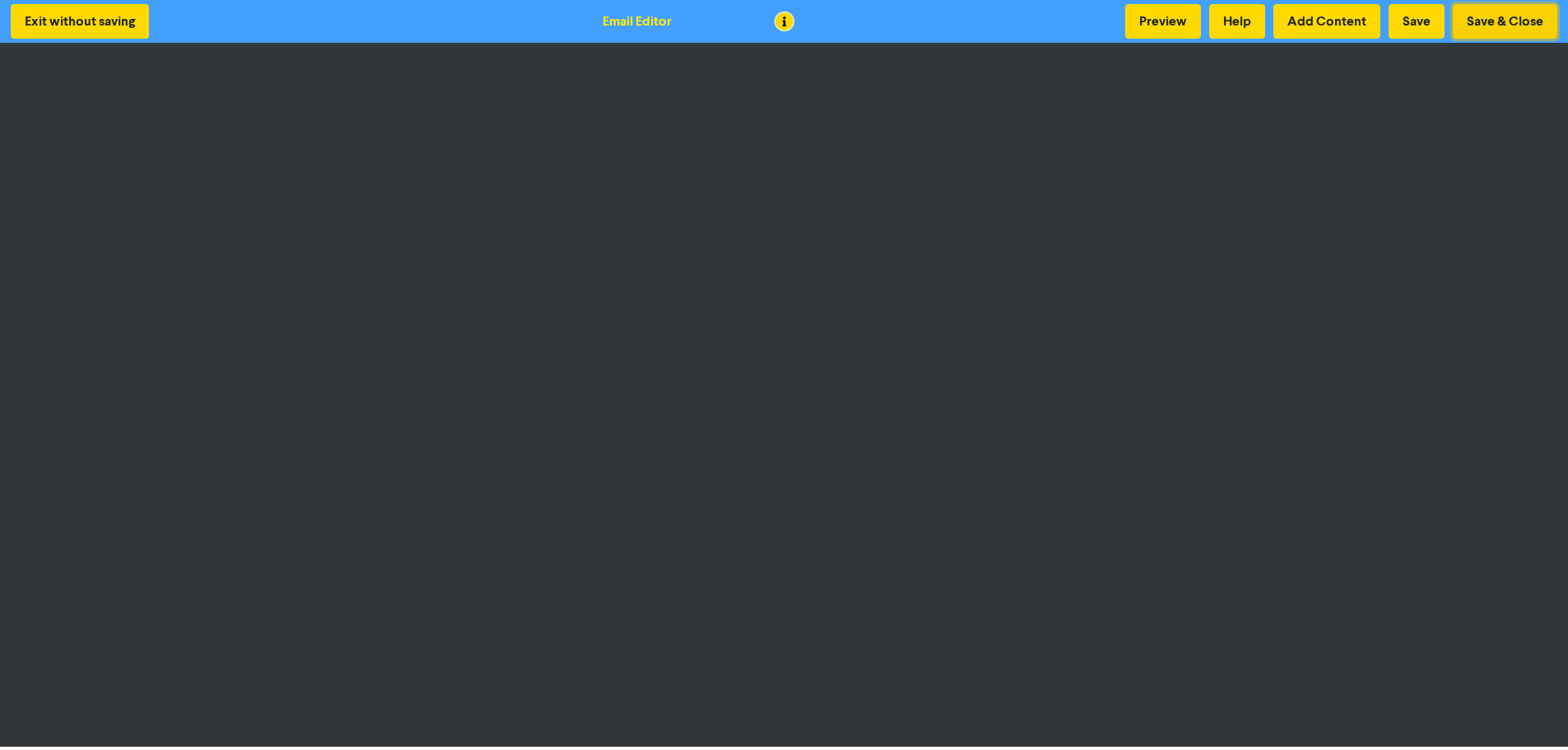
click at [1520, 17] on button "Save & Close" at bounding box center [1504, 21] width 104 height 34
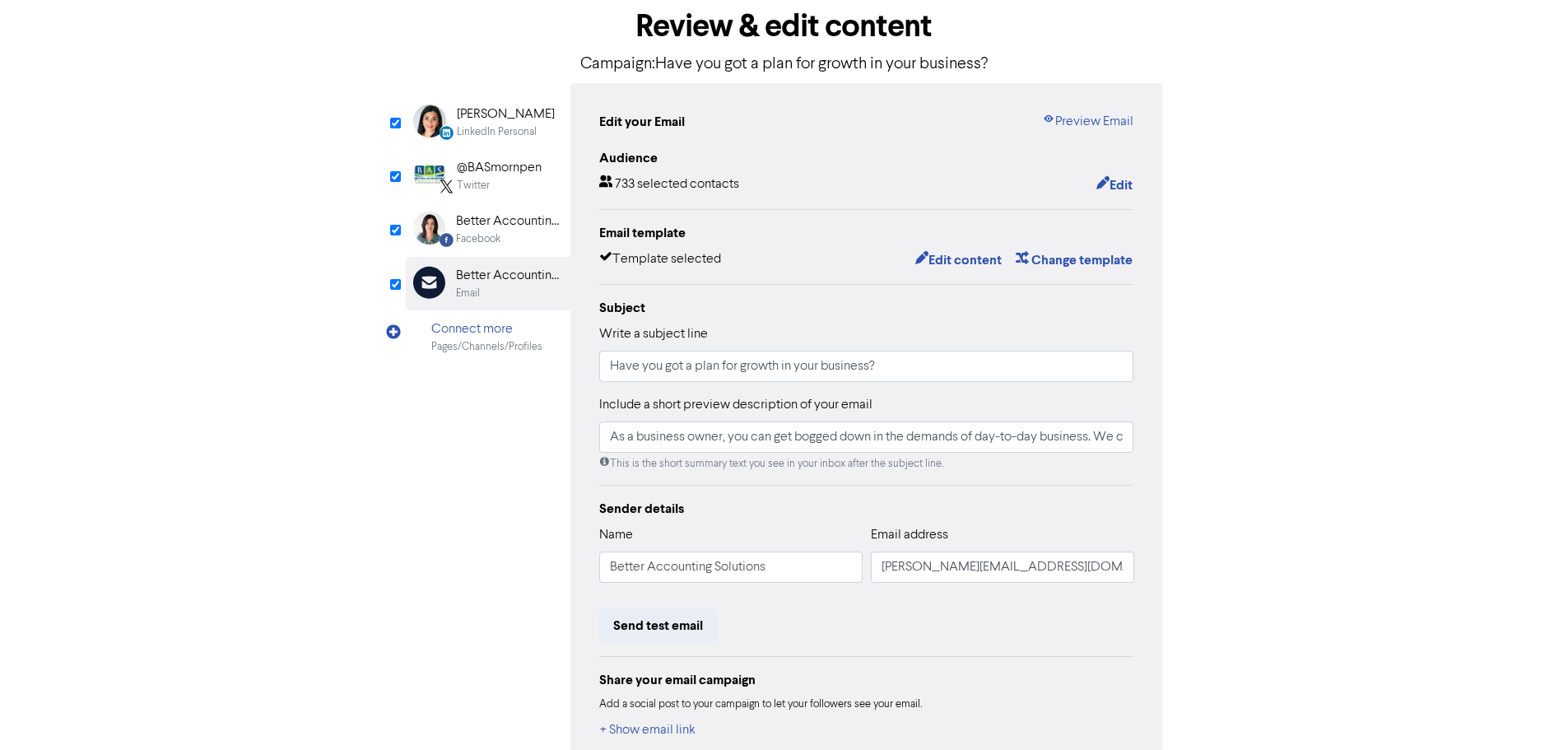
scroll to position [181, 0]
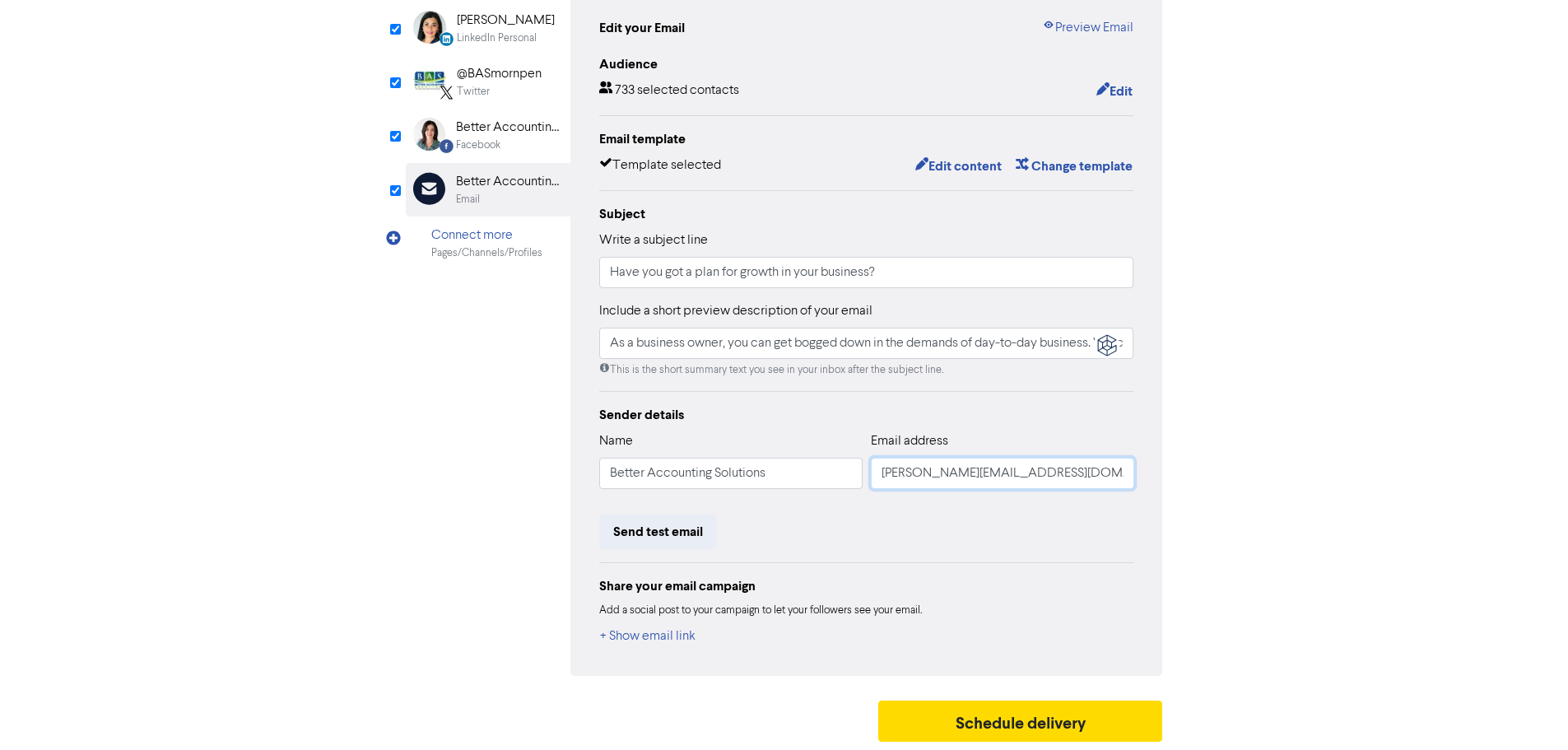
drag, startPoint x: 915, startPoint y: 469, endPoint x: 855, endPoint y: 473, distance: 60.1
click at [856, 473] on div "Name Better Accounting Solutions Email address [PERSON_NAME][EMAIL_ADDRESS][DOM…" at bounding box center [867, 467] width 535 height 71
type input "As a business owner, you can get bogged down in the demands of day-to-day busin…"
type input "r@[DOMAIN_NAME]"
type input "As a business owner, you can get bogged down in the demands of day-to-day busin…"
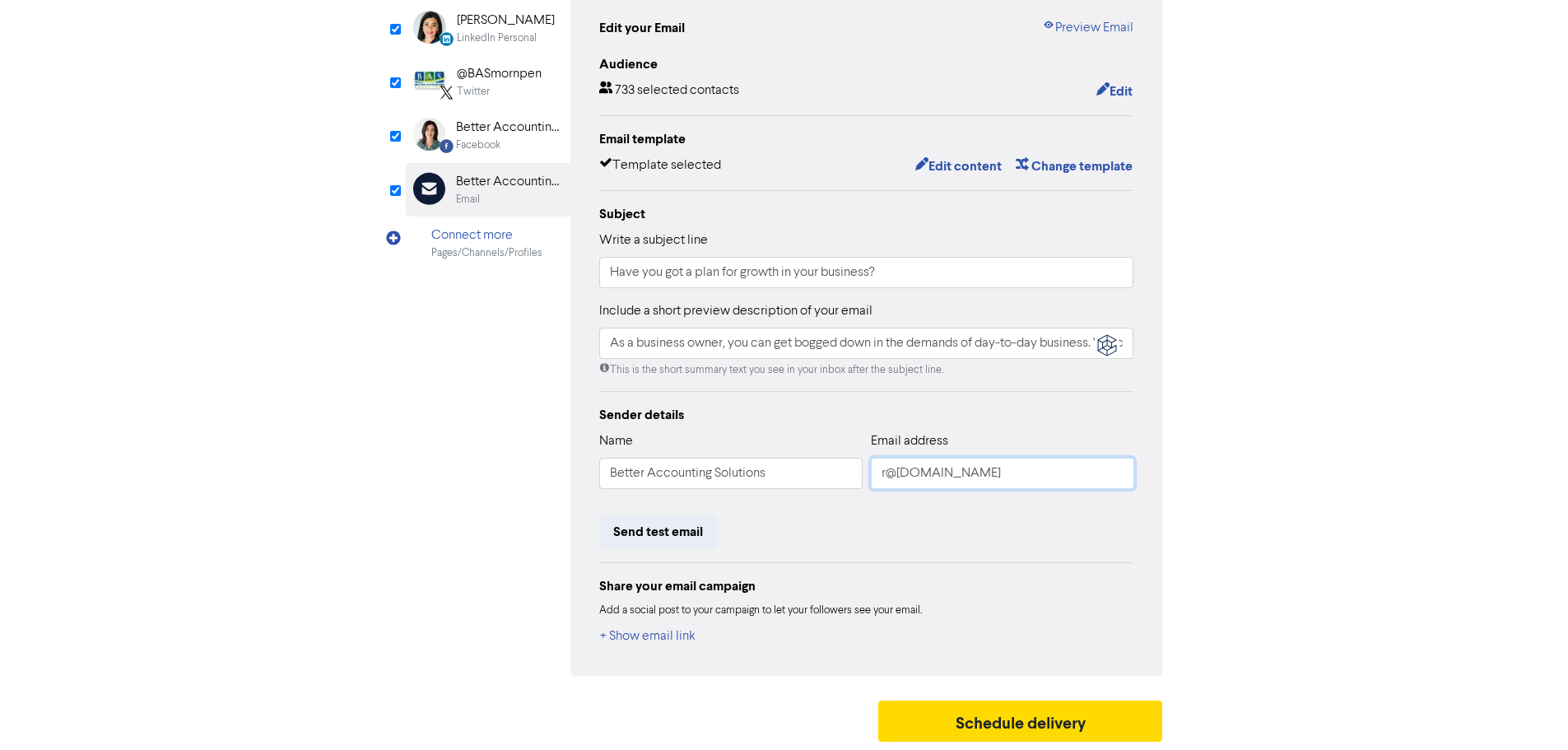
type input "[EMAIL_ADDRESS][DOMAIN_NAME]"
type input "As a business owner, you can get bogged down in the demands of day-to-day busin…"
type input "[EMAIL_ADDRESS][DOMAIN_NAME]"
type input "As a business owner, you can get bogged down in the demands of day-to-day busin…"
type input "[EMAIL_ADDRESS][DOMAIN_NAME]"
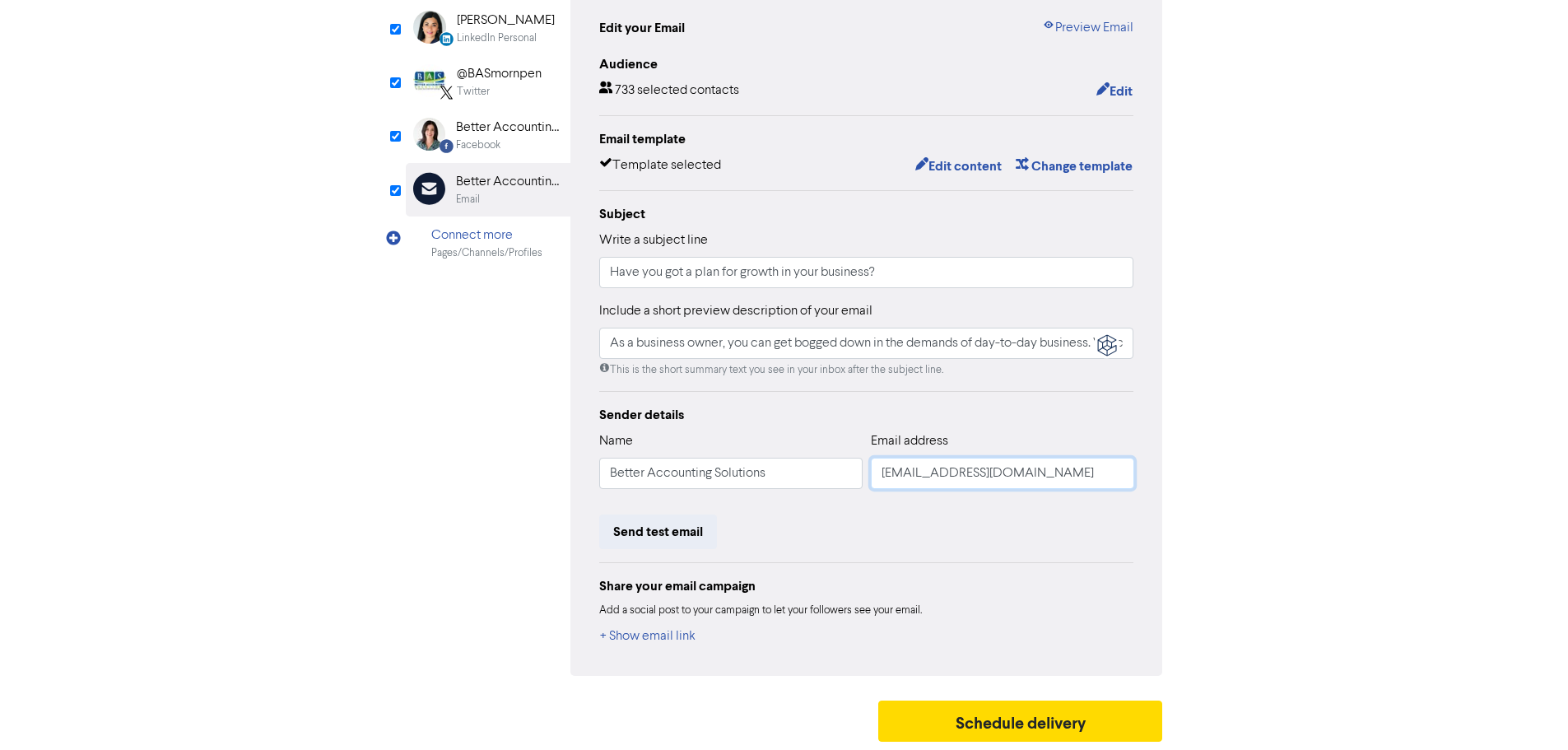
type input "As a business owner, you can get bogged down in the demands of day-to-day busin…"
type input "[EMAIL_ADDRESS][DOMAIN_NAME]"
type input "As a business owner, you can get bogged down in the demands of day-to-day busin…"
type input "[EMAIL_ADDRESS][DOMAIN_NAME]"
type input "As a business owner, you can get bogged down in the demands of day-to-day busin…"
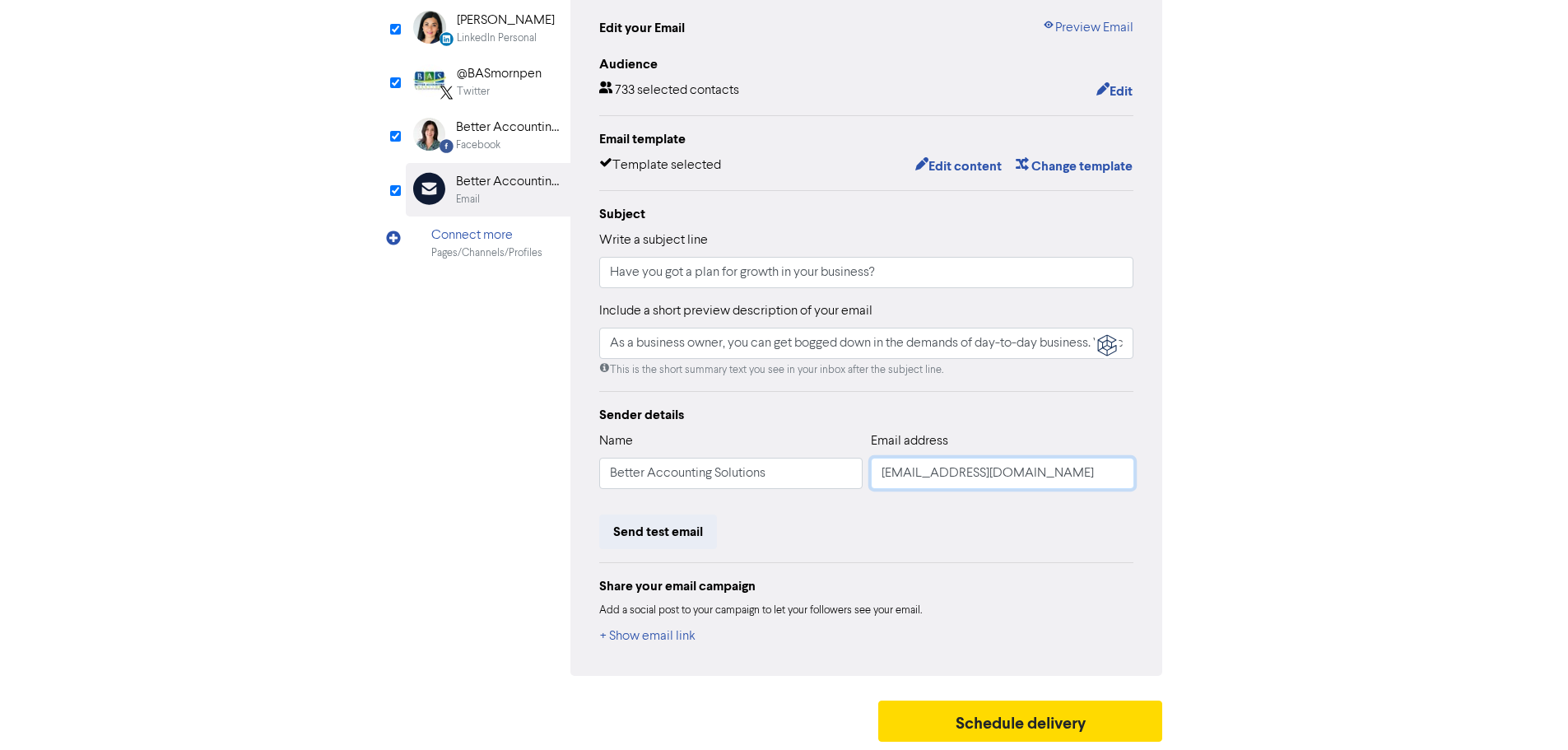
type input "[EMAIL_ADDRESS][DOMAIN_NAME]"
type input "As a business owner, you can get bogged down in the demands of day-to-day busin…"
type input "[EMAIL_ADDRESS][DOMAIN_NAME]"
type input "As a business owner, you can get bogged down in the demands of day-to-day busin…"
type input "[EMAIL_ADDRESS][DOMAIN_NAME]"
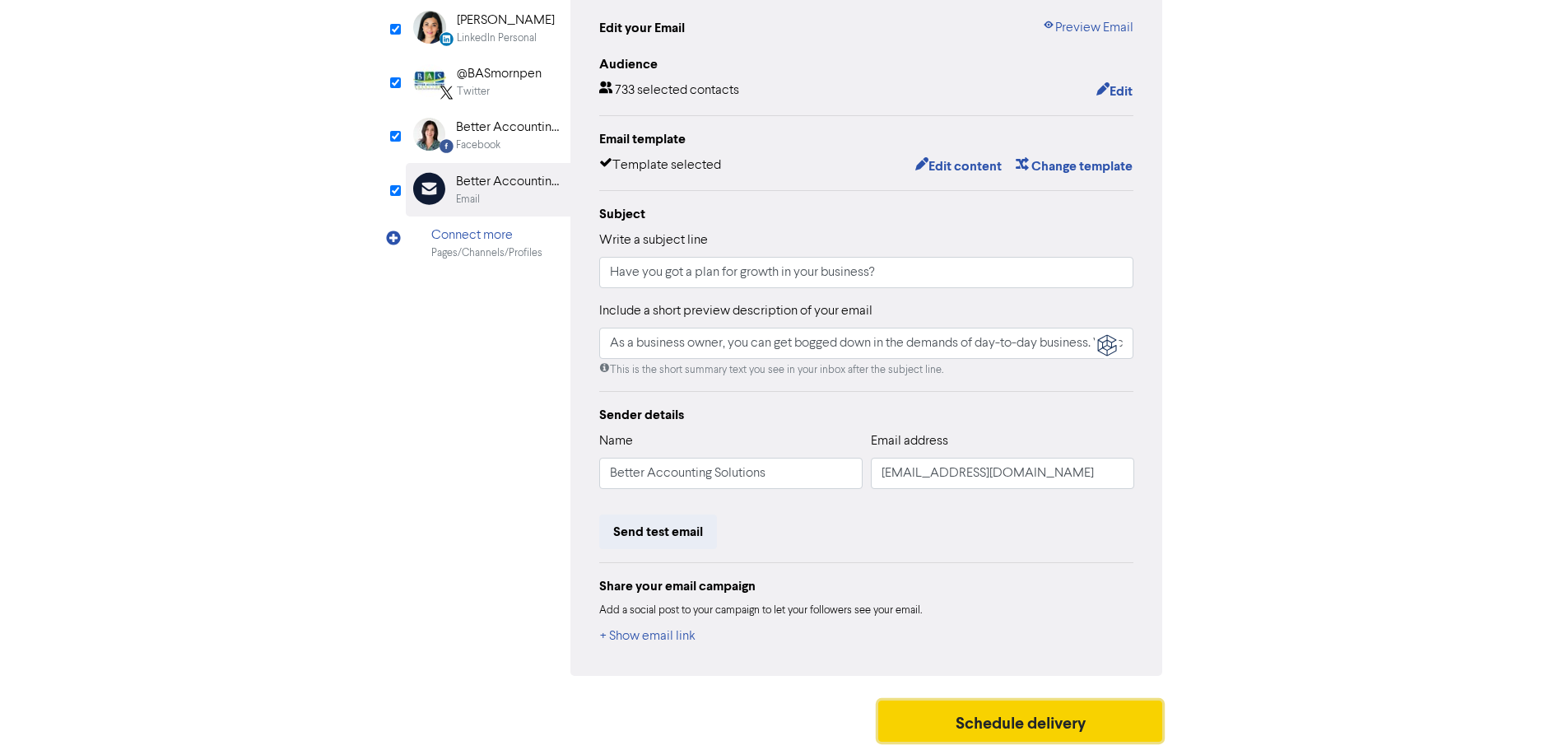
click at [1016, 733] on button "Schedule delivery" at bounding box center [1021, 721] width 285 height 41
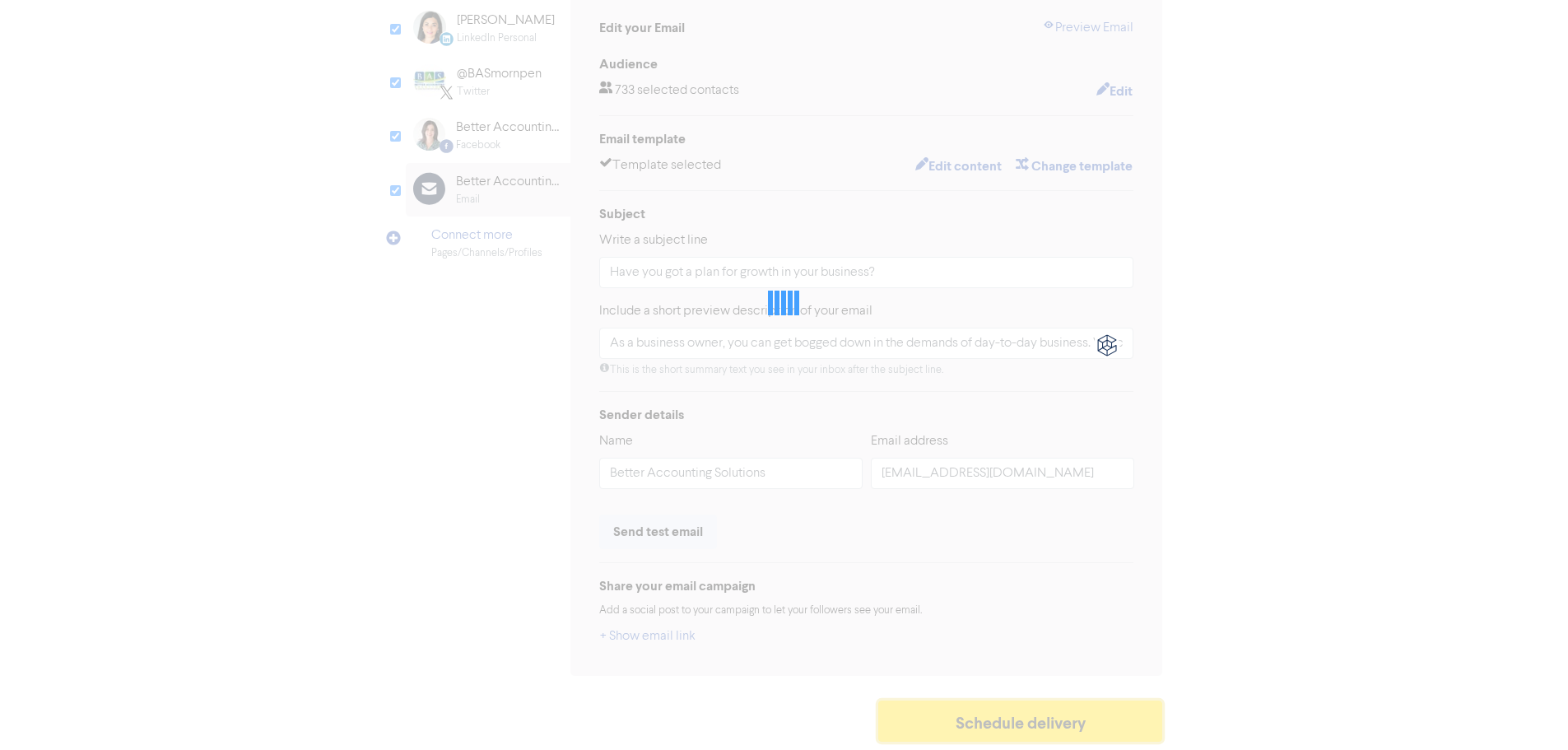
type input "As a business owner, you can get bogged down in the demands of day-to-day busin…"
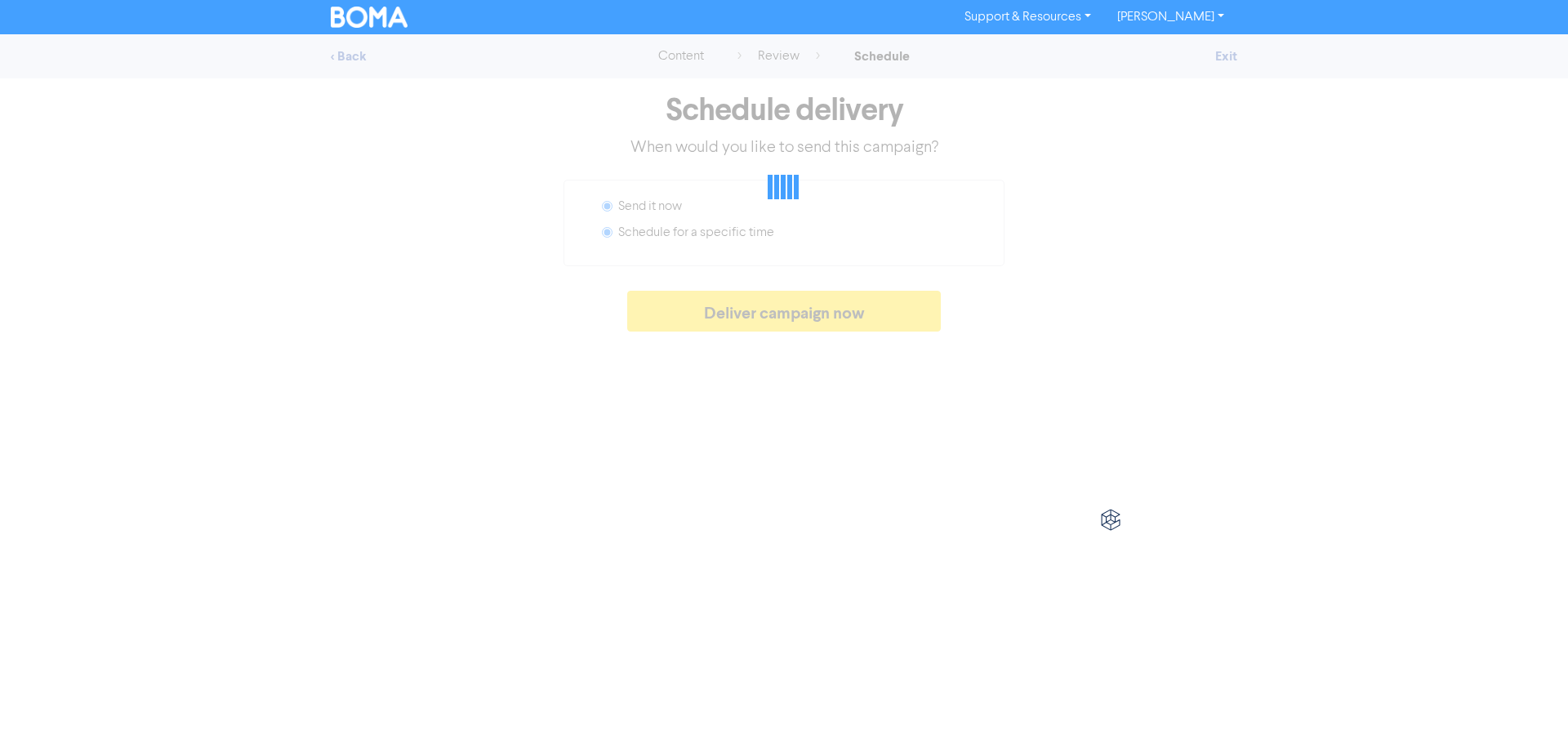
radio input "false"
radio input "true"
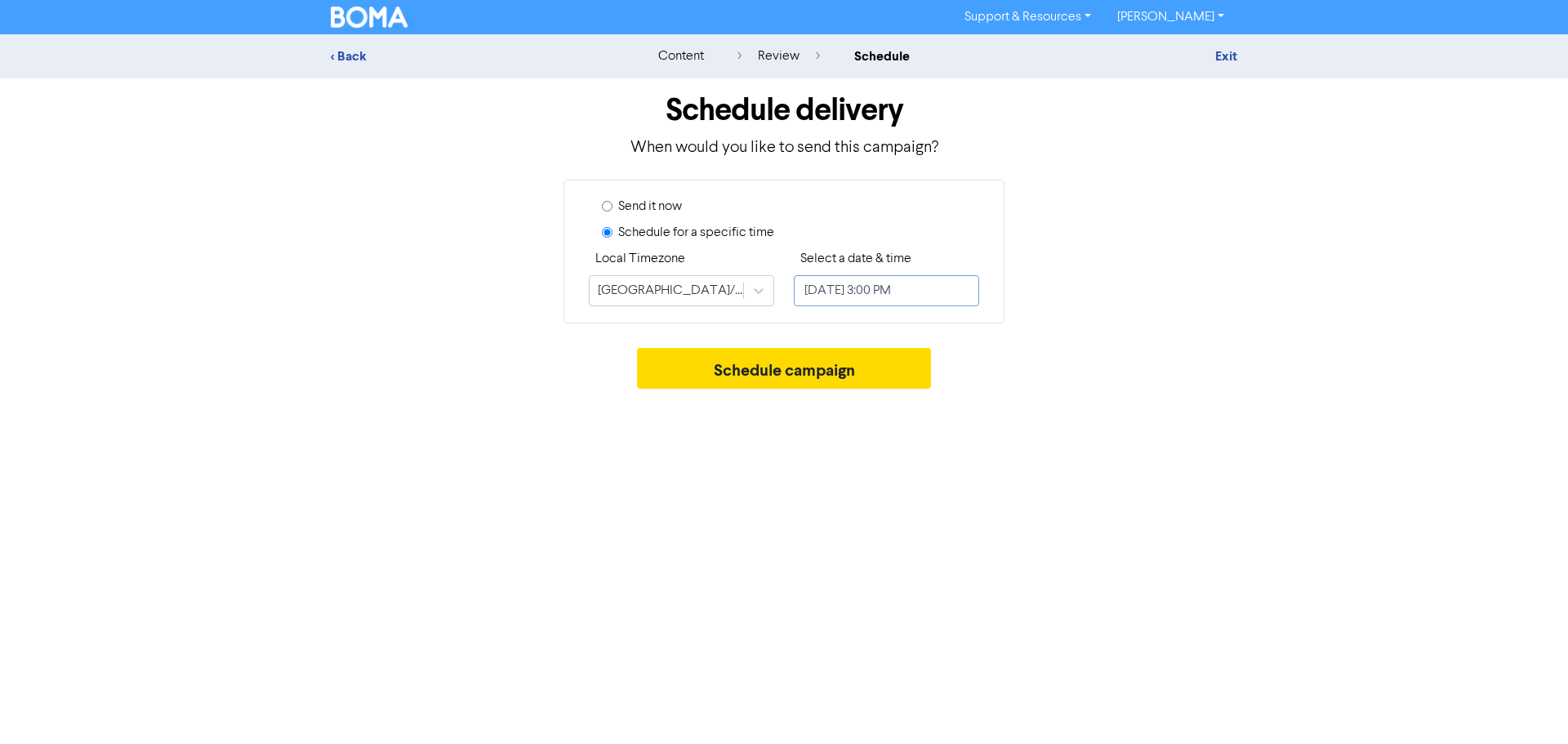
click at [916, 298] on input "[DATE] 3:00 PM" at bounding box center [886, 290] width 186 height 31
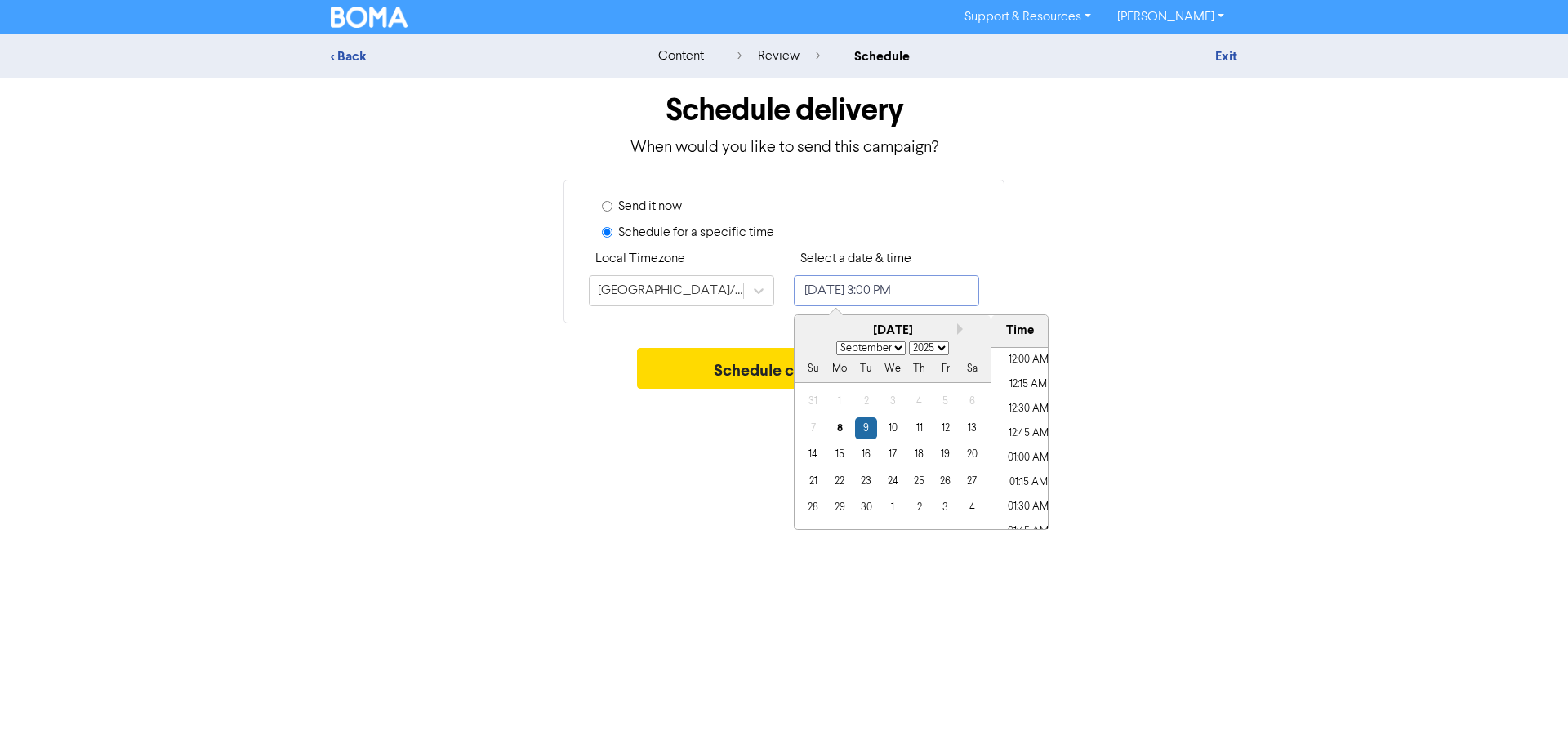
scroll to position [1392, 0]
click at [964, 328] on button "Next month" at bounding box center [963, 329] width 12 height 12
click at [964, 328] on button "Next month" at bounding box center [963, 329] width 12 height 12
click at [959, 330] on button "Next month" at bounding box center [963, 329] width 12 height 12
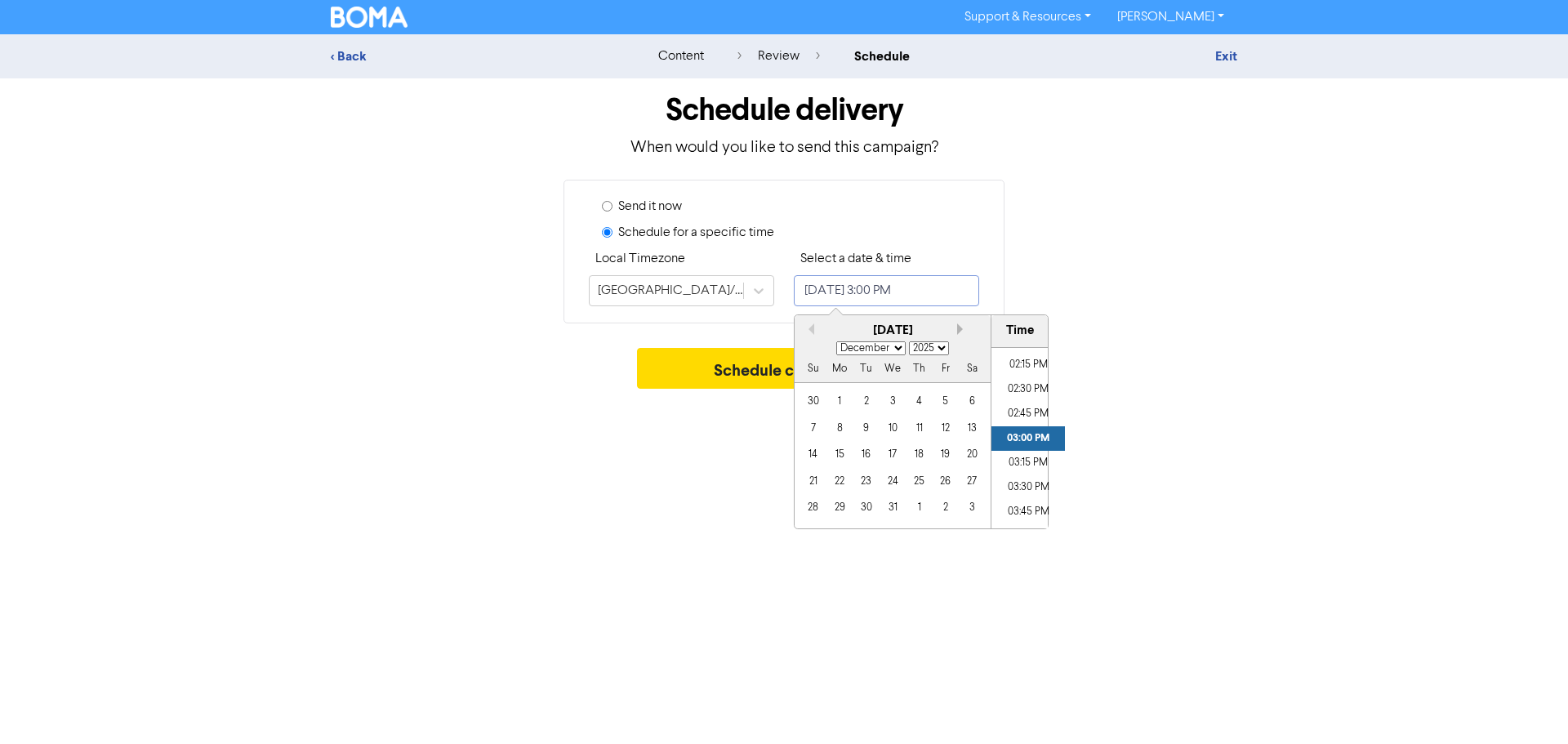
select select "0"
select select "2026"
click at [842, 431] on div "5" at bounding box center [840, 428] width 22 height 22
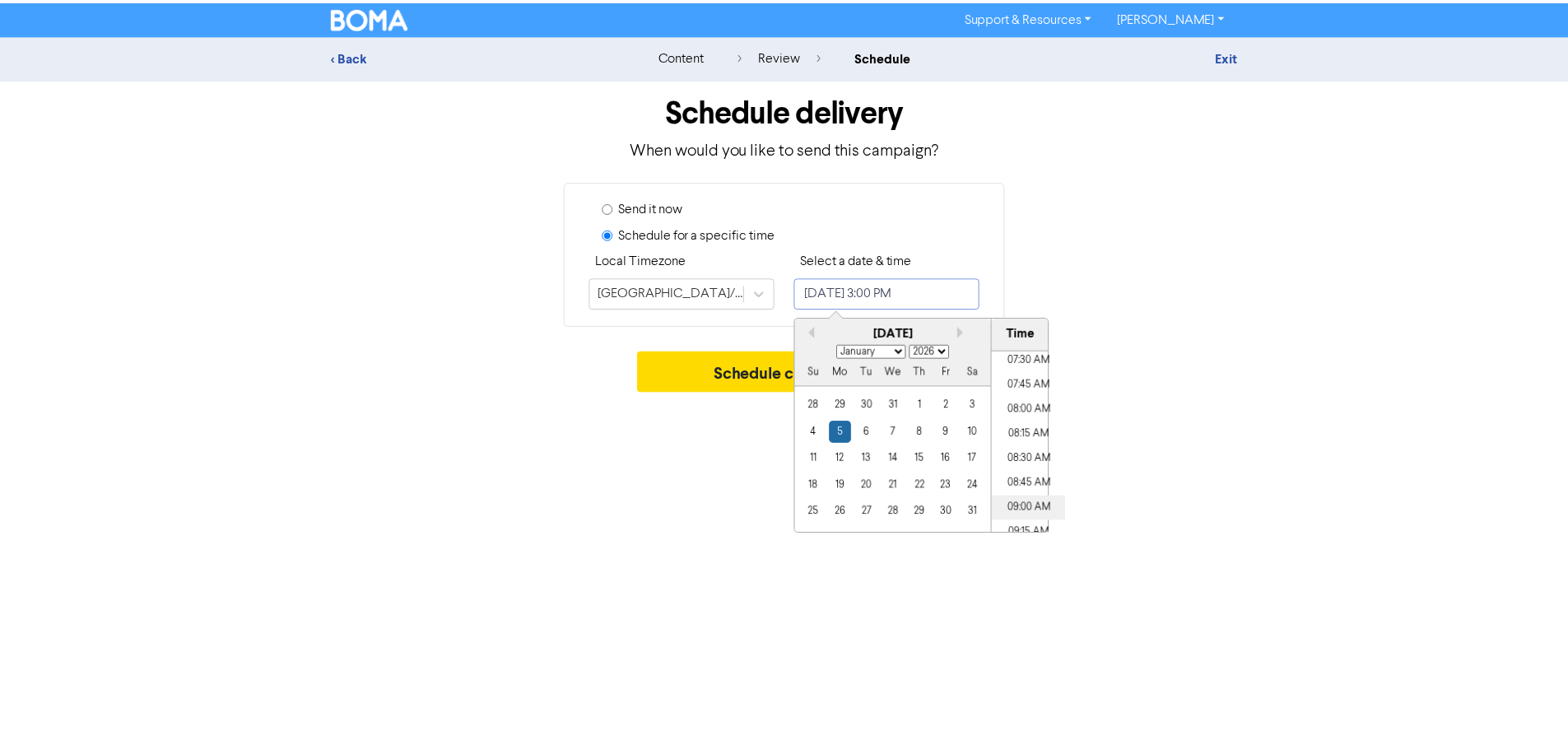
scroll to position [827, 0]
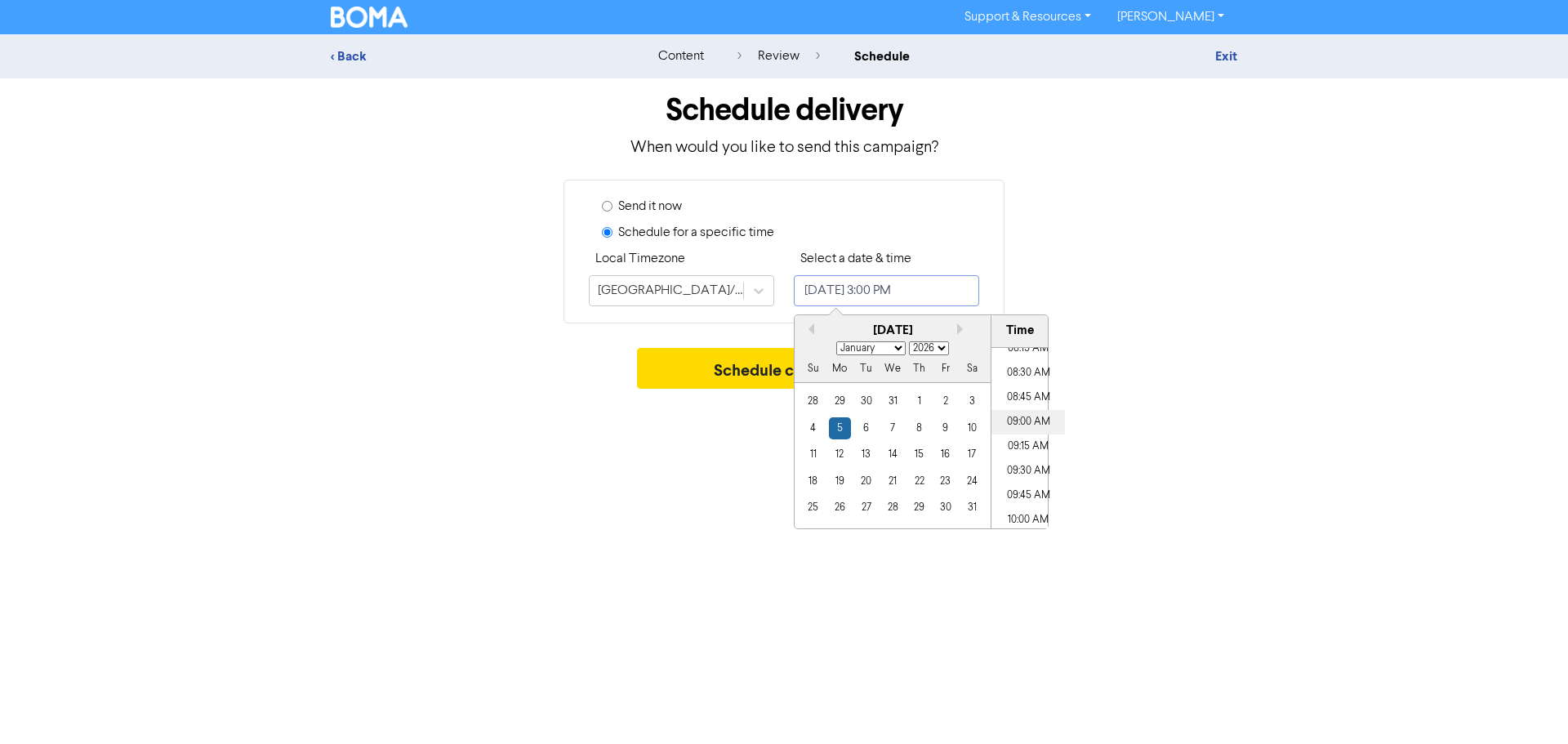
click at [1033, 425] on li "09:00 AM" at bounding box center [1028, 422] width 74 height 25
type input "[DATE] 9:00 AM"
click at [1157, 401] on div "Support & Resources Video Tutorials FAQ & Guides Marketing Education [PERSON_NA…" at bounding box center [784, 372] width 1568 height 744
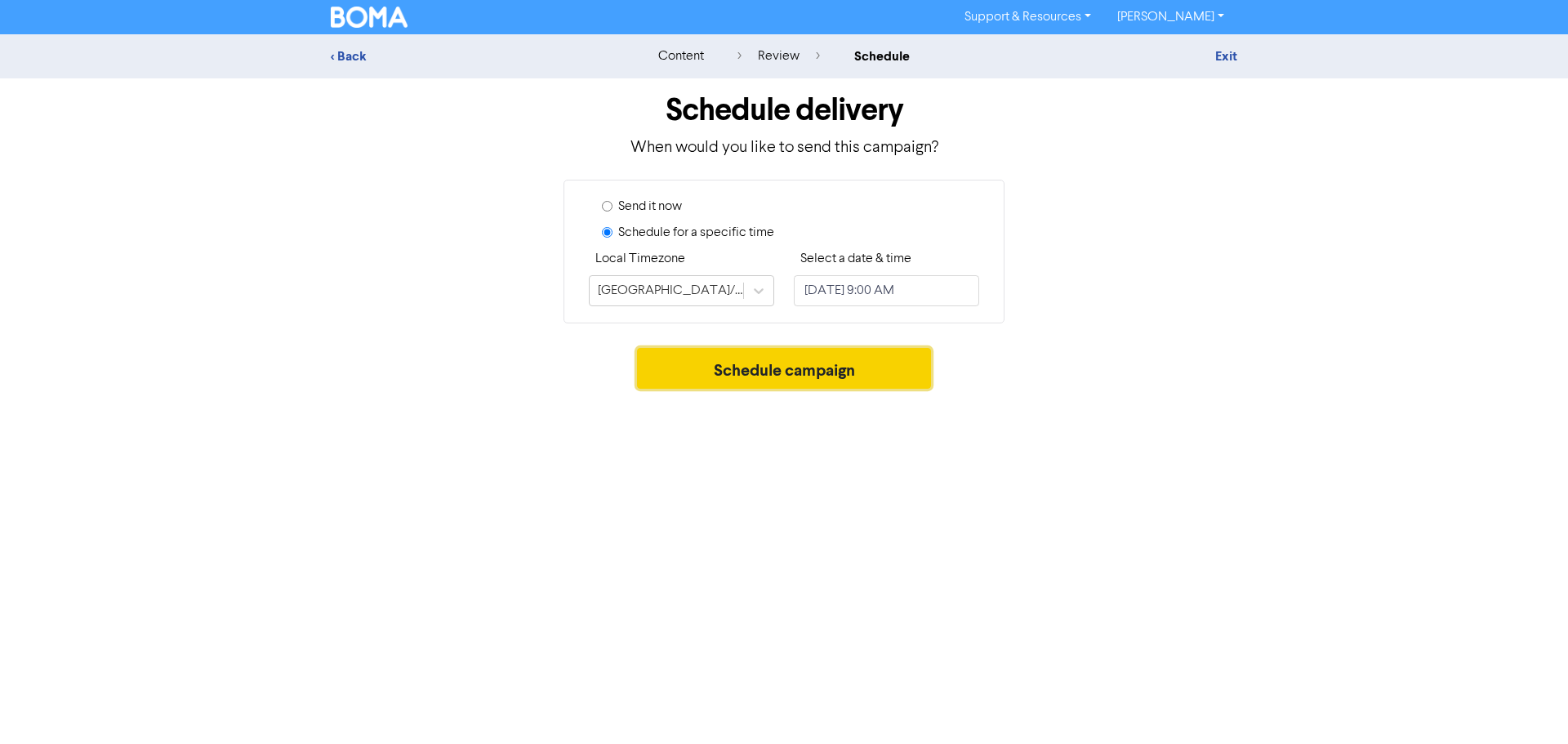
click at [781, 374] on button "Schedule campaign" at bounding box center [784, 368] width 295 height 41
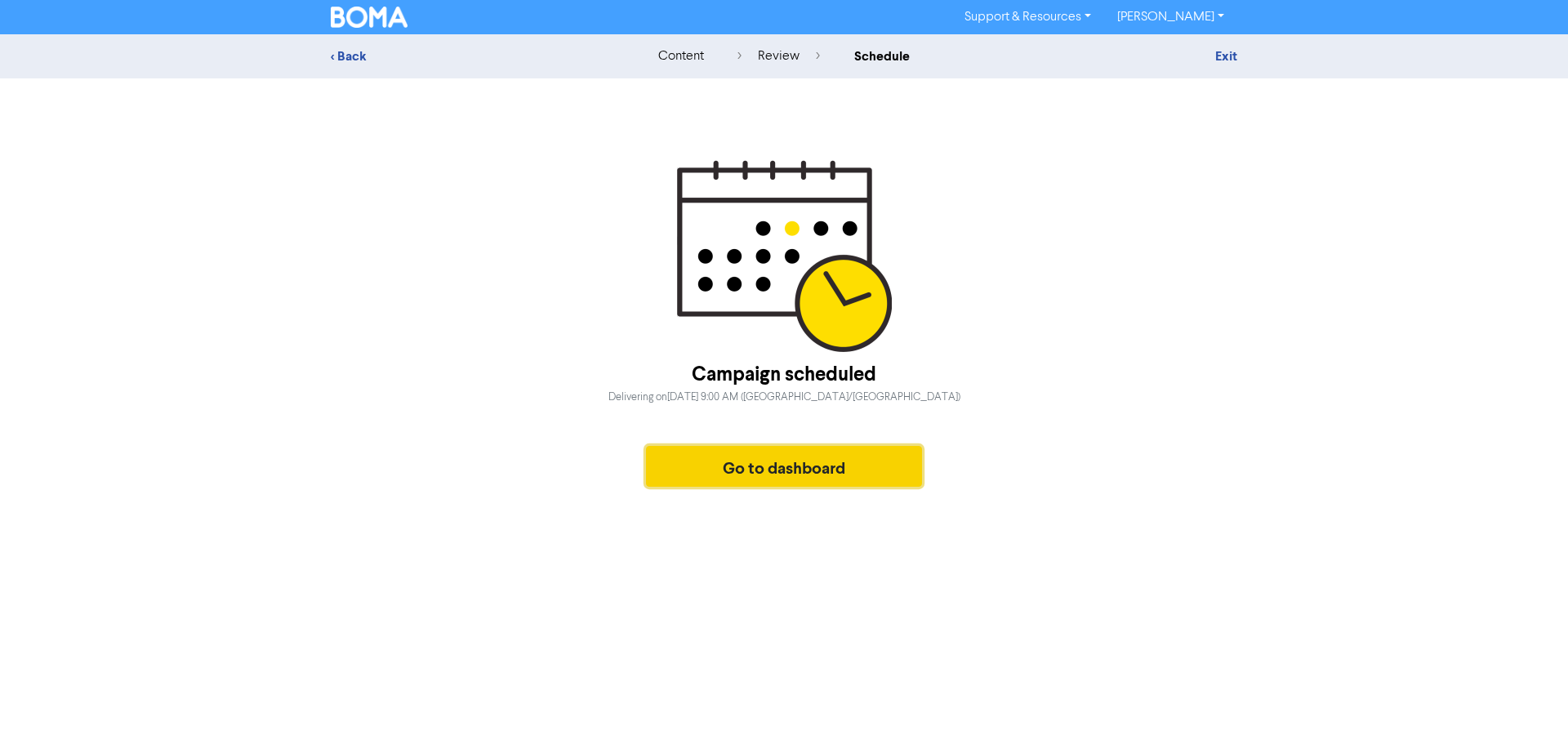
click at [789, 472] on button "Go to dashboard" at bounding box center [784, 466] width 276 height 41
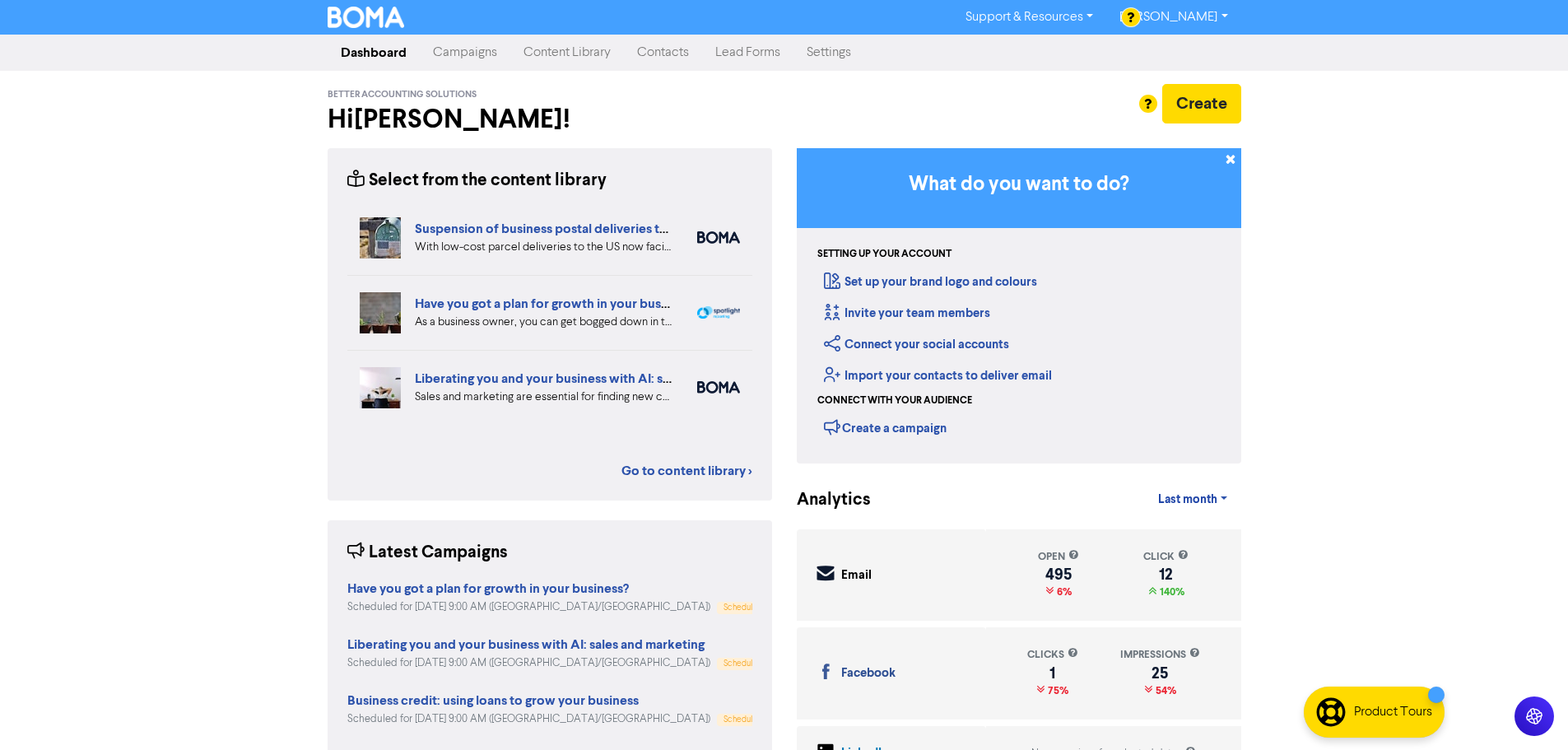
click at [575, 50] on link "Content Library" at bounding box center [568, 52] width 114 height 33
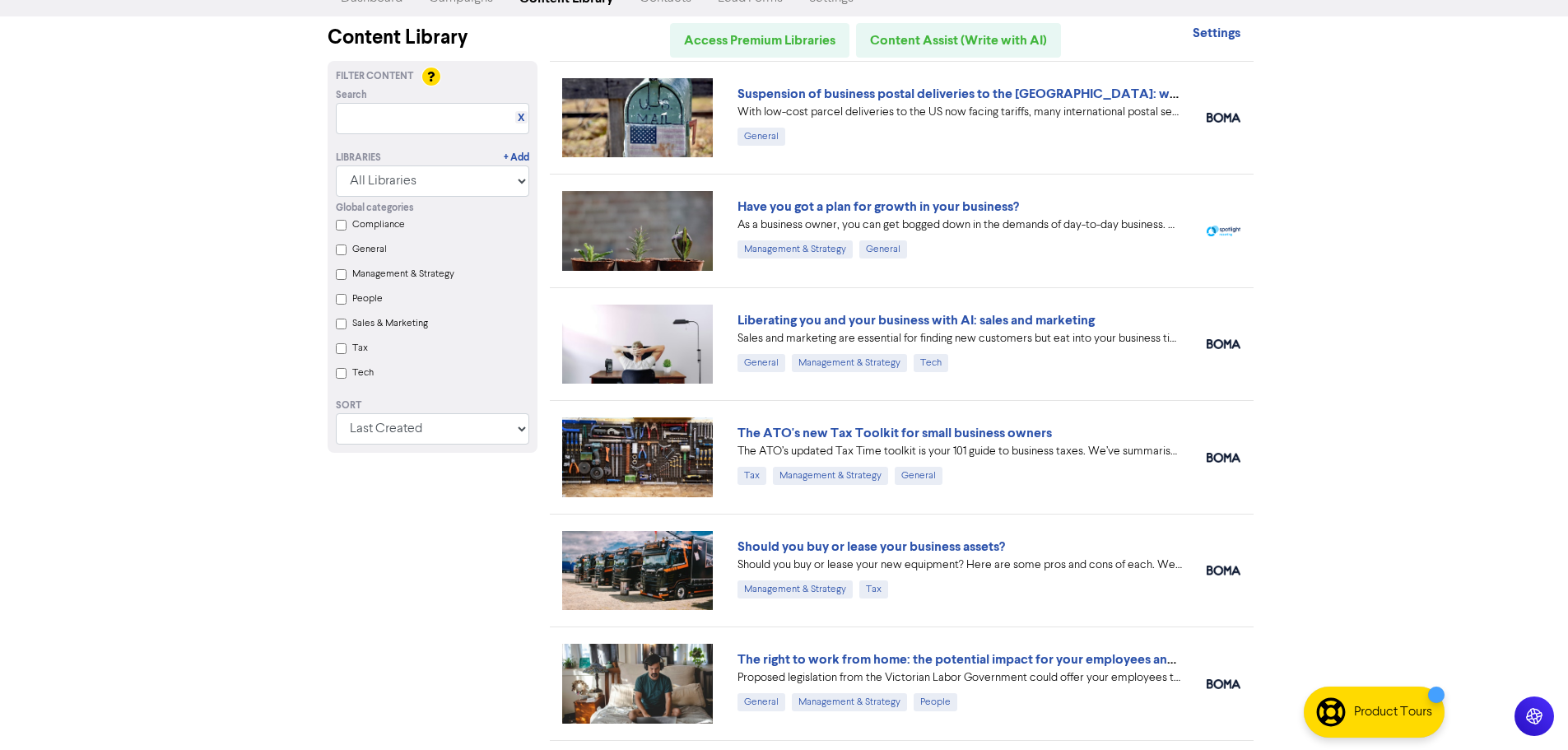
scroll to position [82, 0]
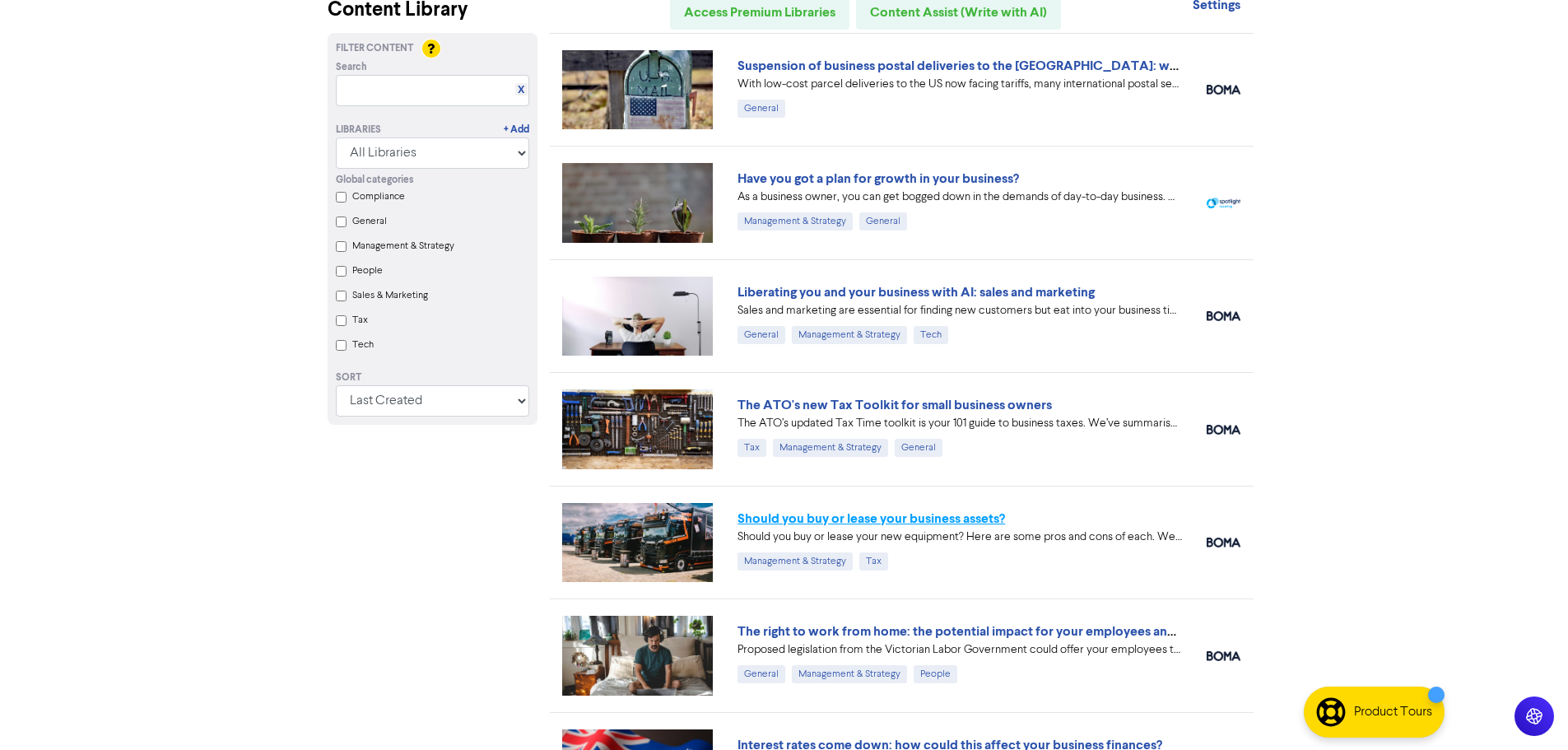
click at [869, 518] on link "Should you buy or lease your business assets?" at bounding box center [871, 519] width 267 height 17
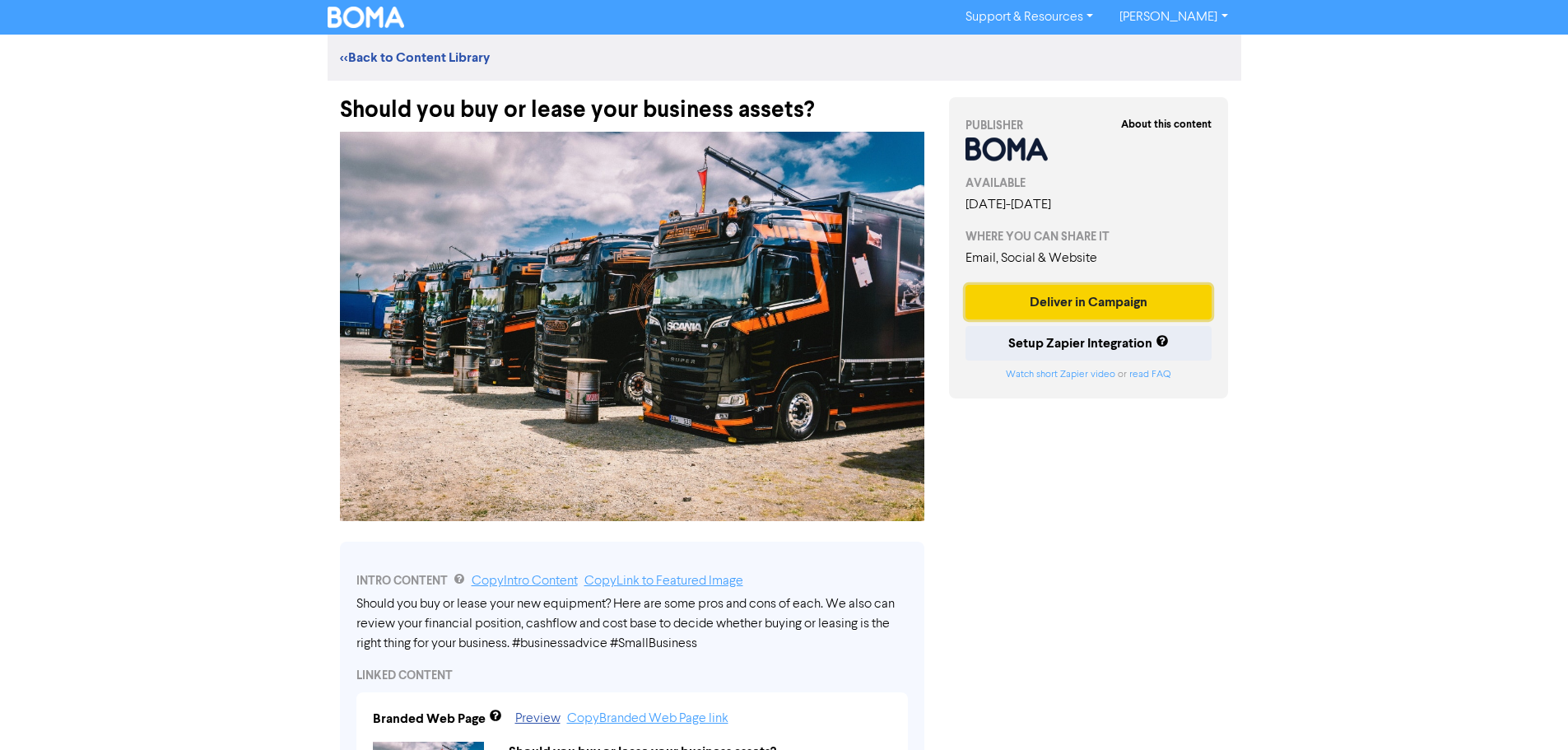
click at [1042, 303] on button "Deliver in Campaign" at bounding box center [1088, 302] width 247 height 34
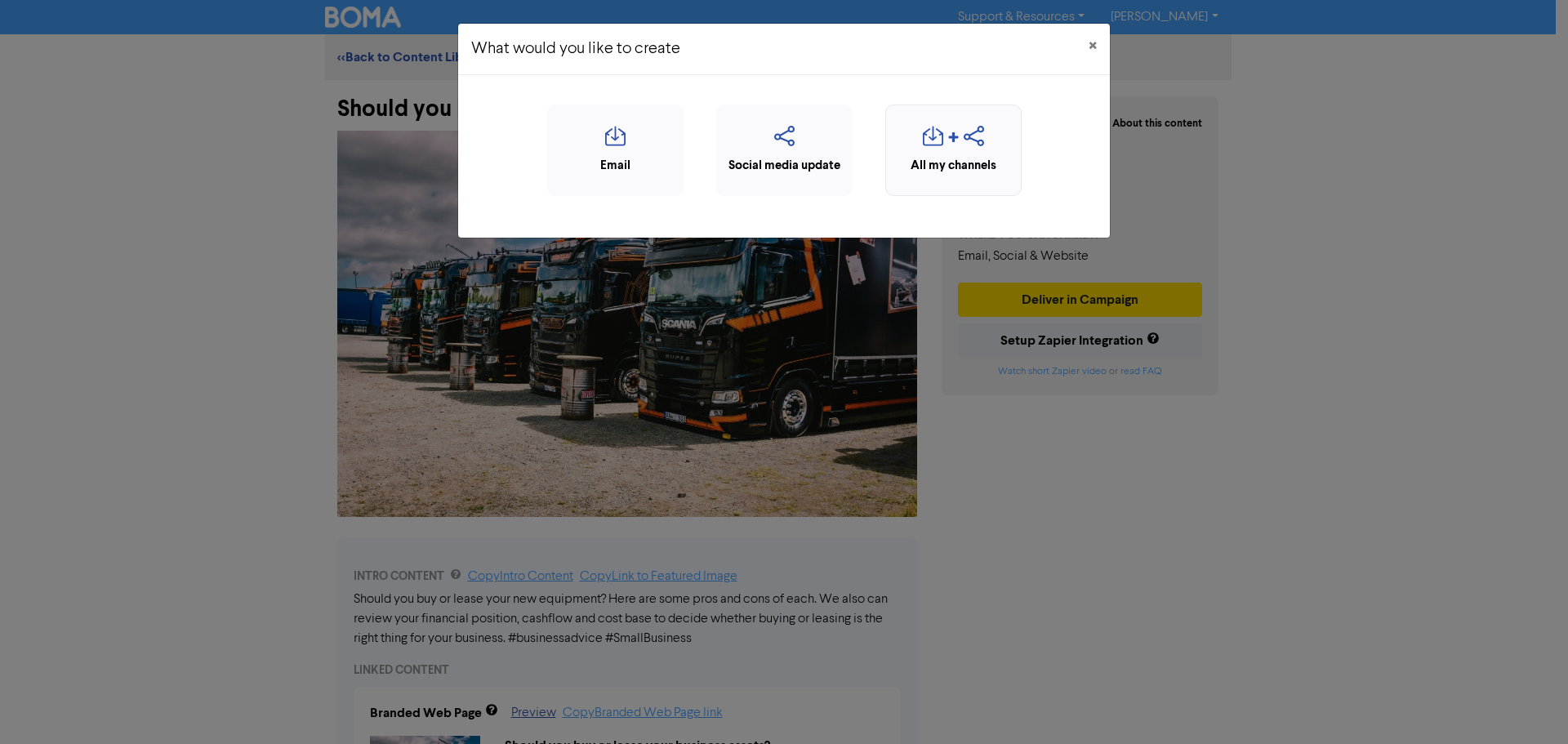
click at [940, 138] on icon "button" at bounding box center [933, 141] width 21 height 31
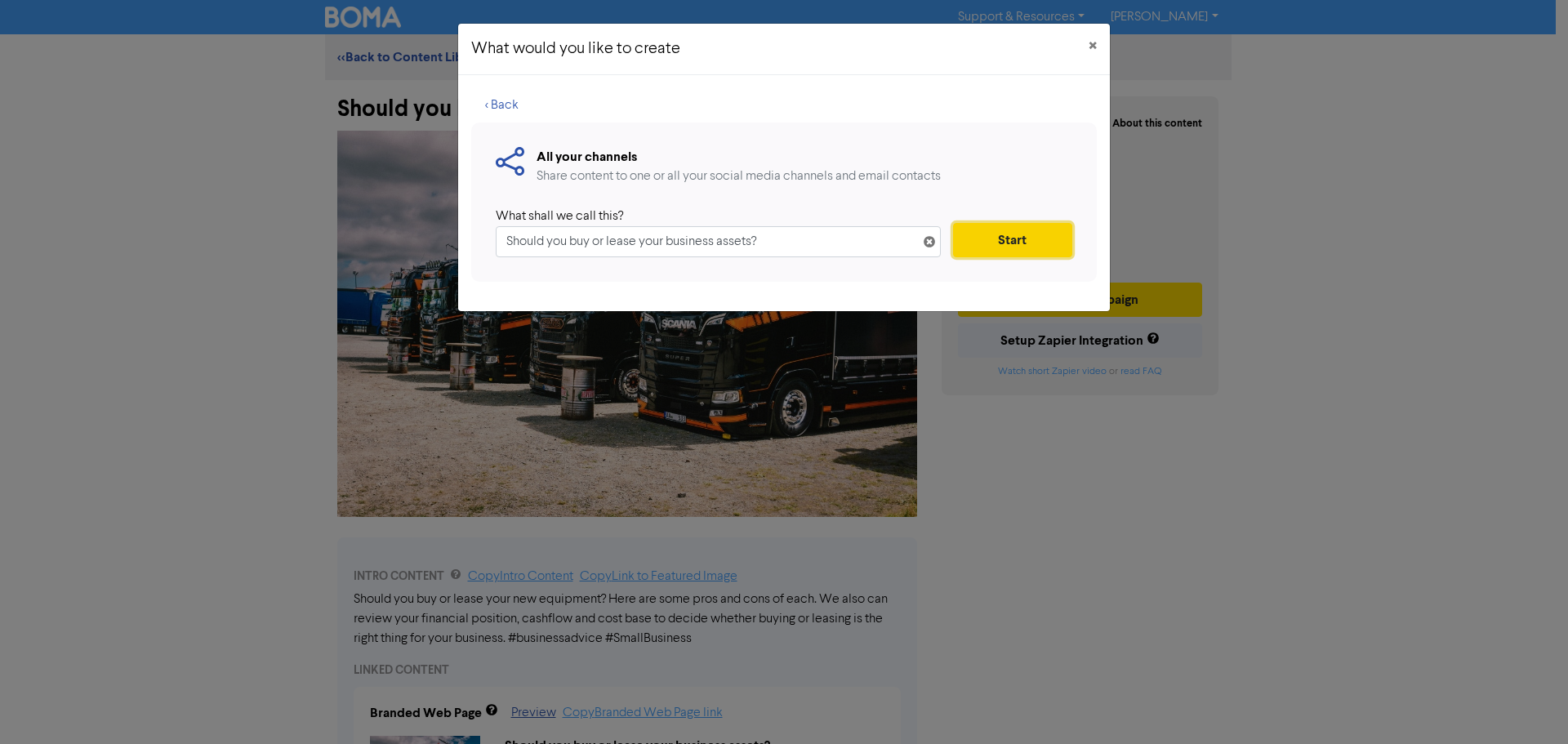
click at [1005, 241] on button "Start" at bounding box center [1012, 240] width 119 height 34
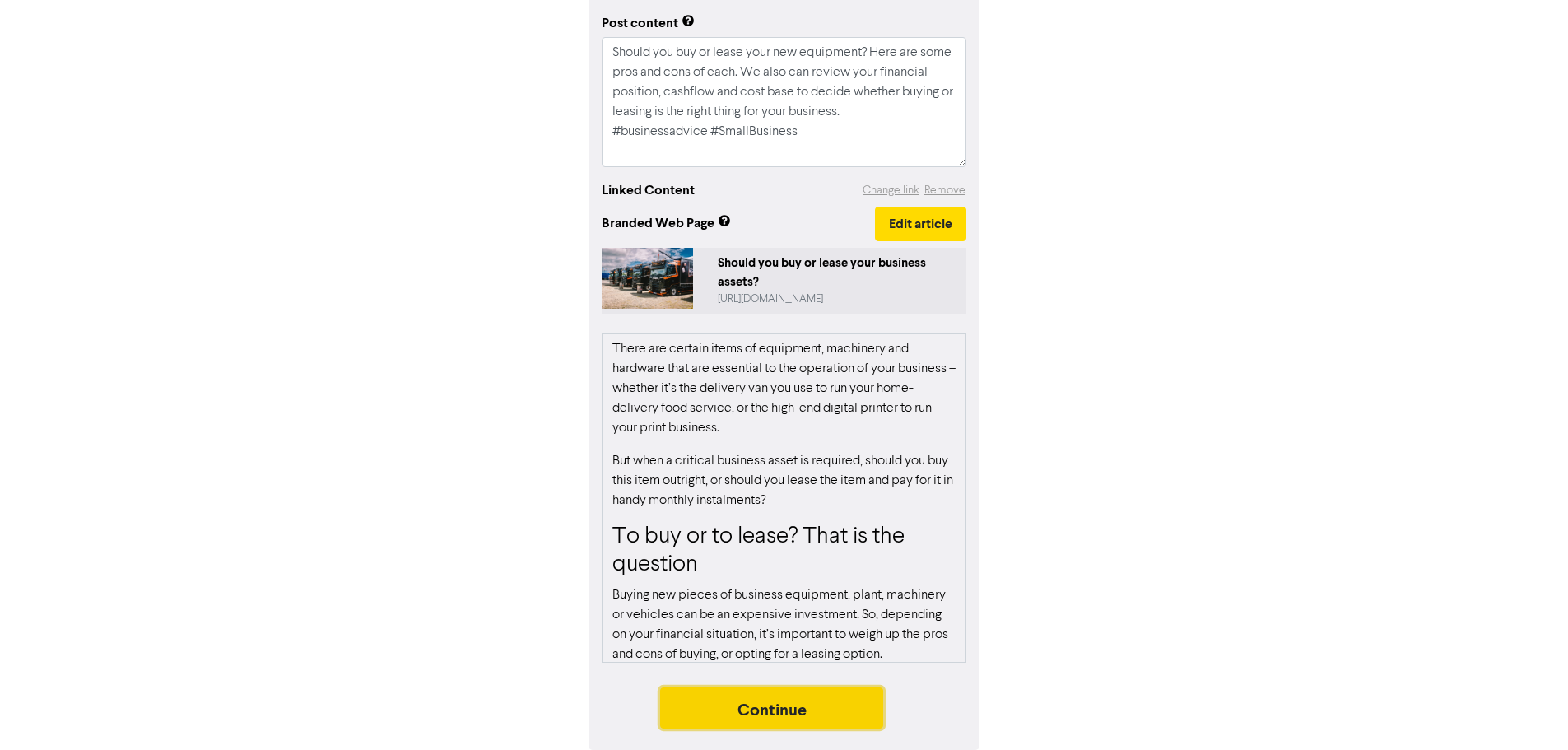
click at [793, 707] on button "Continue" at bounding box center [772, 707] width 224 height 41
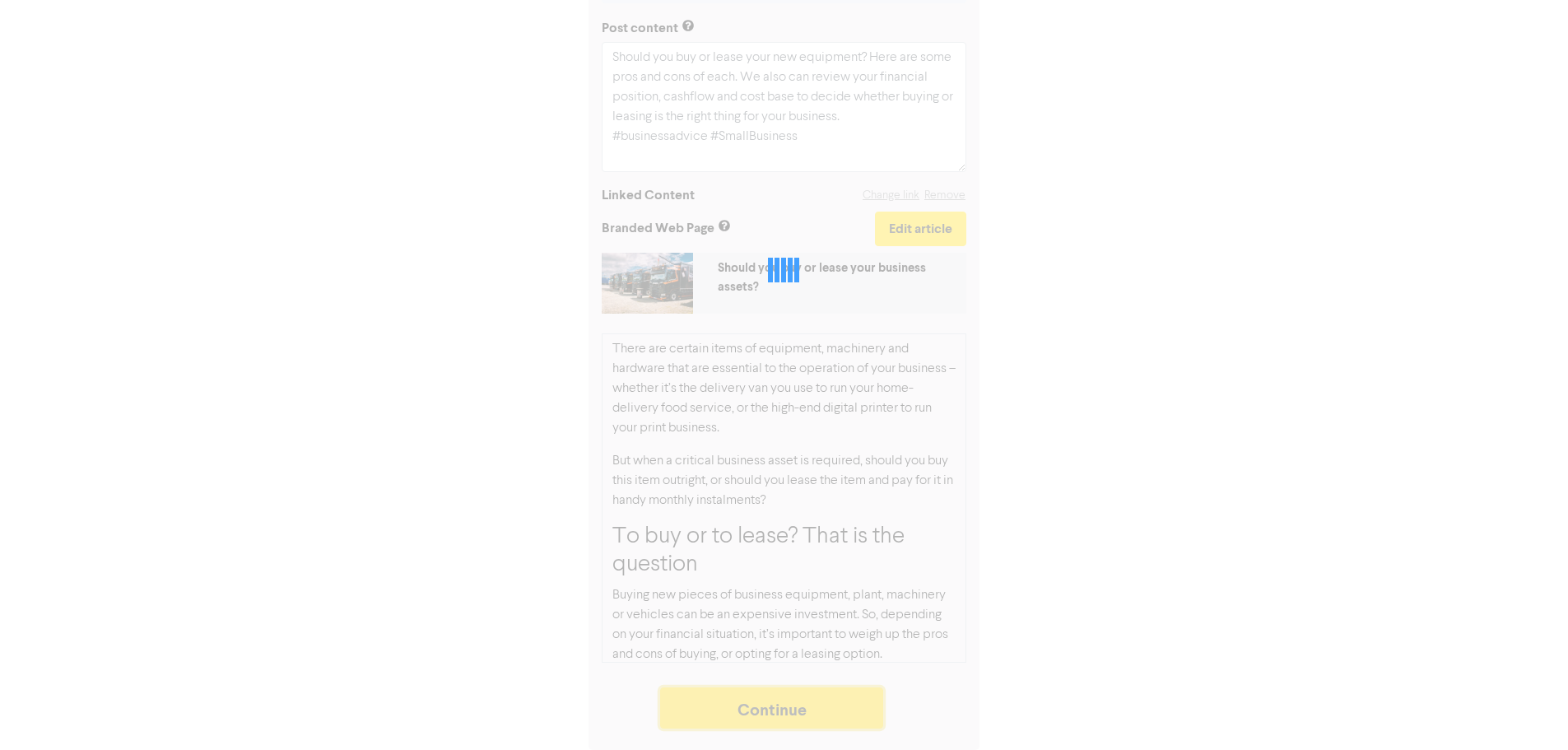
scroll to position [245, 0]
type textarea "x"
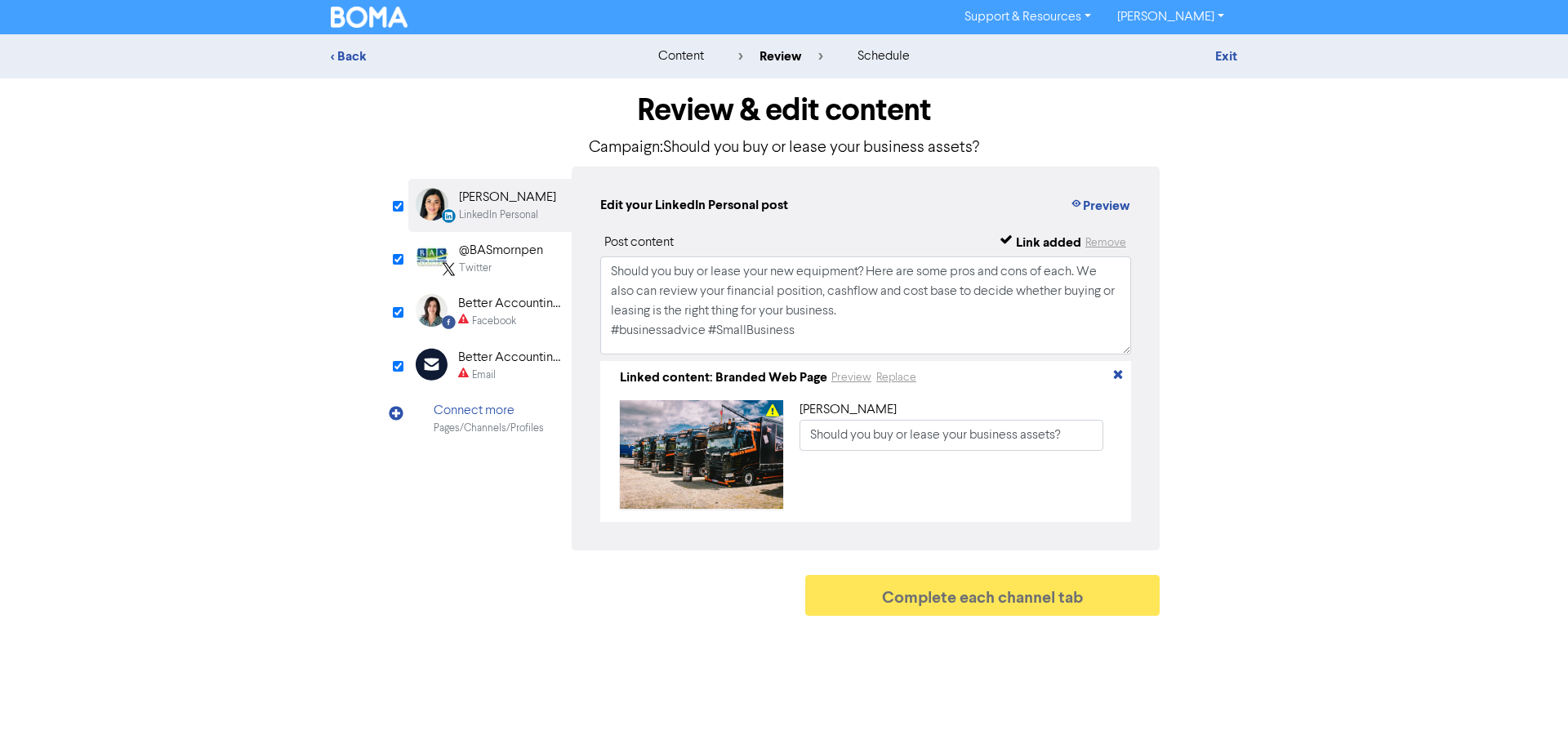
click at [492, 316] on div "Facebook" at bounding box center [493, 321] width 44 height 16
type input "Should you buy or lease your new equipment? Here are some pros and cons of each…"
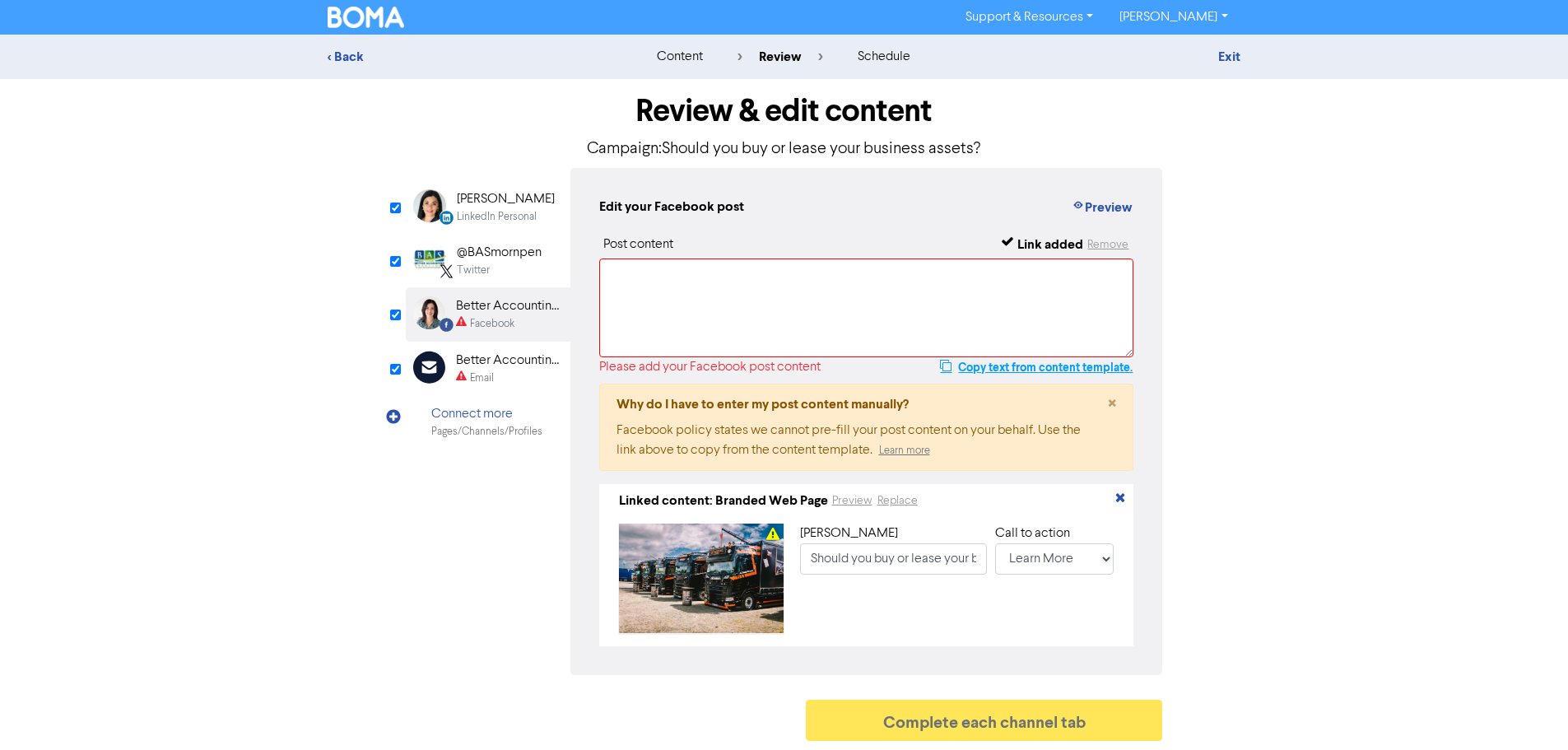
click at [1013, 368] on button "Copy text from content template." at bounding box center [1036, 367] width 194 height 20
click at [778, 270] on textarea at bounding box center [867, 308] width 535 height 99
paste textarea "Should you buy or lease your new equipment? Here are some pros and cons of each…"
type textarea "Should you buy or lease your new equipment? Here are some pros and cons of each…"
type input "Should you buy or lease your new equipment? Here are some pros and cons of each…"
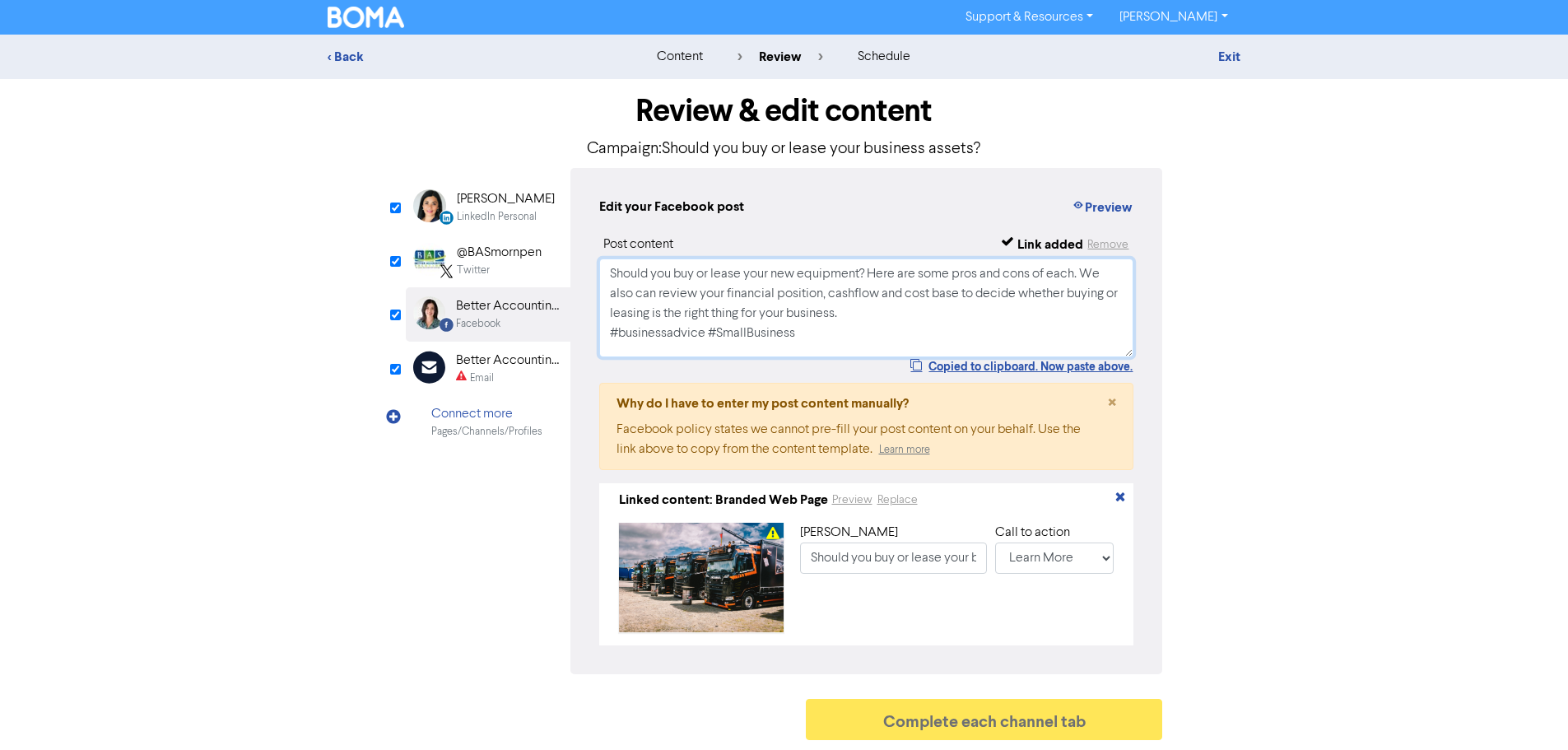
type textarea "Should you buy or lease your new equipment? Here are some pros and cons of each…"
click at [500, 365] on div "Better Accounting Solutions" at bounding box center [509, 361] width 105 height 20
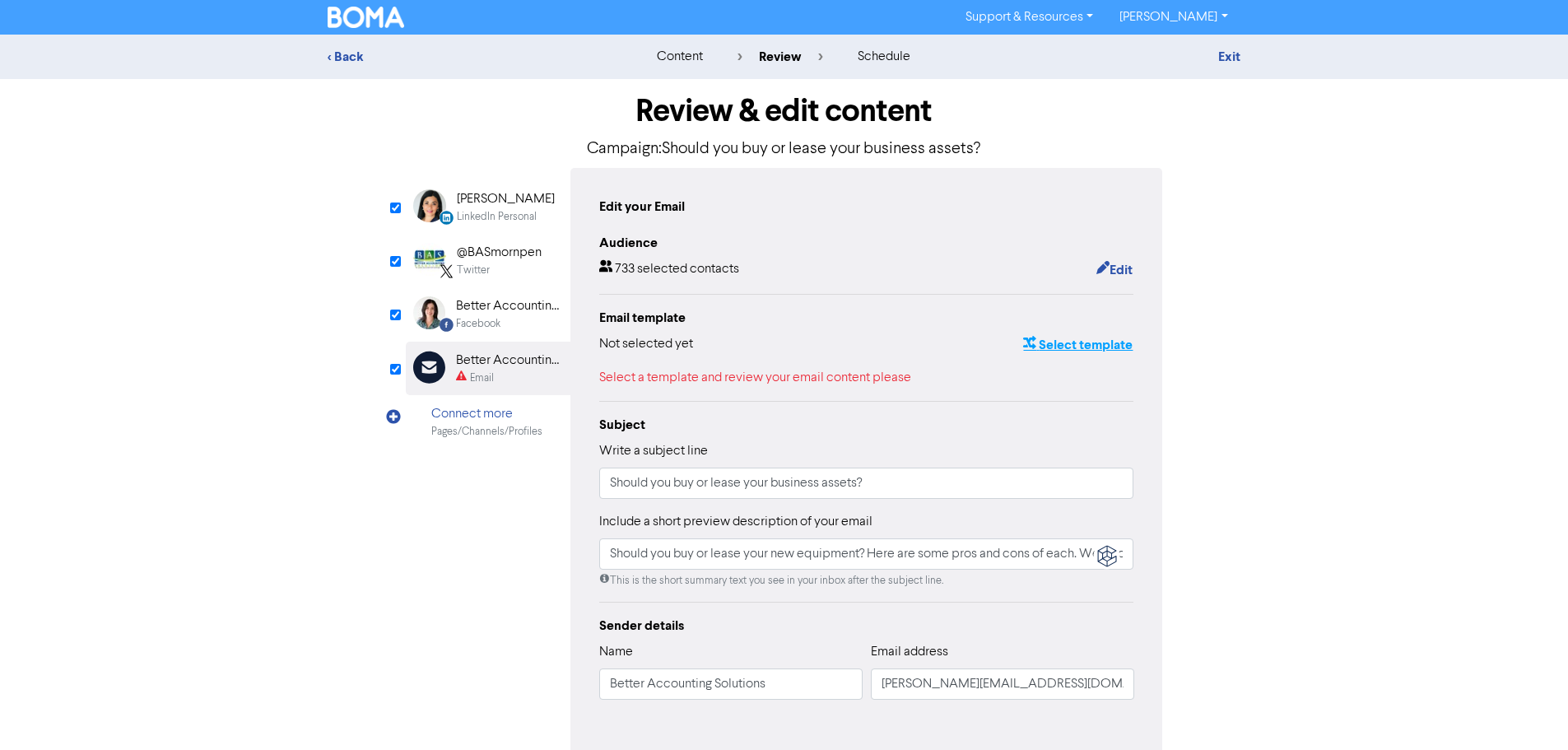
click at [1056, 346] on button "Select template" at bounding box center [1077, 345] width 111 height 22
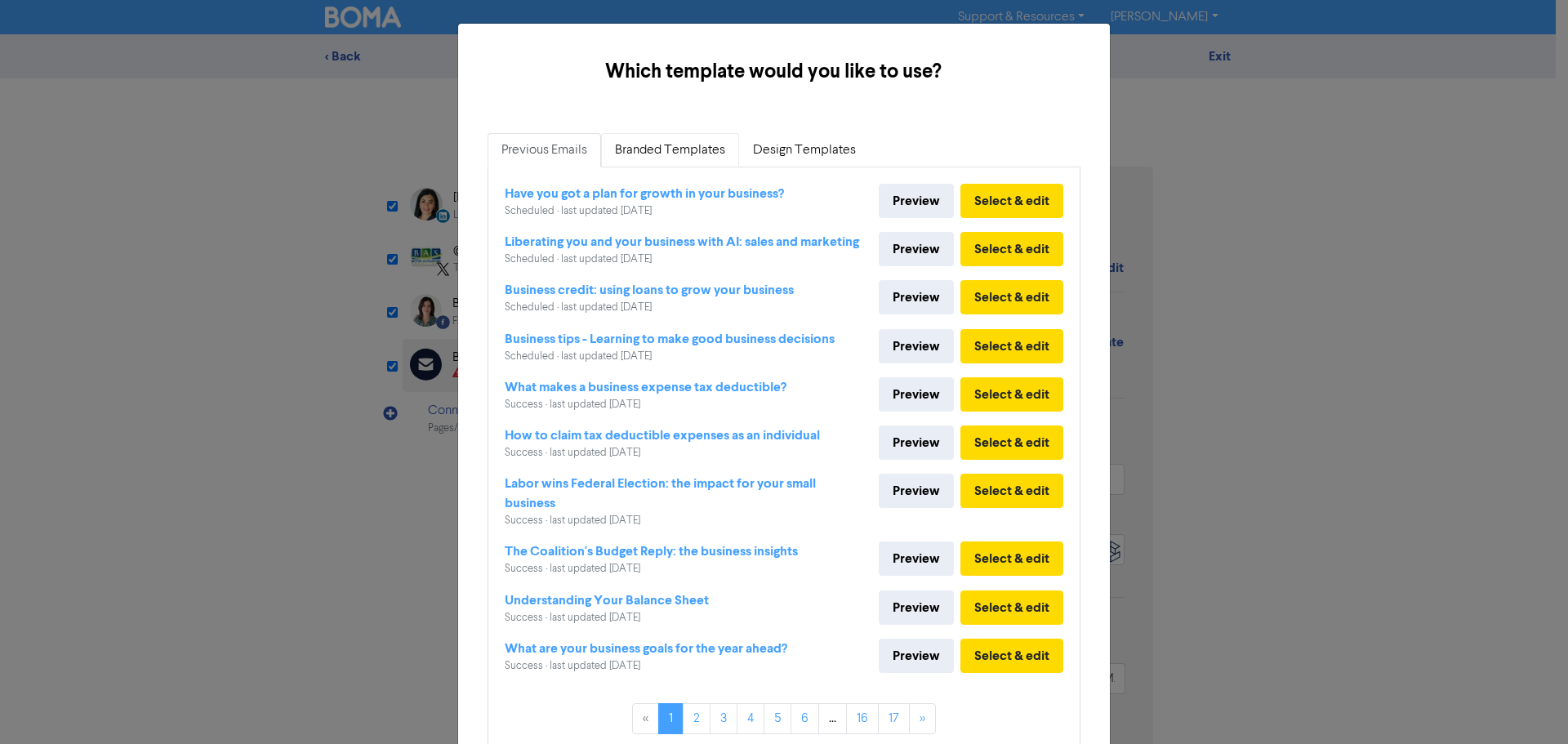
click at [680, 151] on link "Branded Templates" at bounding box center [670, 150] width 138 height 34
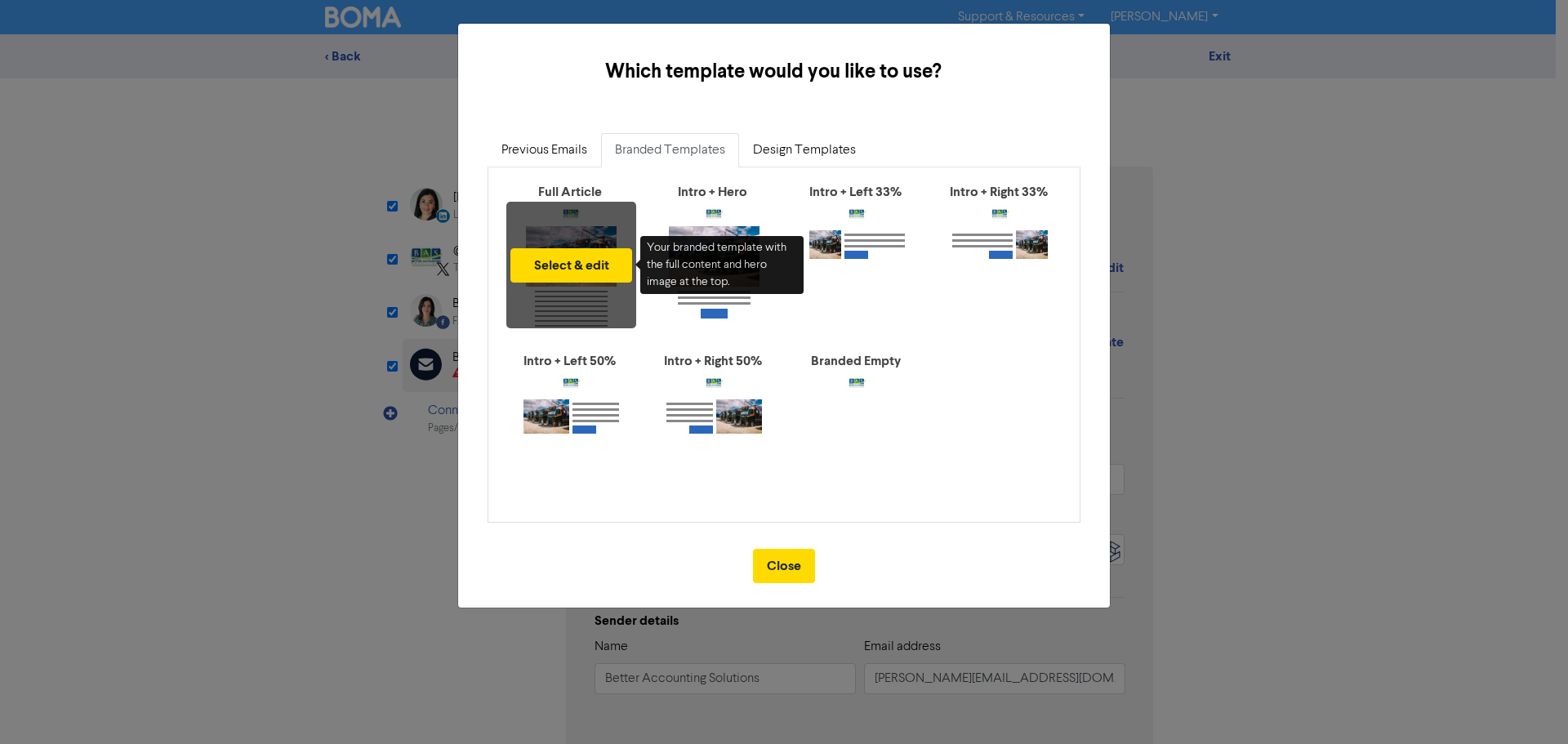
click at [576, 202] on div "Select & edit" at bounding box center [571, 265] width 130 height 127
click at [577, 267] on button "Select & edit" at bounding box center [571, 265] width 122 height 34
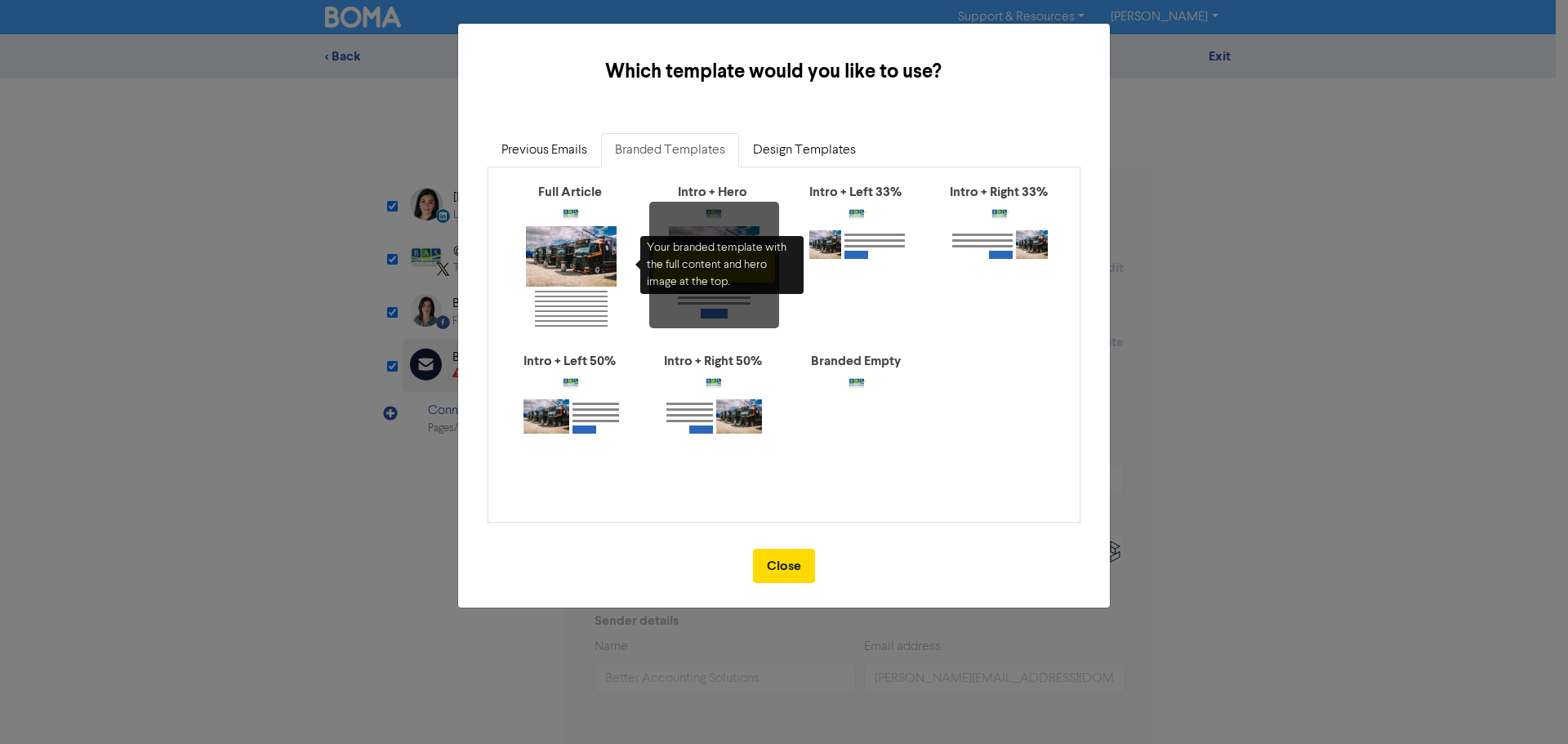
type input "Should you buy or lease your new equipment? Here are some pros and cons of each…"
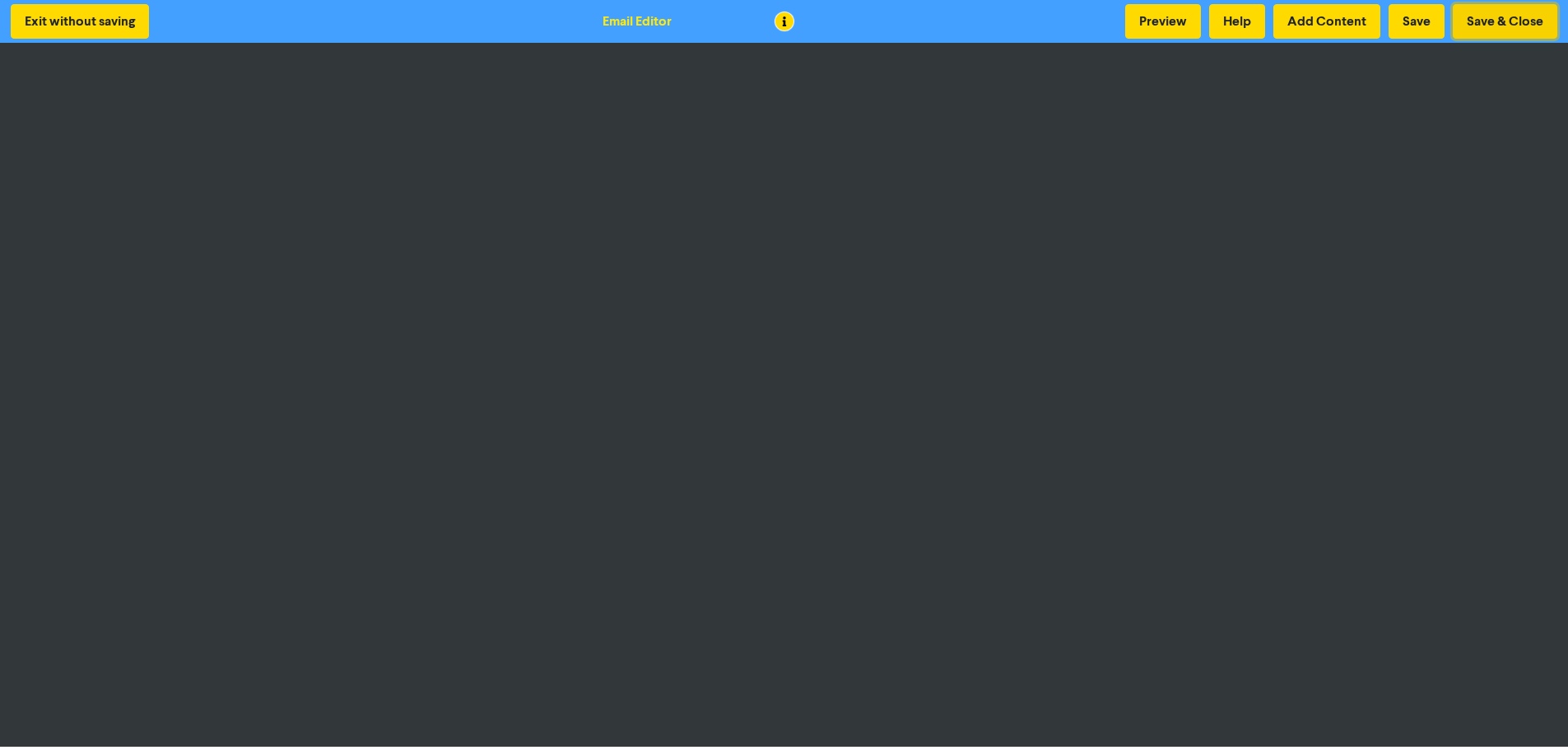
click at [1491, 10] on button "Save & Close" at bounding box center [1504, 21] width 104 height 34
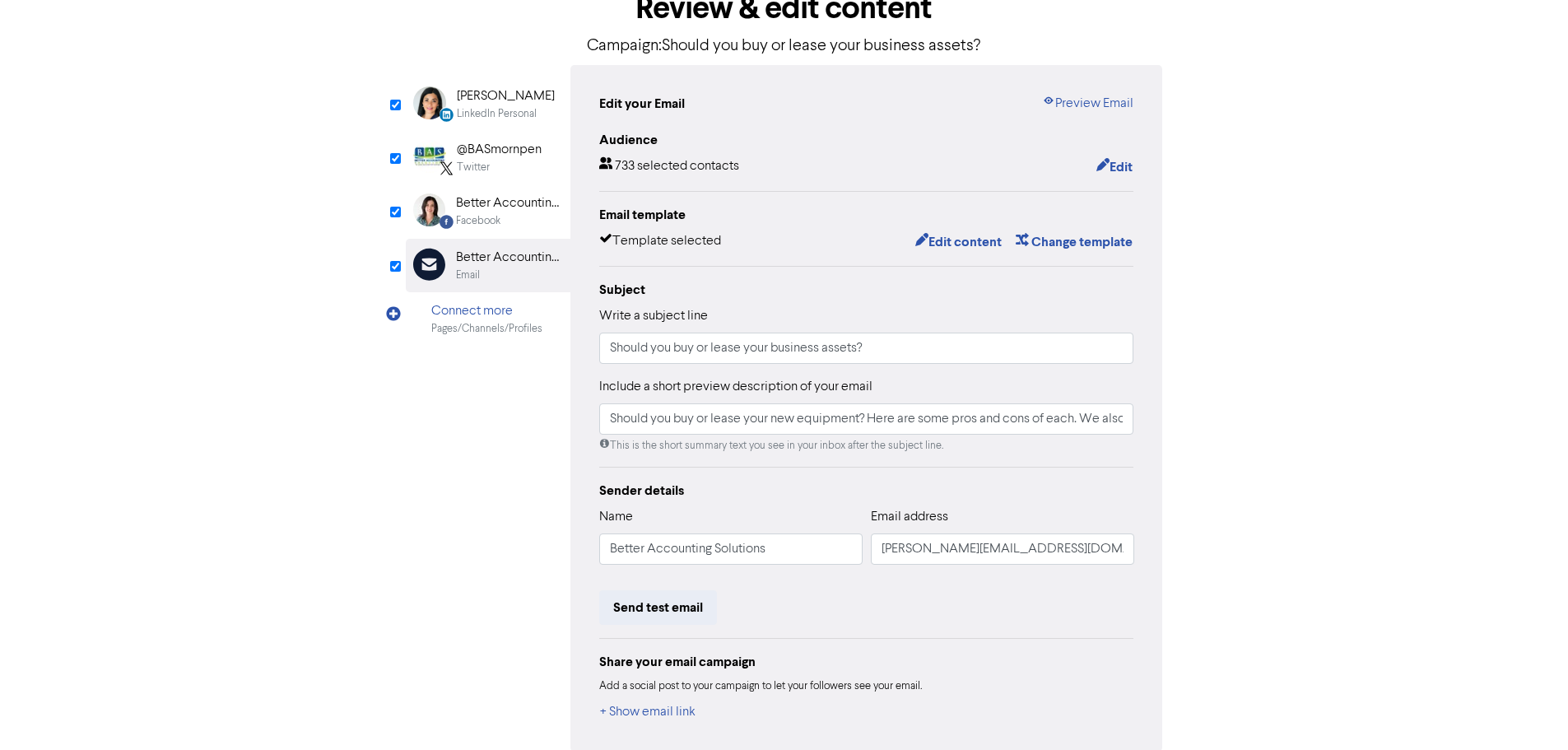
scroll to position [181, 0]
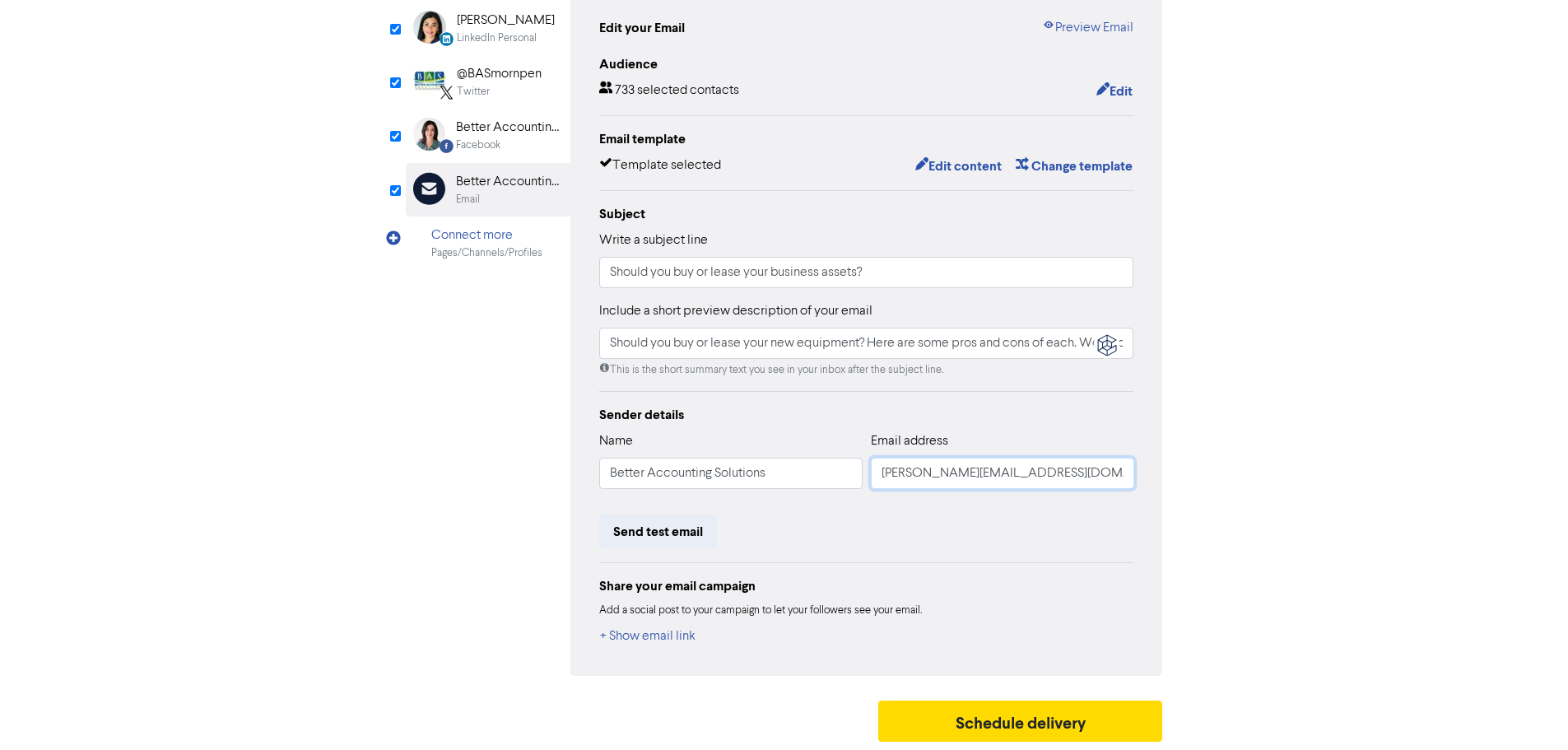
drag, startPoint x: 915, startPoint y: 472, endPoint x: 840, endPoint y: 473, distance: 75.0
click at [840, 473] on div "Name Better Accounting Solutions Email address [PERSON_NAME][EMAIL_ADDRESS][DOM…" at bounding box center [867, 467] width 535 height 71
type input "Should you buy or lease your new equipment? Here are some pros and cons of each…"
type input "r@[DOMAIN_NAME]"
type input "Should you buy or lease your new equipment? Here are some pros and cons of each…"
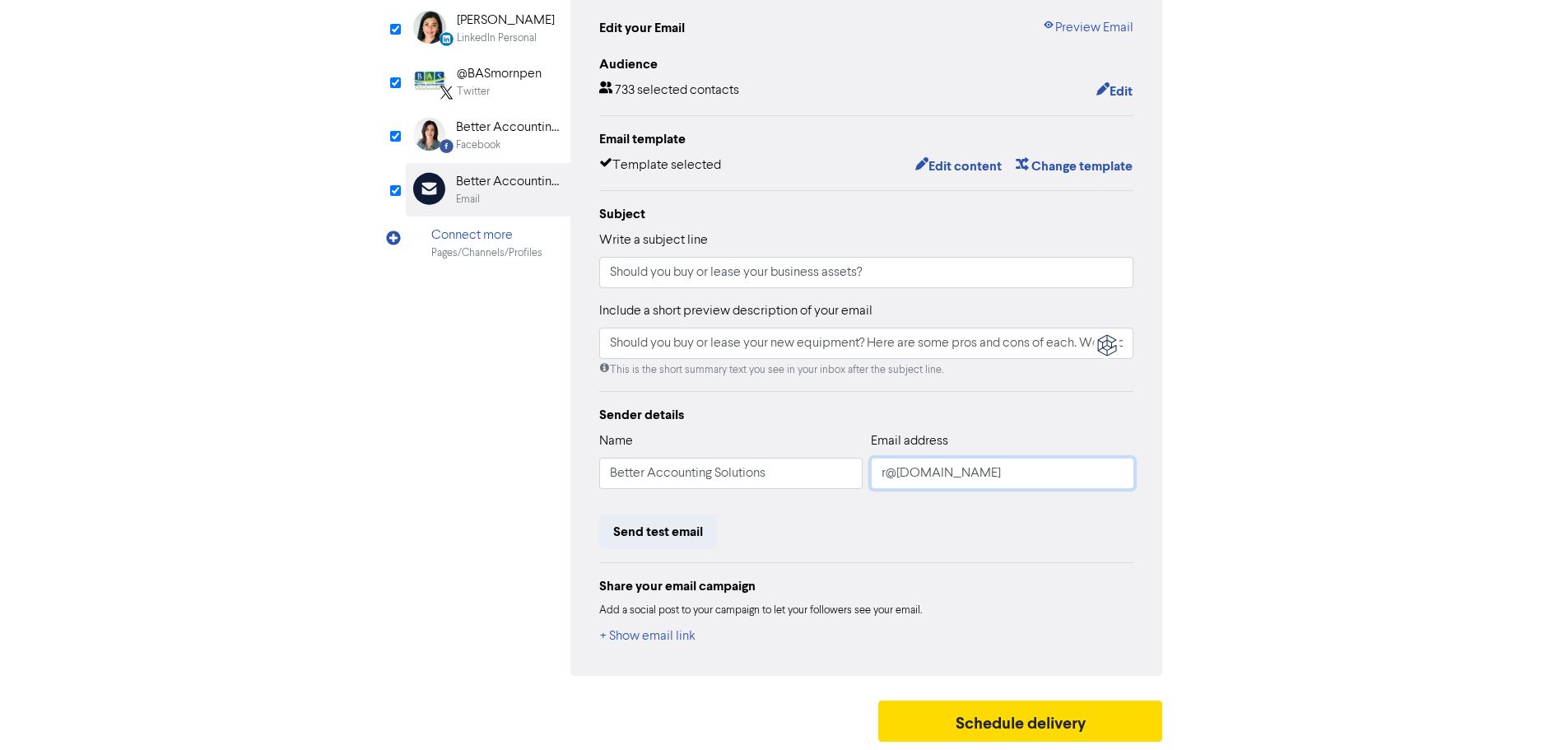
type input "[EMAIL_ADDRESS][DOMAIN_NAME]"
type input "Should you buy or lease your new equipment? Here are some pros and cons of each…"
type input "[EMAIL_ADDRESS][DOMAIN_NAME]"
type input "Should you buy or lease your new equipment? Here are some pros and cons of each…"
type input "[EMAIL_ADDRESS][DOMAIN_NAME]"
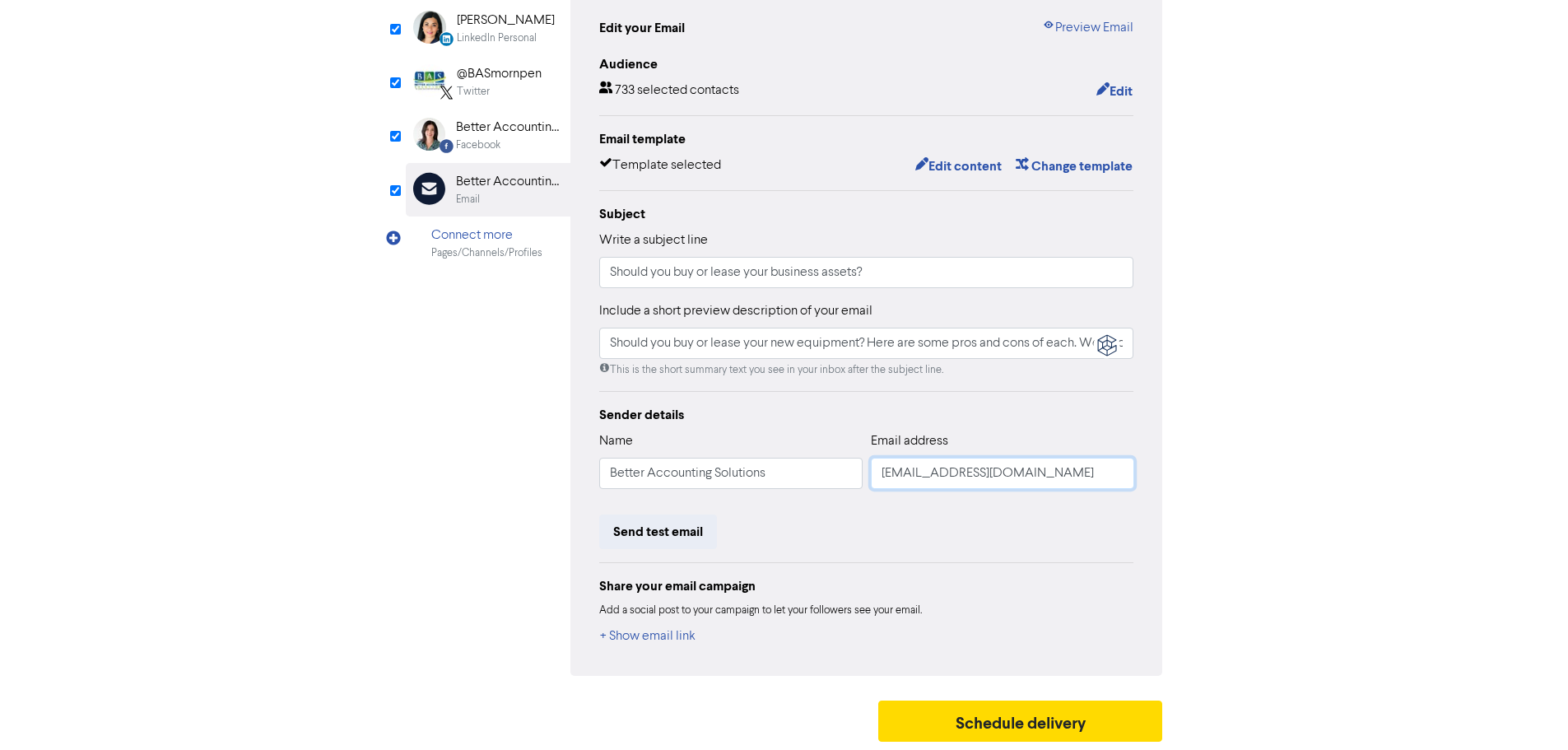
type input "Should you buy or lease your new equipment? Here are some pros and cons of each…"
type input "[EMAIL_ADDRESS][DOMAIN_NAME]"
type input "Should you buy or lease your new equipment? Here are some pros and cons of each…"
type input "[EMAIL_ADDRESS][DOMAIN_NAME]"
type input "Should you buy or lease your new equipment? Here are some pros and cons of each…"
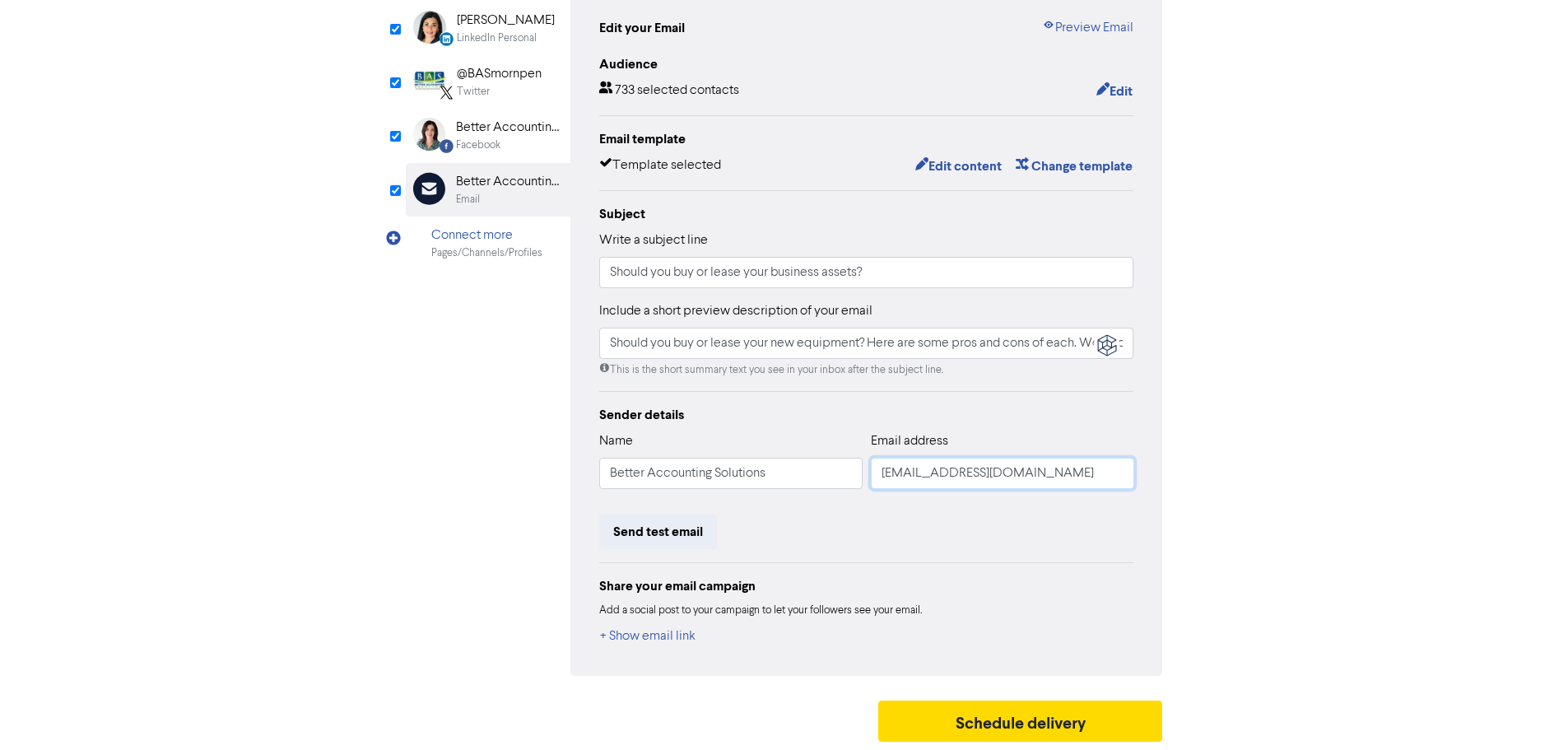
type input "[EMAIL_ADDRESS][DOMAIN_NAME]"
type input "Should you buy or lease your new equipment? Here are some pros and cons of each…"
type input "[EMAIL_ADDRESS][DOMAIN_NAME]"
type input "Should you buy or lease your new equipment? Here are some pros and cons of each…"
type input "[EMAIL_ADDRESS][DOMAIN_NAME]"
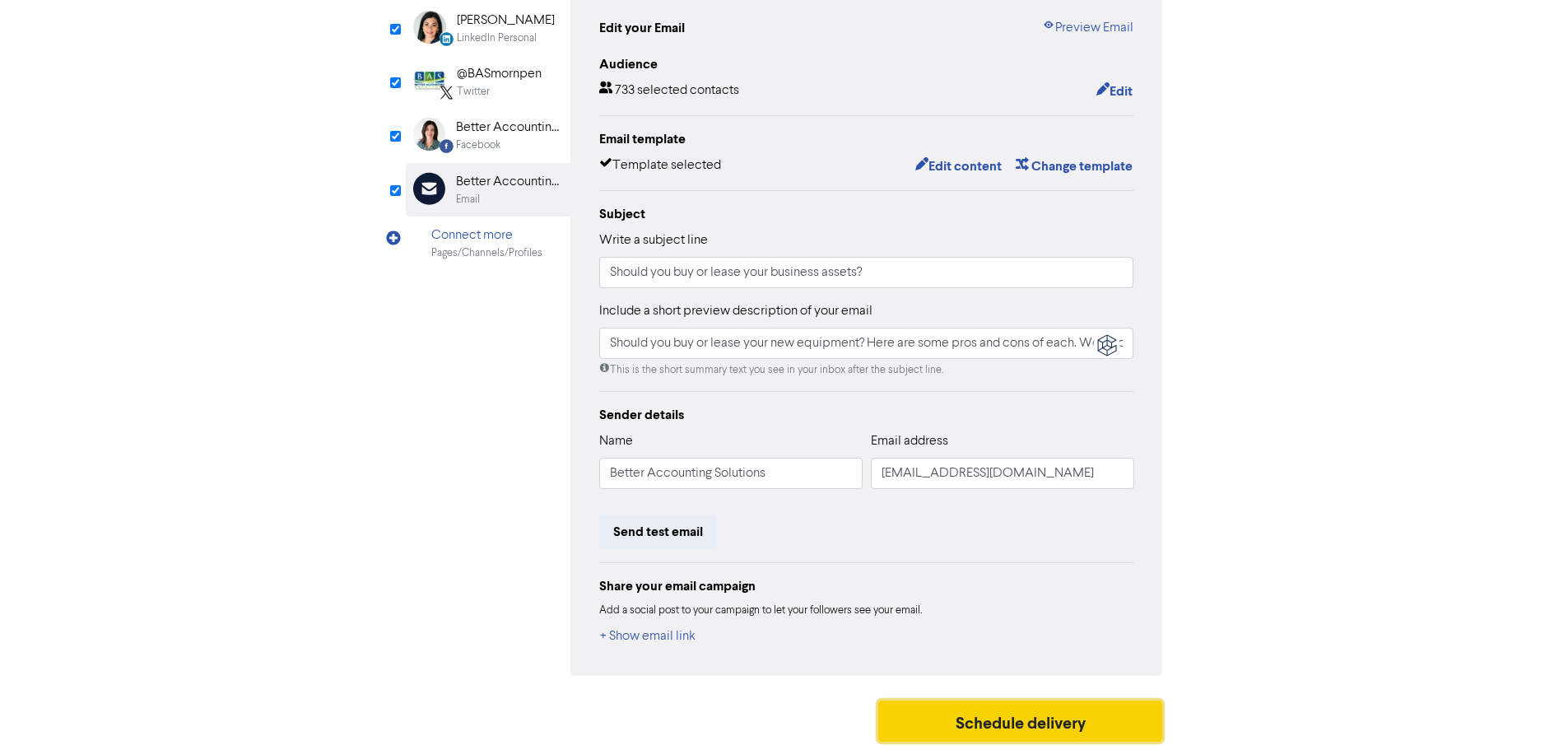
click at [1010, 717] on button "Schedule delivery" at bounding box center [1021, 721] width 285 height 41
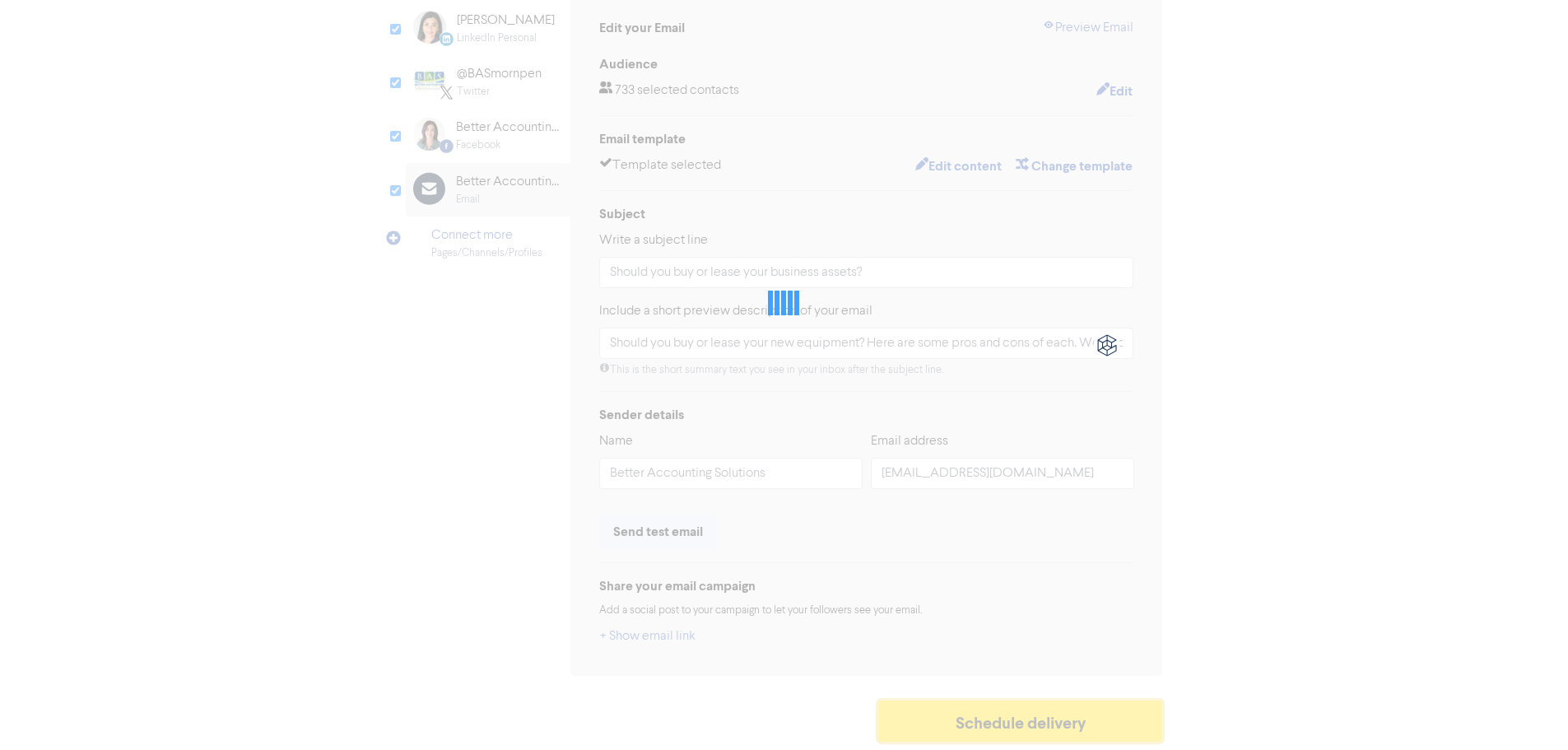
type input "Should you buy or lease your new equipment? Here are some pros and cons of each…"
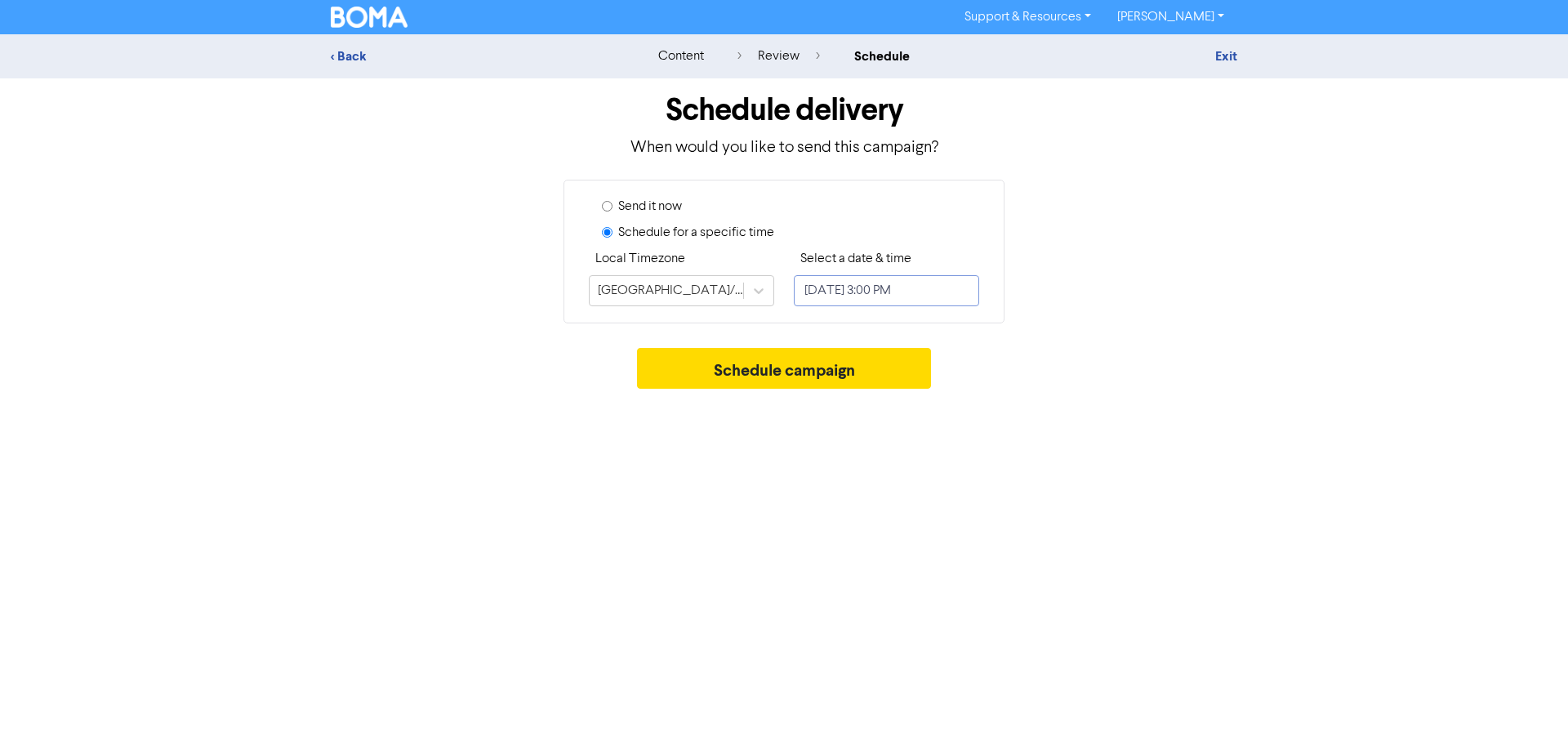
click at [928, 289] on input "[DATE] 3:00 PM" at bounding box center [886, 290] width 186 height 31
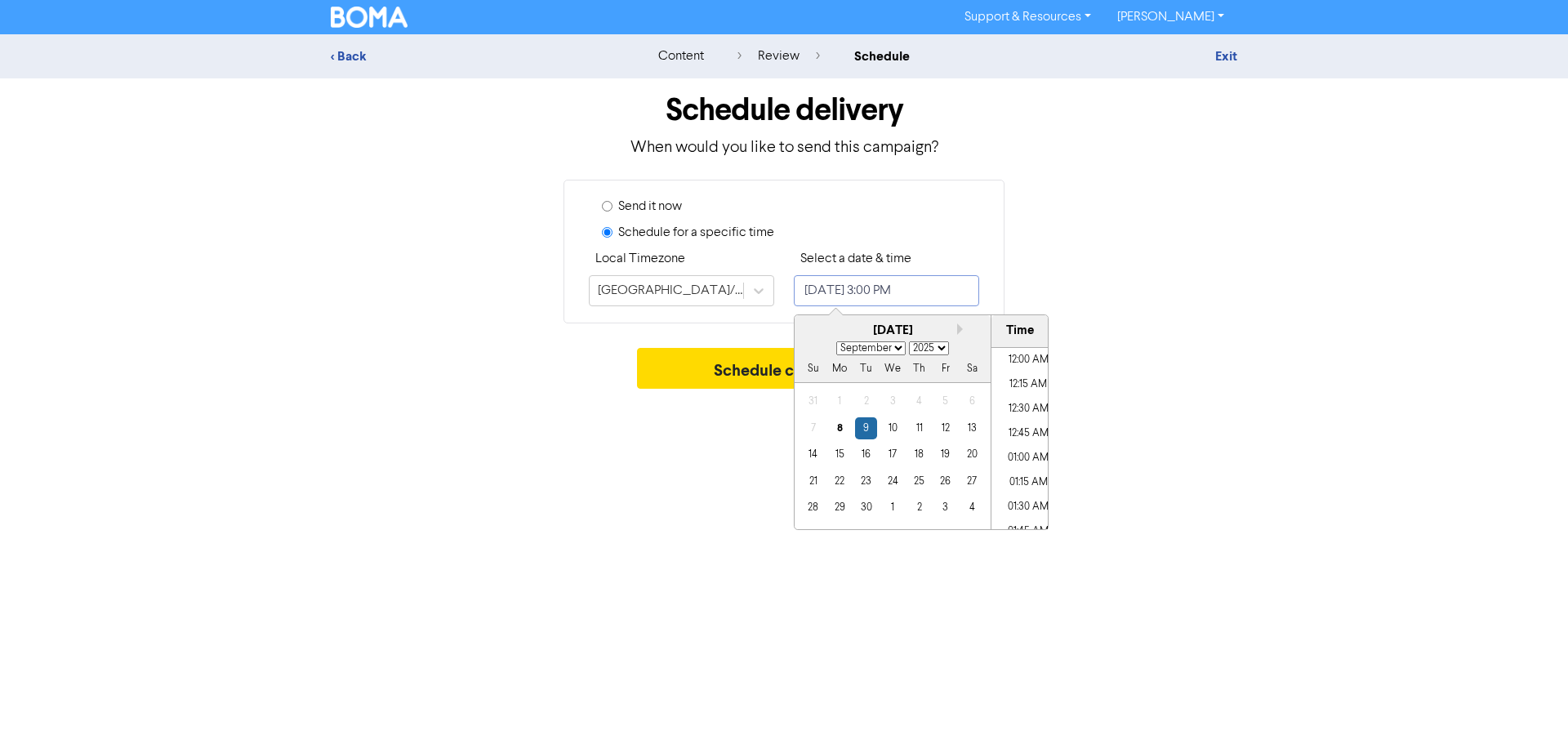
scroll to position [1392, 0]
click at [958, 331] on button "Next month" at bounding box center [963, 329] width 12 height 12
click at [956, 331] on div "Previous Month Next month [DATE] January February March April May June July Aug…" at bounding box center [920, 421] width 255 height 215
click at [956, 331] on div "[DATE]" at bounding box center [892, 331] width 196 height 19
click at [959, 330] on button "Next month" at bounding box center [963, 329] width 12 height 12
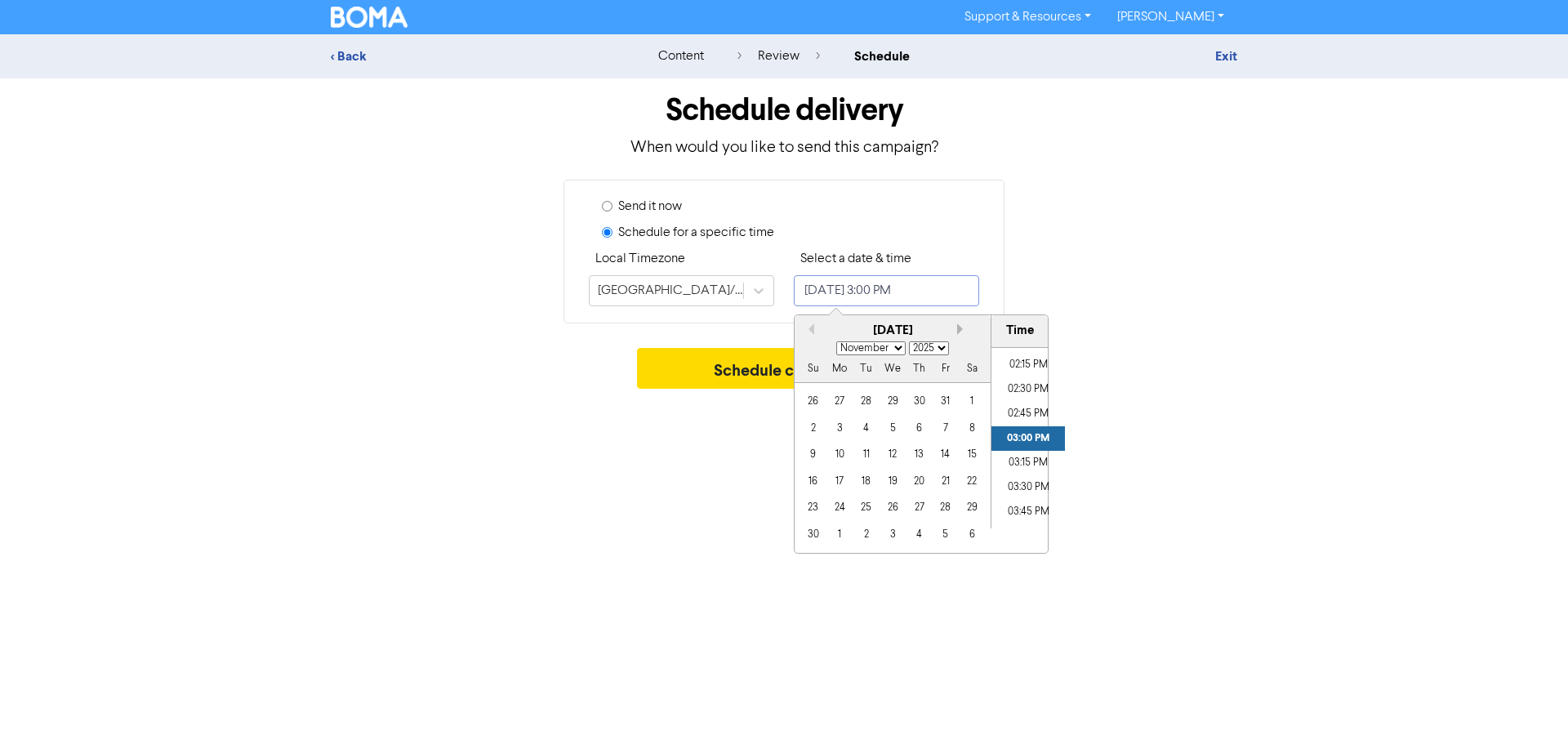
click at [959, 330] on button "Next month" at bounding box center [963, 329] width 12 height 12
select select "0"
select select "2026"
click at [959, 330] on button "Next month" at bounding box center [963, 329] width 12 height 12
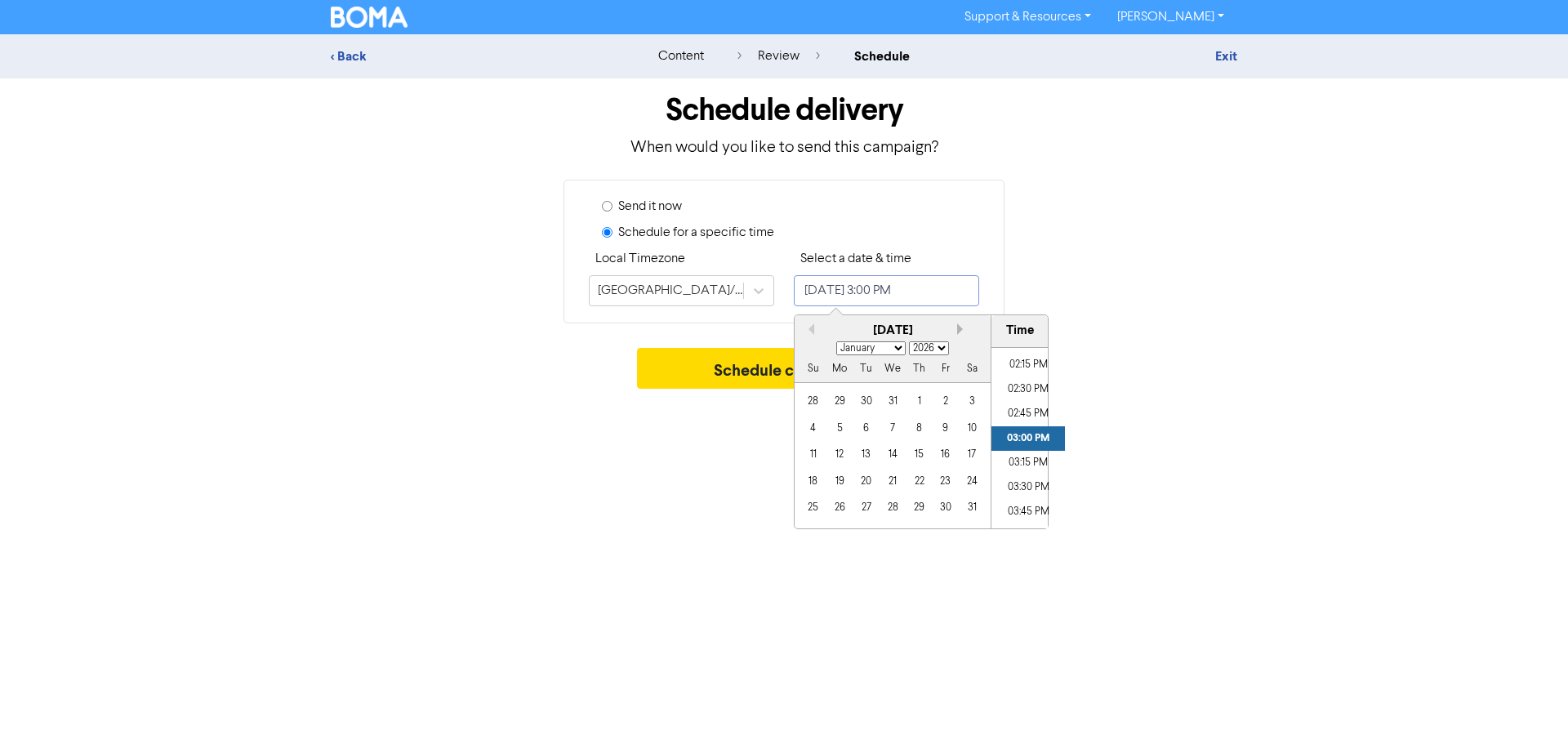
select select "1"
click at [837, 400] on div "2" at bounding box center [840, 401] width 22 height 22
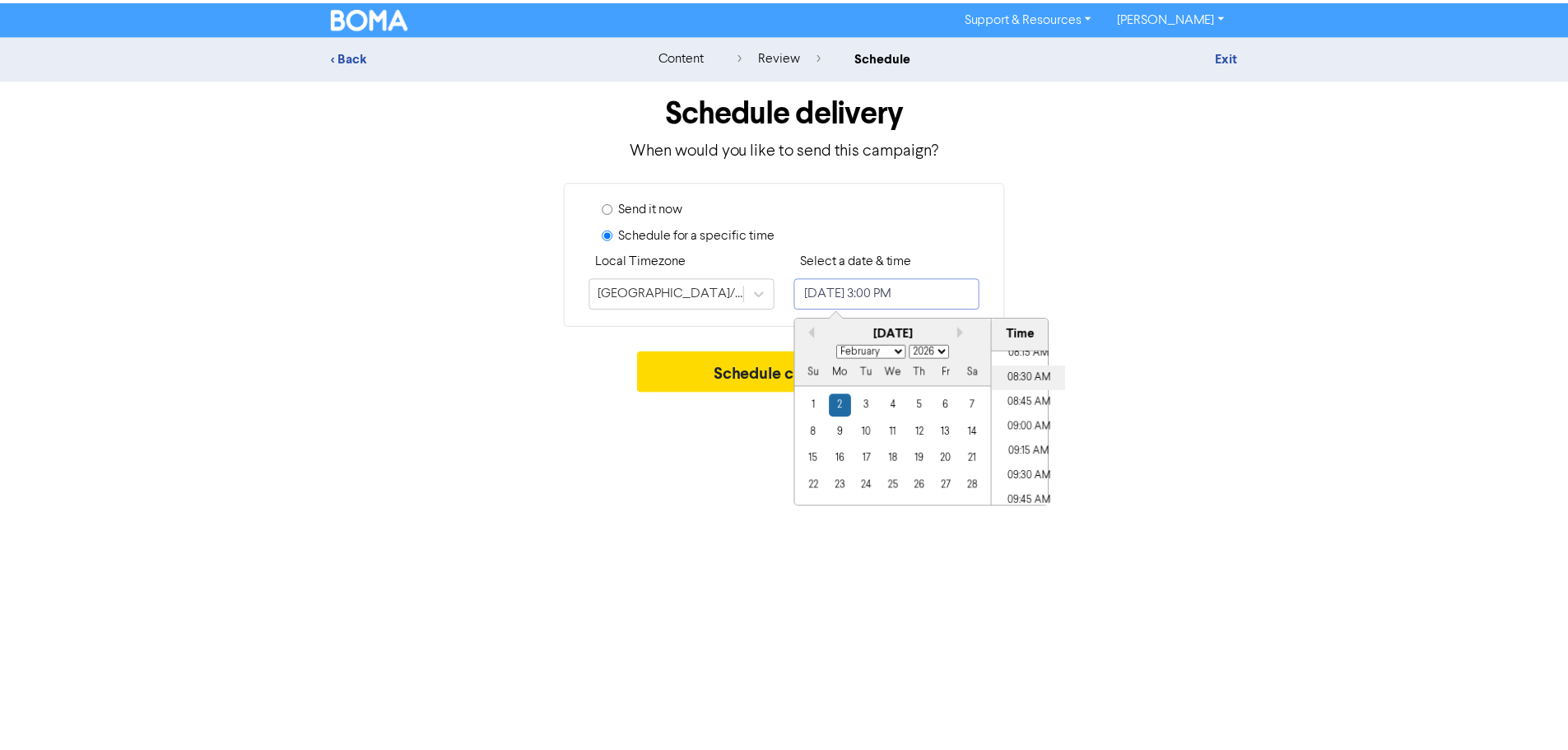
scroll to position [827, 0]
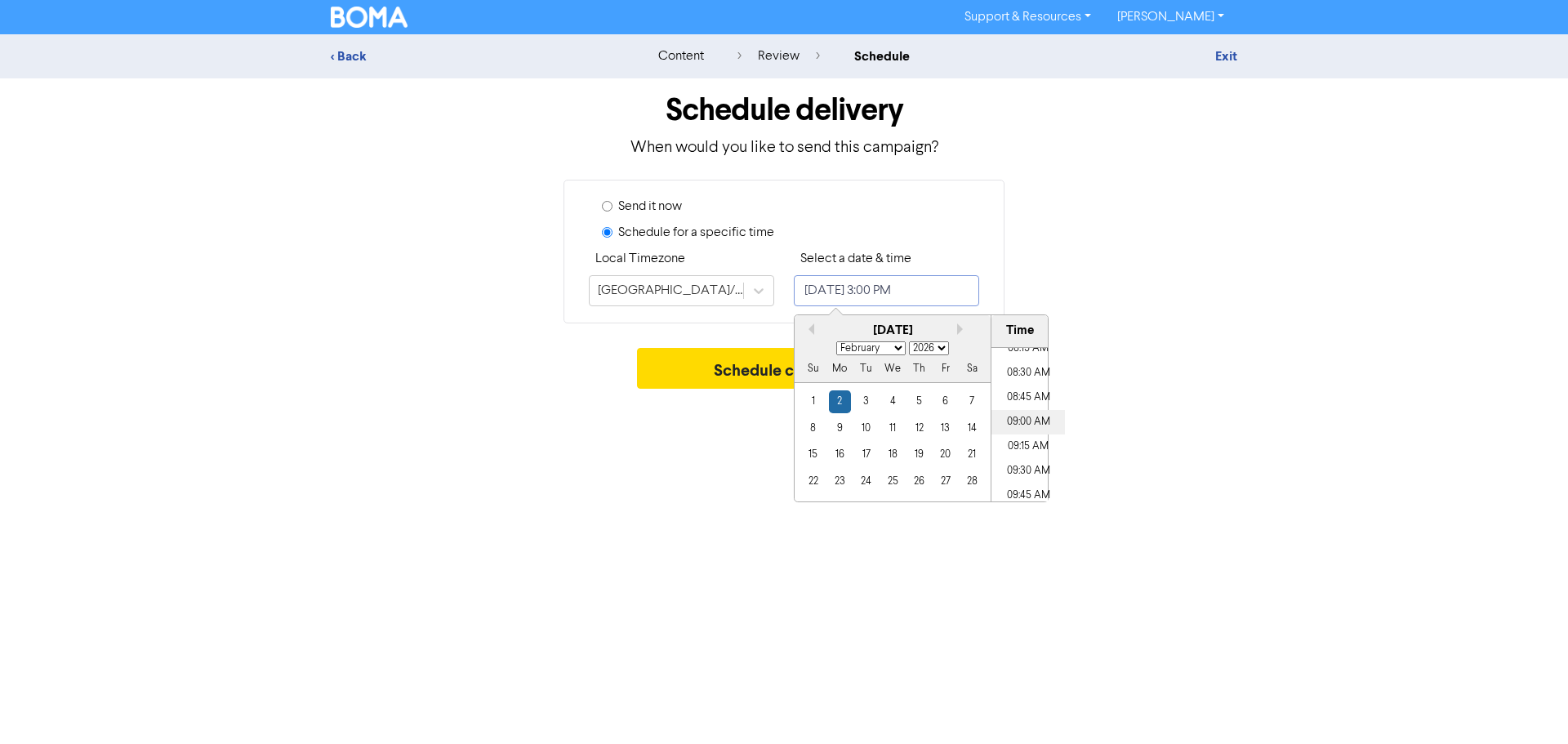
click at [1027, 425] on li "09:00 AM" at bounding box center [1028, 422] width 74 height 25
type input "[DATE] 9:00 AM"
click at [1318, 652] on div "Support & Resources Video Tutorials FAQ & Guides Marketing Education [PERSON_NA…" at bounding box center [784, 372] width 1568 height 744
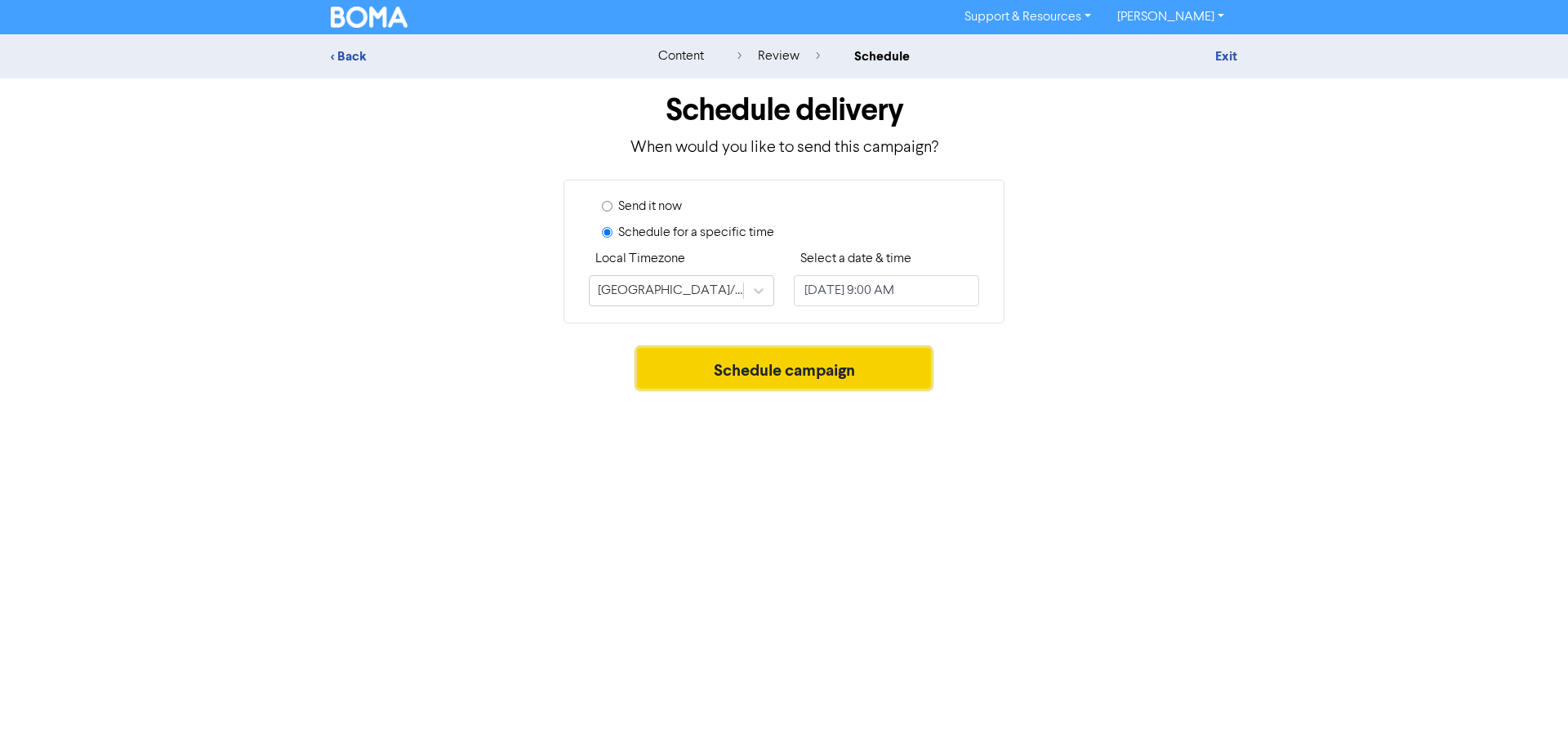
click at [798, 372] on button "Schedule campaign" at bounding box center [784, 368] width 295 height 41
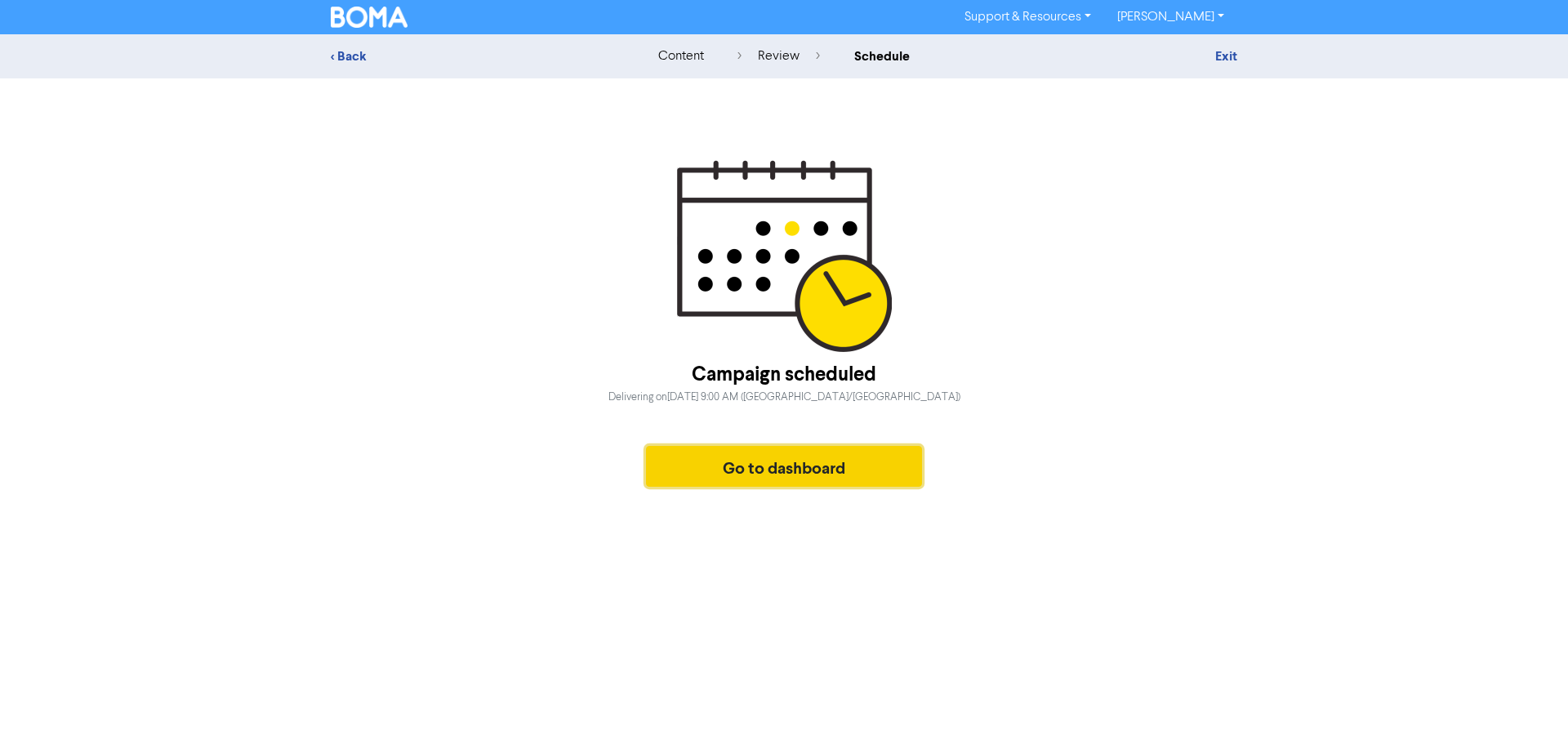
click at [793, 474] on button "Go to dashboard" at bounding box center [784, 466] width 276 height 41
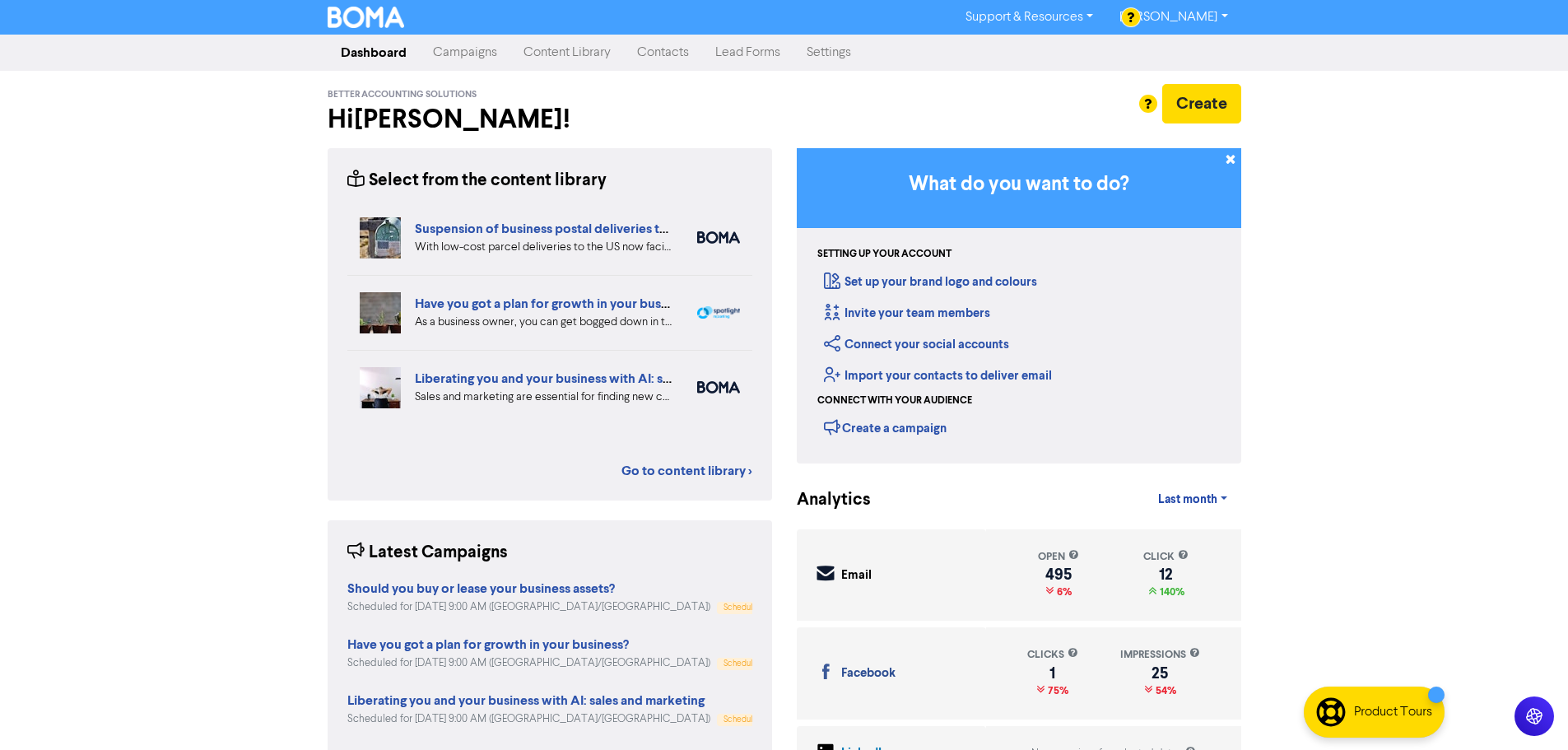
click at [476, 61] on link "Campaigns" at bounding box center [465, 52] width 90 height 33
